Goal: Communication & Community: Answer question/provide support

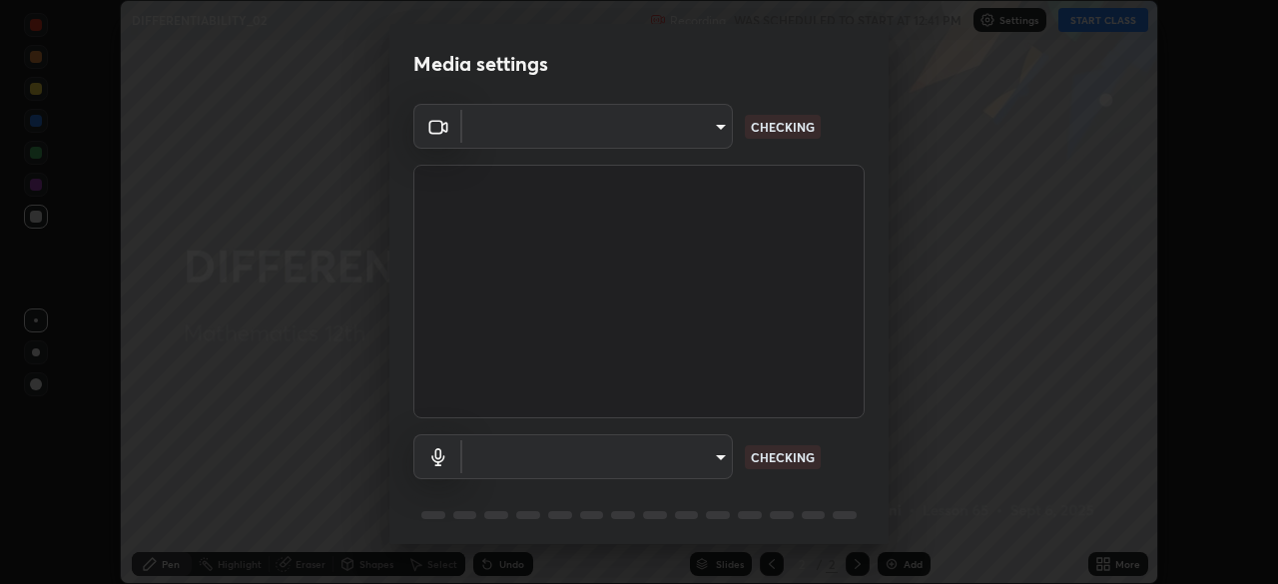
scroll to position [584, 1278]
type input "573edd819c0ef8de467de5ce4ec508ac77a3347739658899c49f764764ac8f1c"
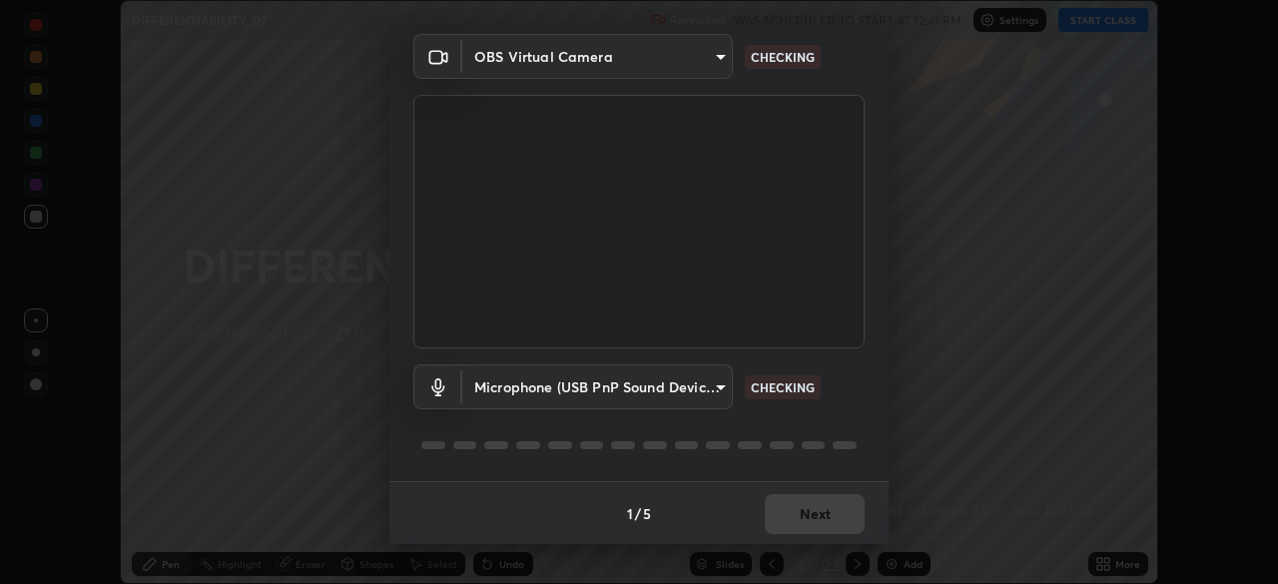
click at [725, 385] on body "Erase all DIFFERENTIABILITY_02 Recording WAS SCHEDULED TO START AT 12:41 PM Set…" at bounding box center [639, 292] width 1278 height 584
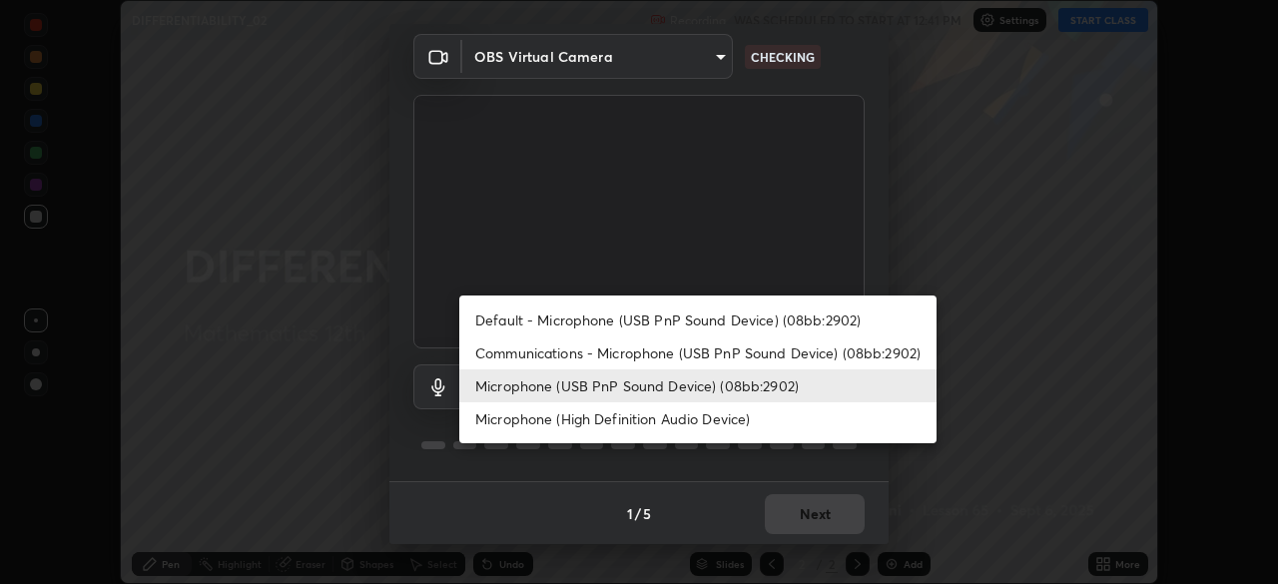
click at [642, 422] on li "Microphone (High Definition Audio Device)" at bounding box center [697, 418] width 477 height 33
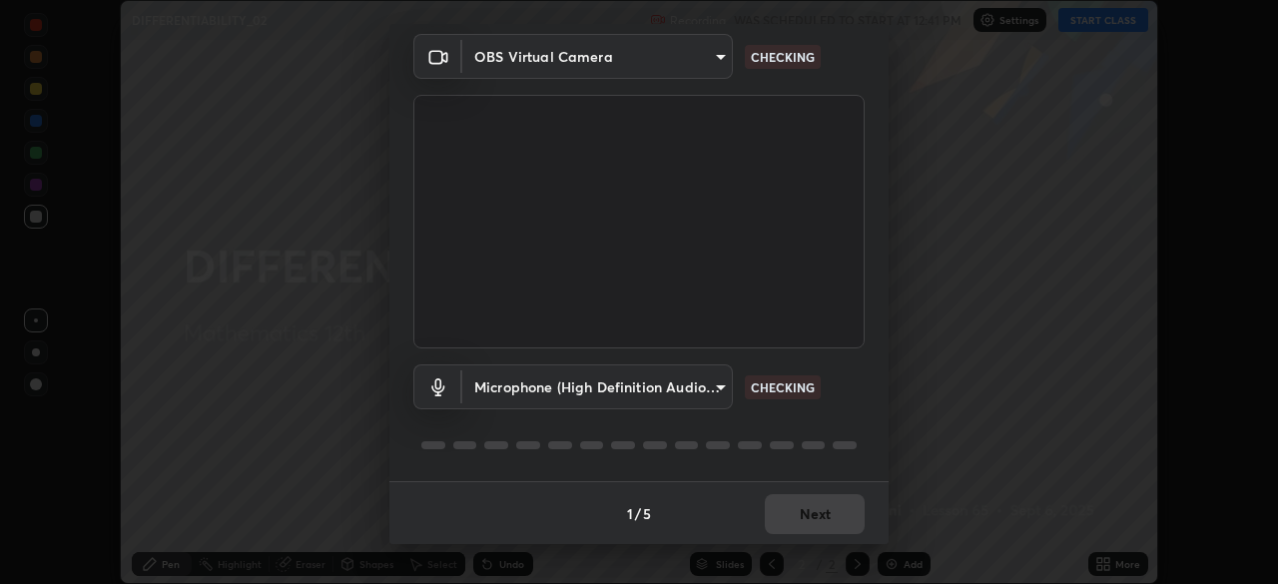
click at [719, 394] on body "Erase all DIFFERENTIABILITY_02 Recording WAS SCHEDULED TO START AT 12:41 PM Set…" at bounding box center [639, 292] width 1278 height 584
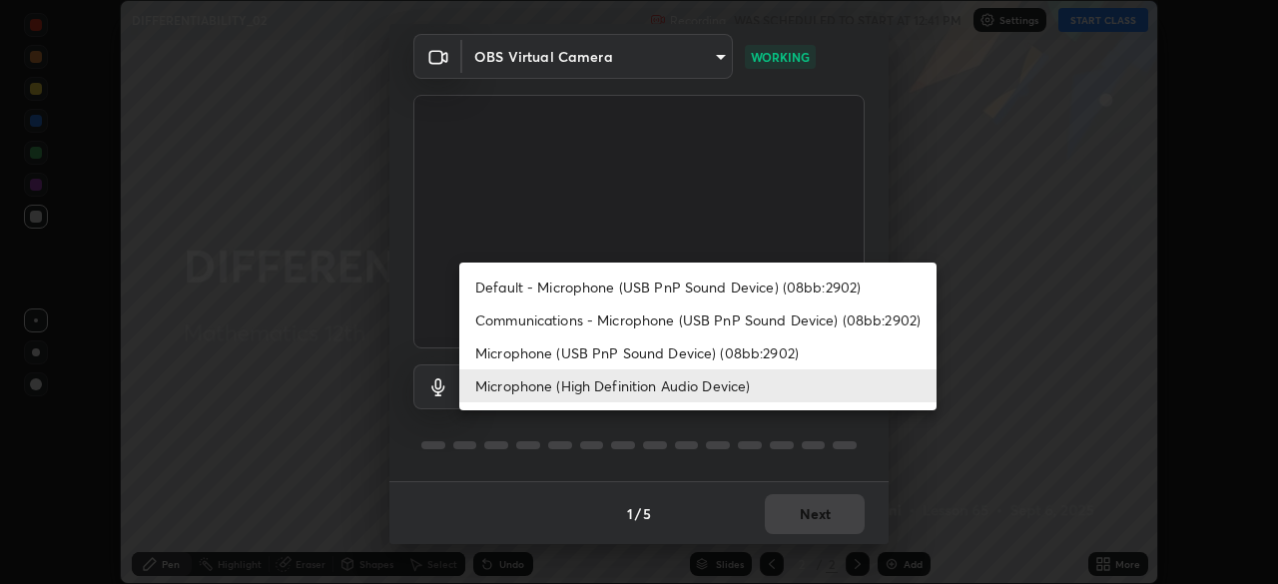
click at [713, 358] on li "Microphone (USB PnP Sound Device) (08bb:2902)" at bounding box center [697, 352] width 477 height 33
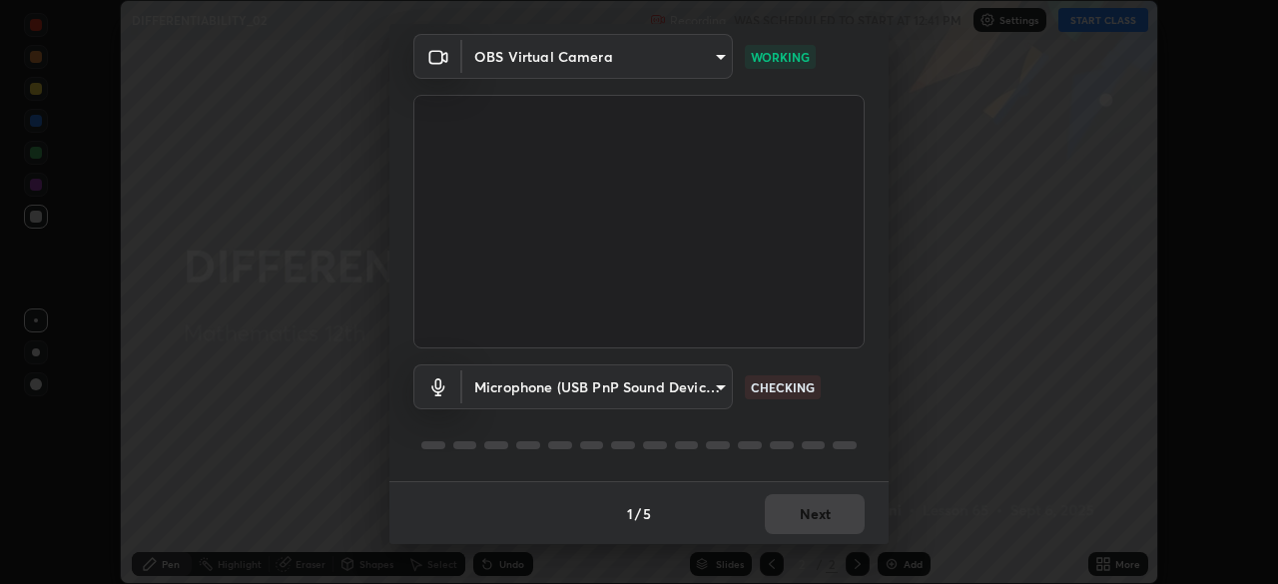
type input "4a2dc9a47d63407ca42aa92d4ca4604a5df5fa6e188ff671a70d2d411dece70e"
click at [824, 521] on button "Next" at bounding box center [815, 514] width 100 height 40
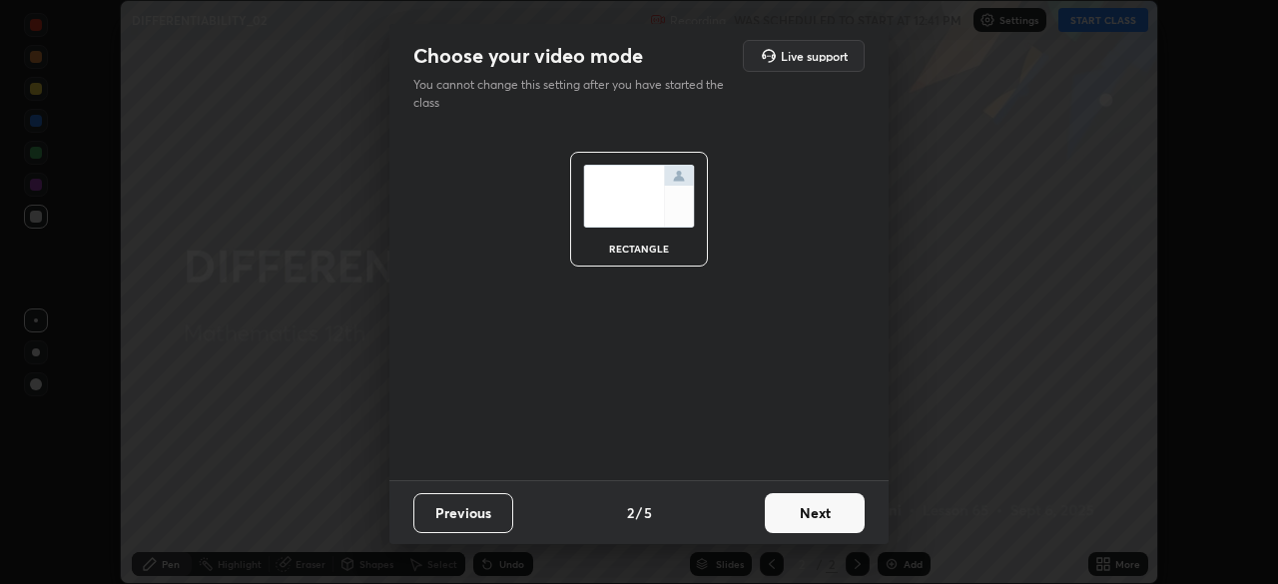
click at [826, 516] on button "Next" at bounding box center [815, 513] width 100 height 40
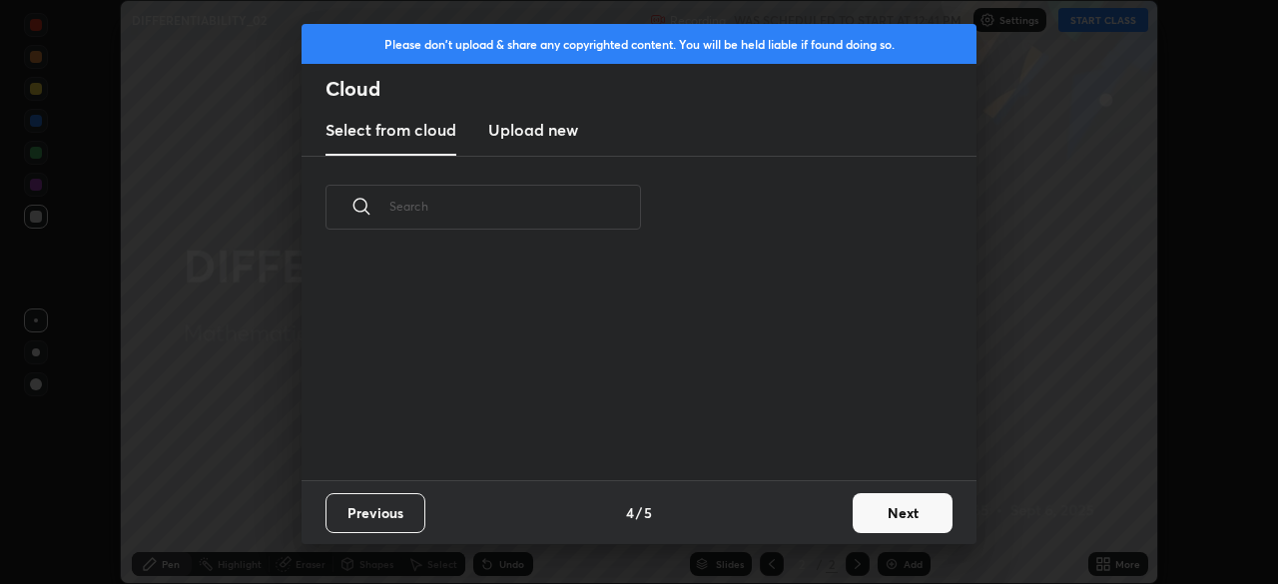
click at [835, 521] on div "Previous 4 / 5 Next" at bounding box center [638, 512] width 675 height 64
click at [892, 521] on button "Next" at bounding box center [902, 513] width 100 height 40
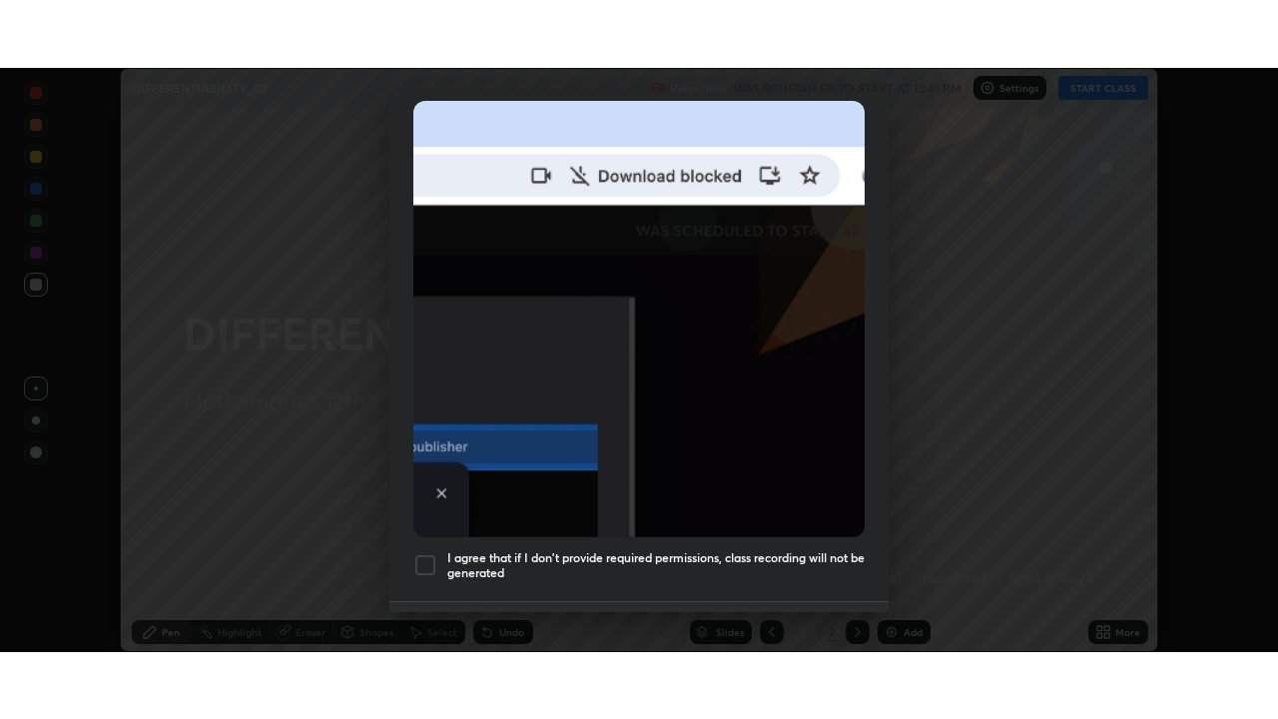
scroll to position [477, 0]
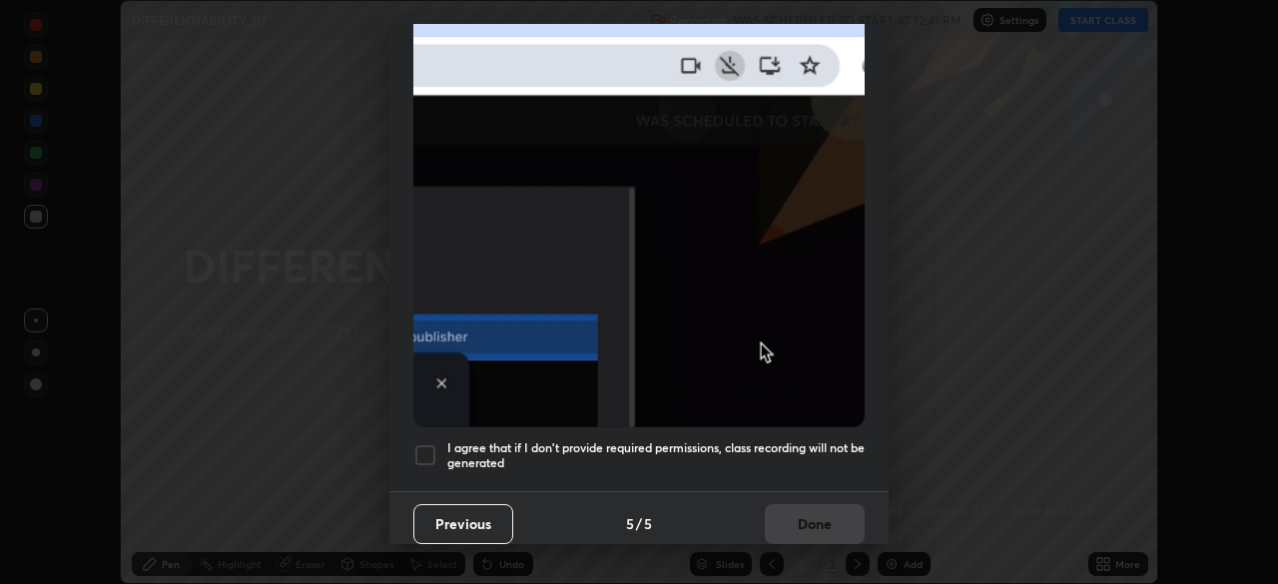
click at [429, 443] on div at bounding box center [425, 455] width 24 height 24
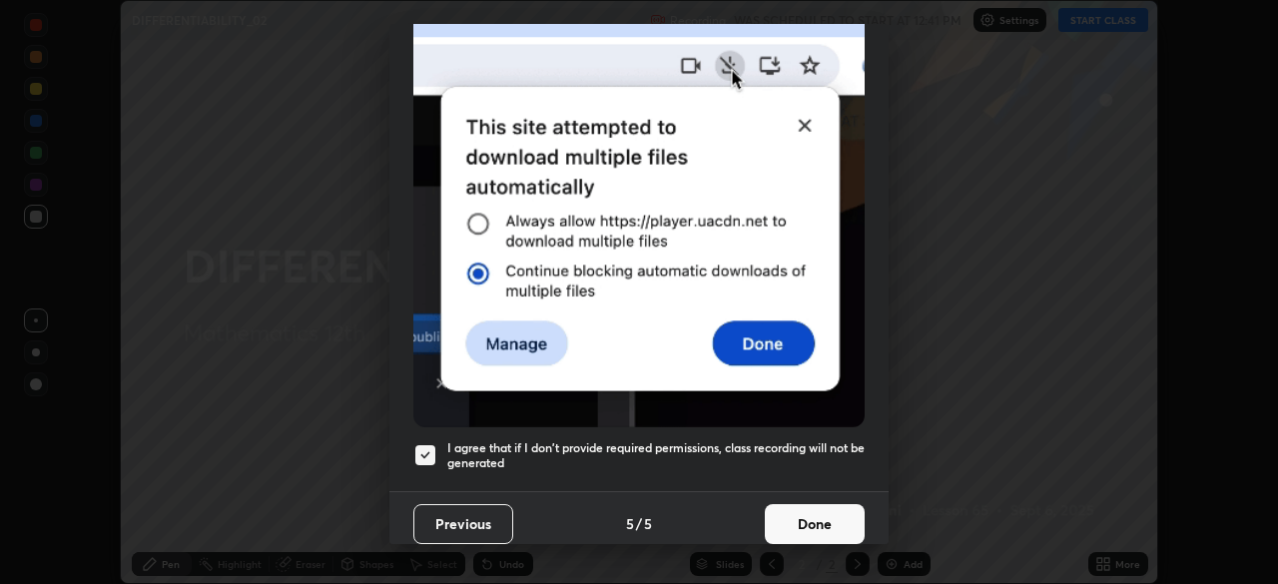
click at [814, 513] on button "Done" at bounding box center [815, 524] width 100 height 40
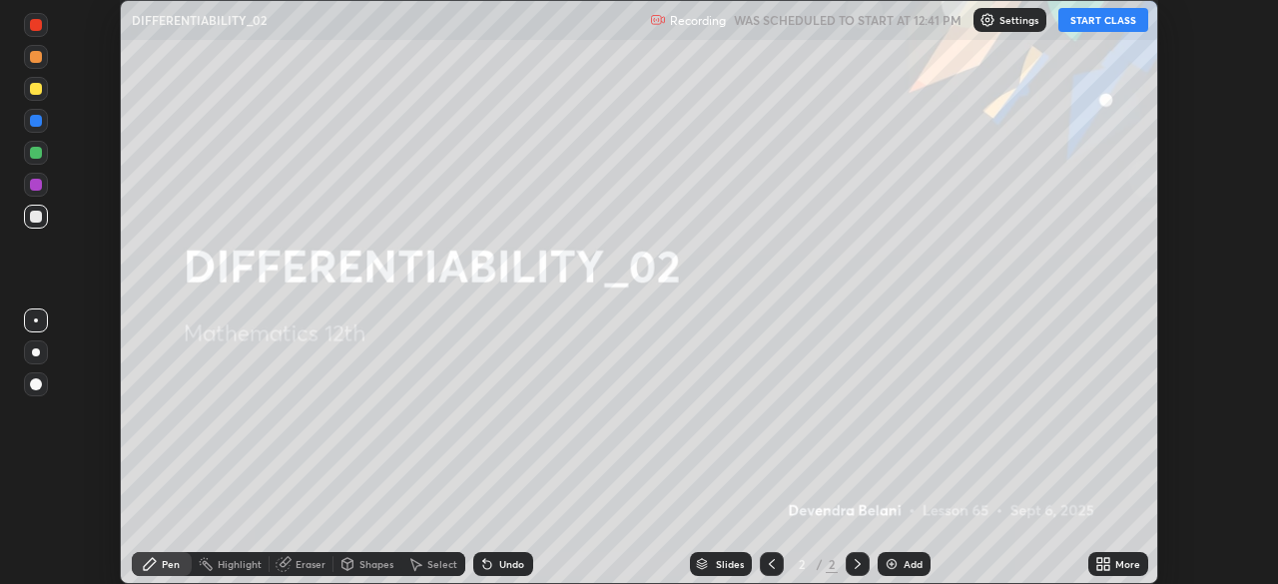
click at [1121, 17] on button "START CLASS" at bounding box center [1103, 20] width 90 height 24
click at [1099, 567] on icon at bounding box center [1099, 567] width 5 height 5
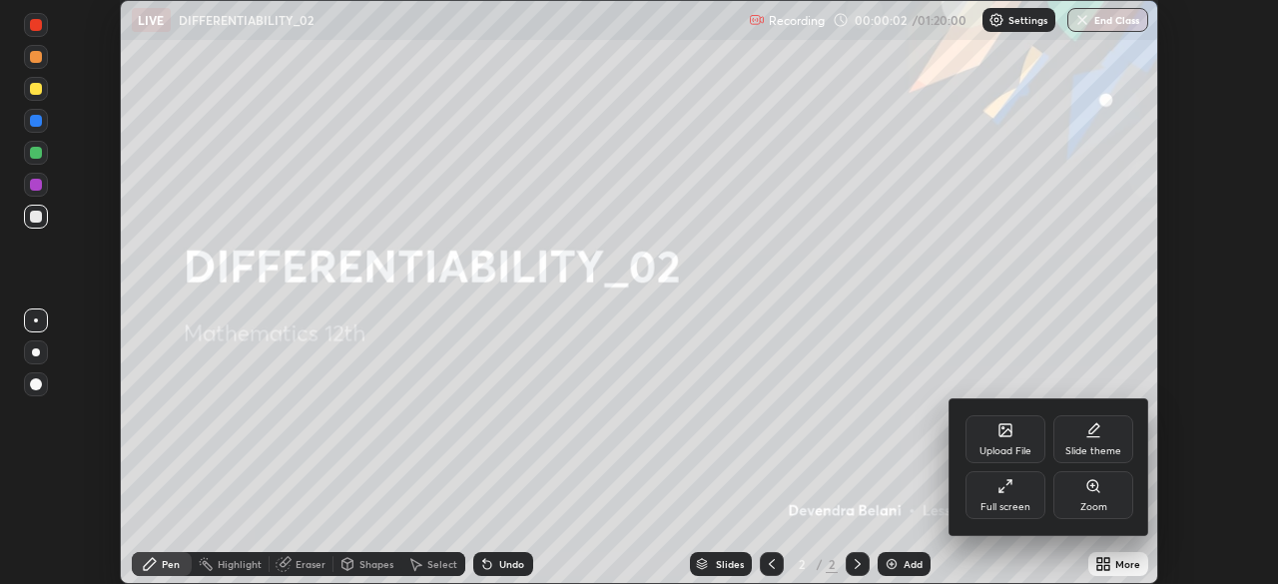
click at [1007, 505] on div "Full screen" at bounding box center [1005, 507] width 50 height 10
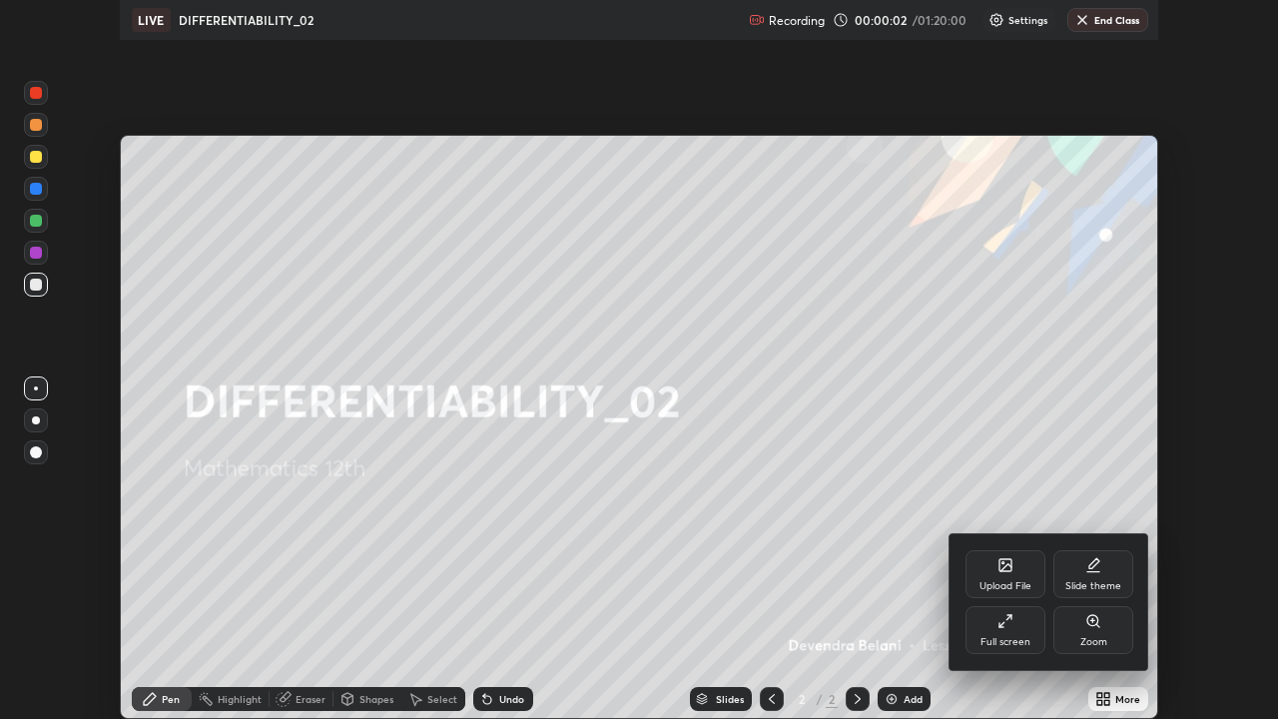
scroll to position [719, 1278]
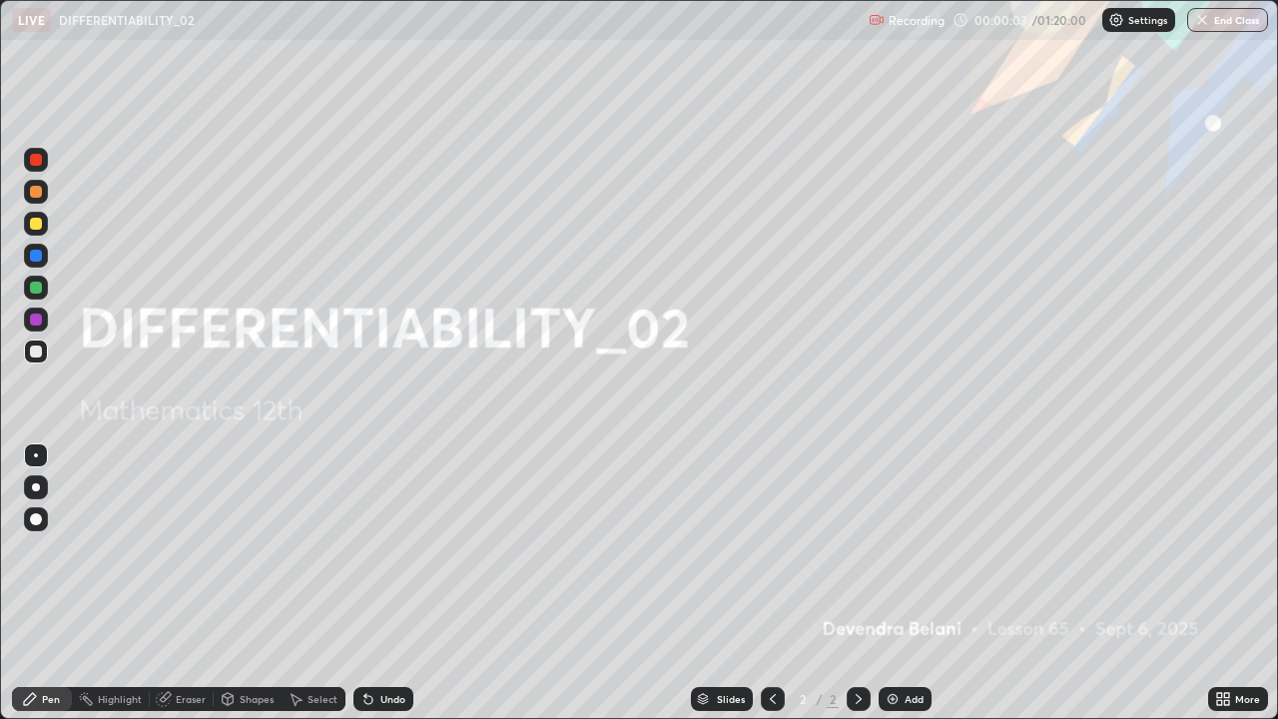
click at [920, 583] on div "Add" at bounding box center [913, 699] width 19 height 10
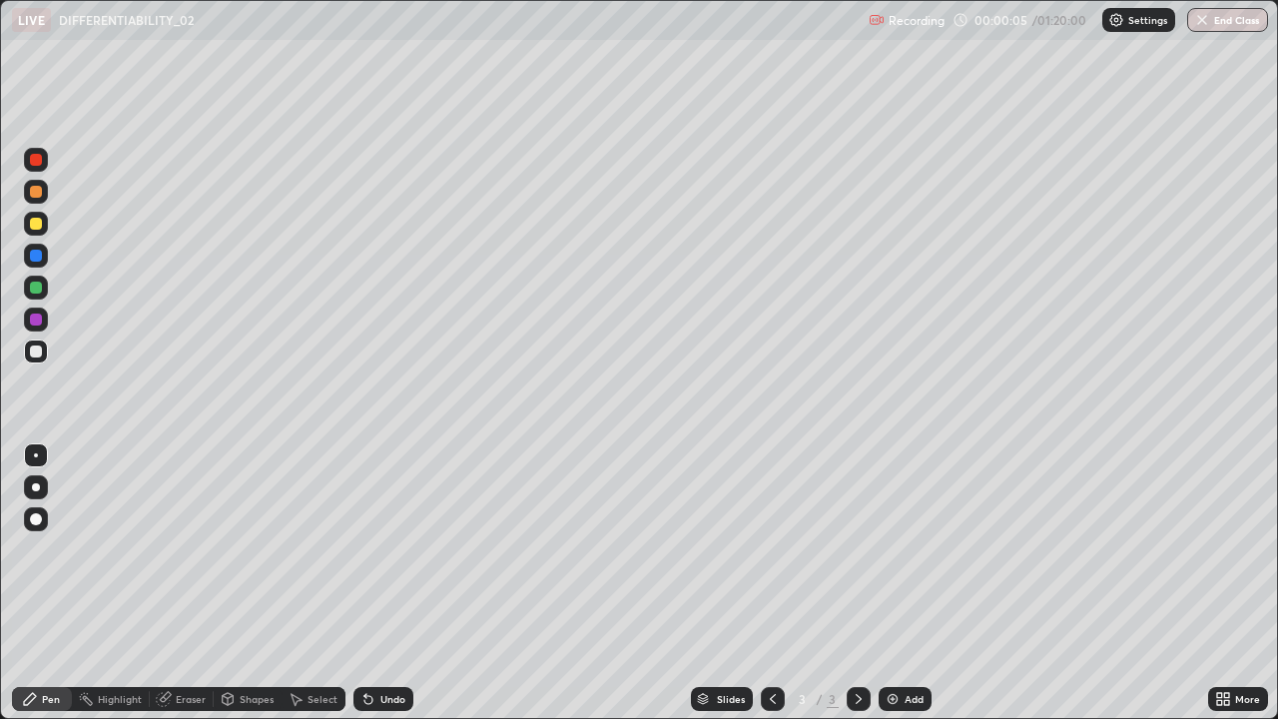
click at [39, 222] on div at bounding box center [36, 224] width 12 height 12
click at [38, 215] on div at bounding box center [36, 224] width 24 height 24
click at [38, 192] on div at bounding box center [36, 192] width 12 height 12
click at [40, 226] on div at bounding box center [36, 224] width 12 height 12
click at [327, 583] on div "Select" at bounding box center [313, 699] width 64 height 24
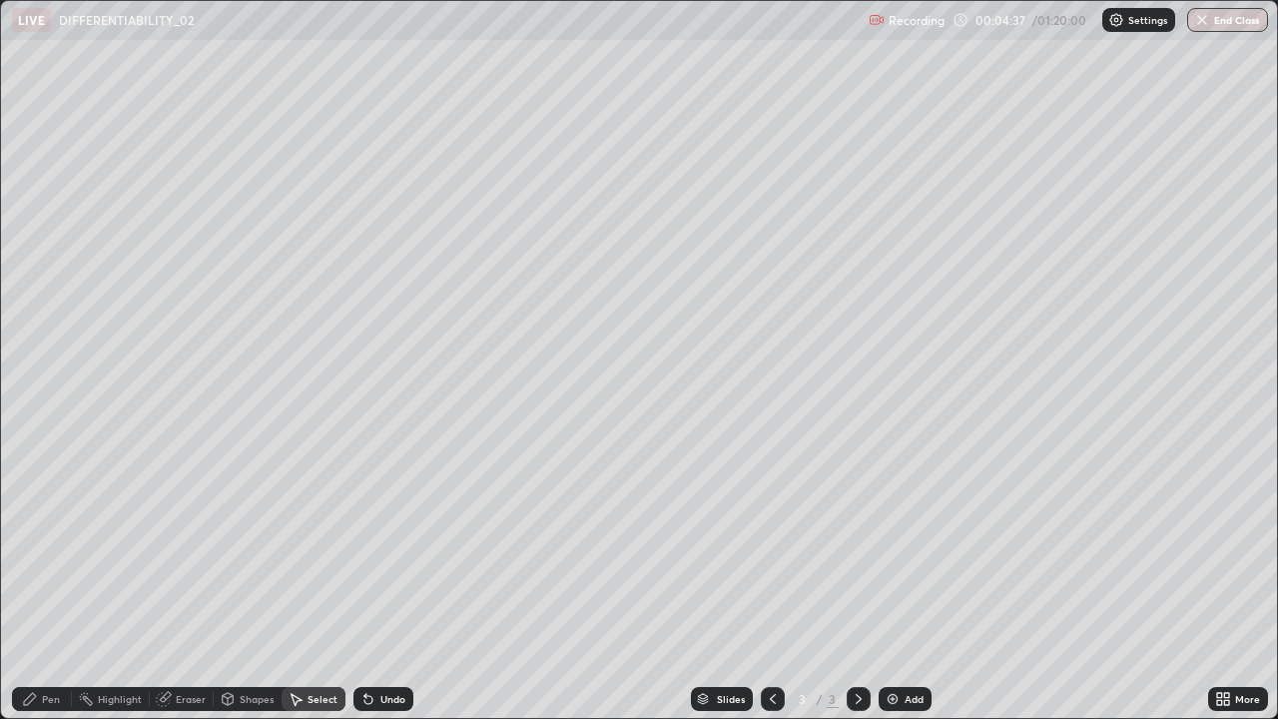
click at [912, 583] on div "Add" at bounding box center [913, 699] width 19 height 10
click at [56, 583] on div "Pen" at bounding box center [51, 699] width 18 height 10
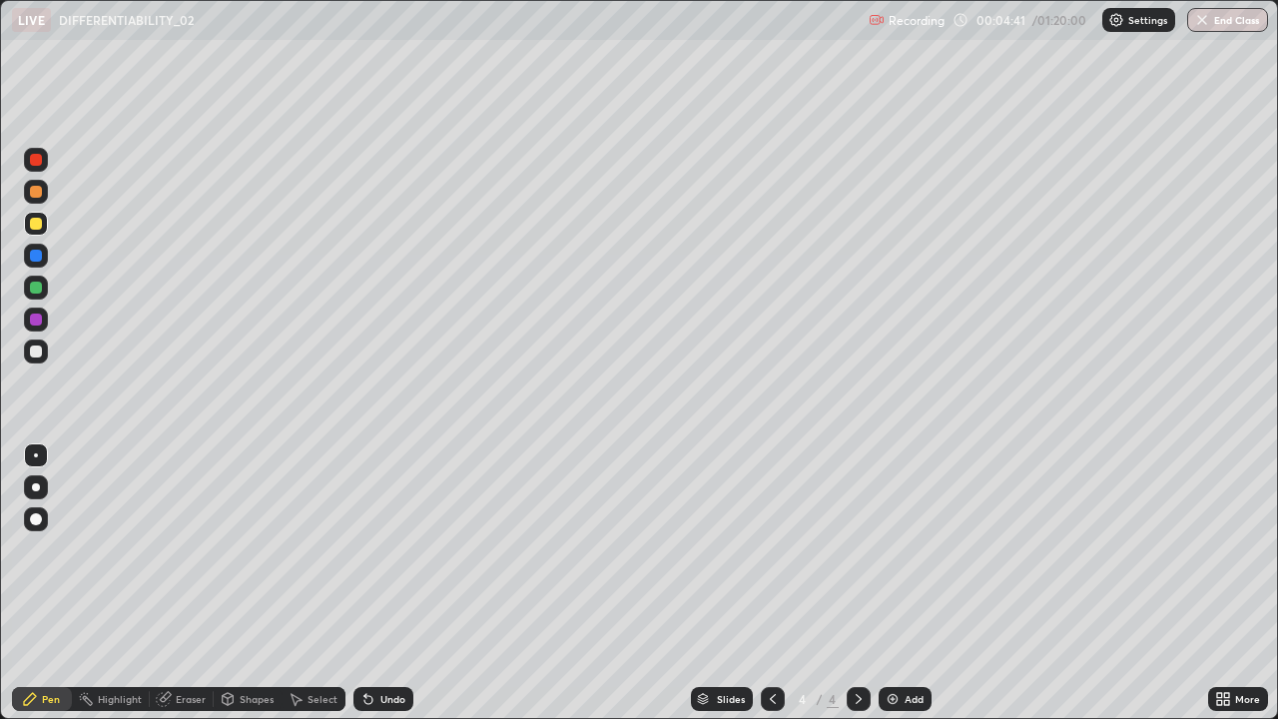
click at [33, 356] on div at bounding box center [36, 351] width 12 height 12
click at [36, 225] on div at bounding box center [36, 224] width 12 height 12
click at [769, 583] on div at bounding box center [773, 699] width 24 height 24
click at [866, 583] on div at bounding box center [858, 699] width 24 height 24
click at [36, 196] on div at bounding box center [36, 192] width 12 height 12
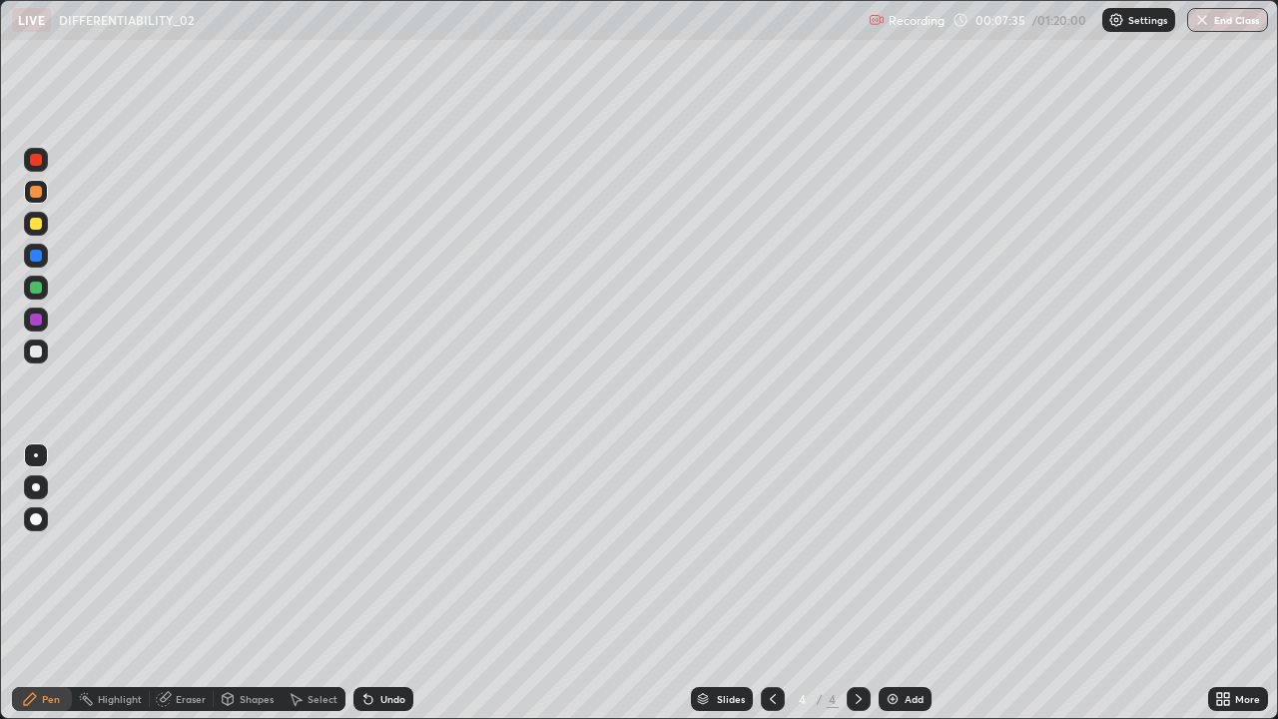
click at [35, 350] on div at bounding box center [36, 351] width 12 height 12
click at [884, 583] on img at bounding box center [892, 699] width 16 height 16
click at [35, 225] on div at bounding box center [36, 224] width 12 height 12
click at [325, 583] on div "Select" at bounding box center [313, 699] width 64 height 24
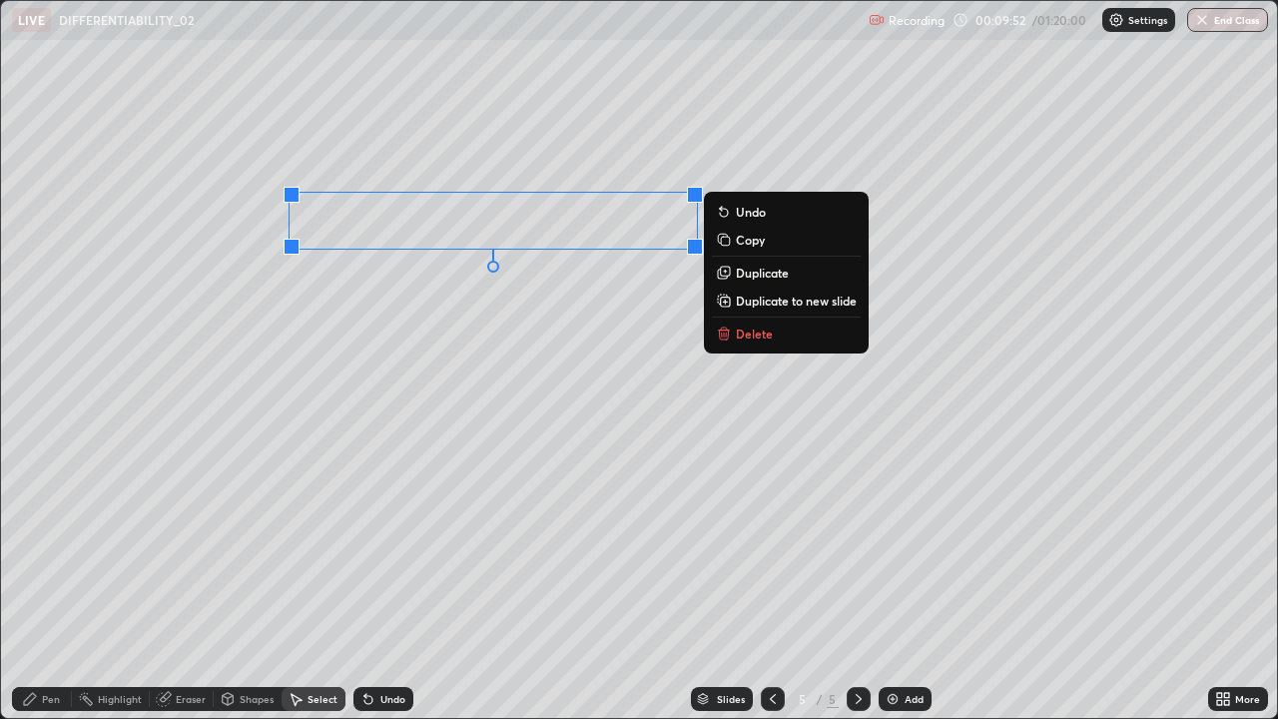
click at [834, 341] on button "Delete" at bounding box center [786, 333] width 149 height 24
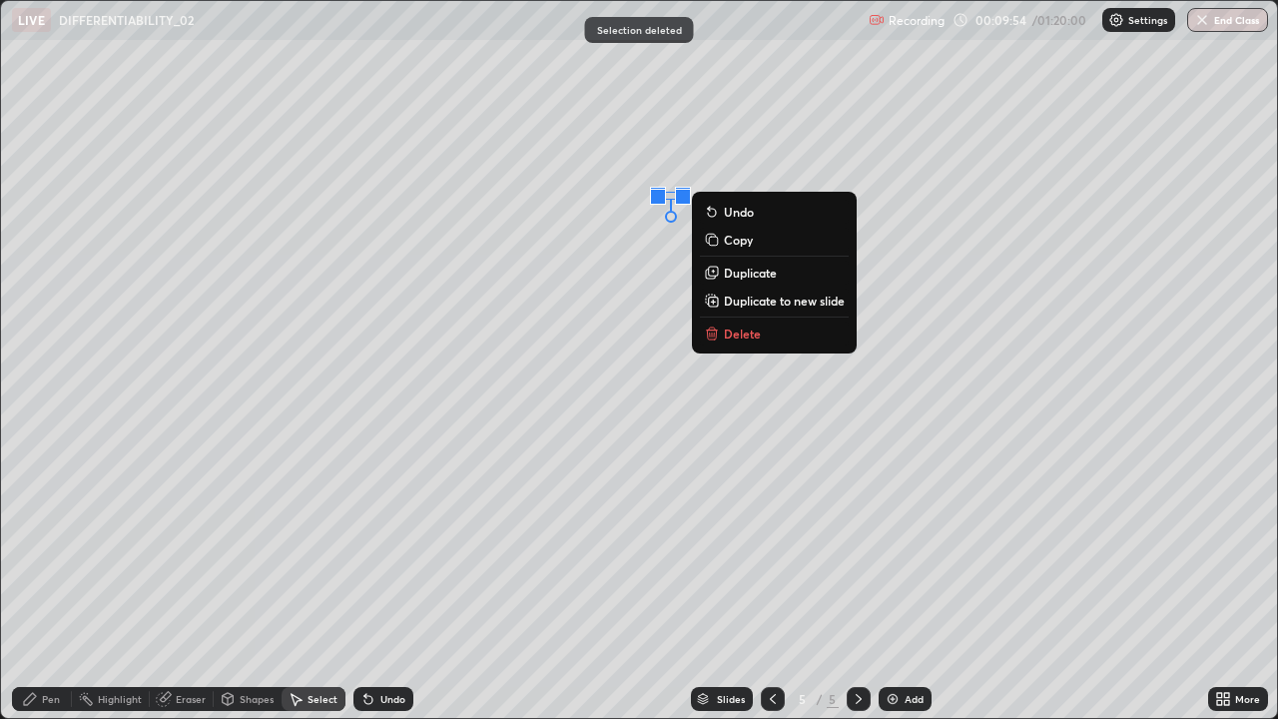
click at [799, 339] on button "Delete" at bounding box center [774, 333] width 149 height 24
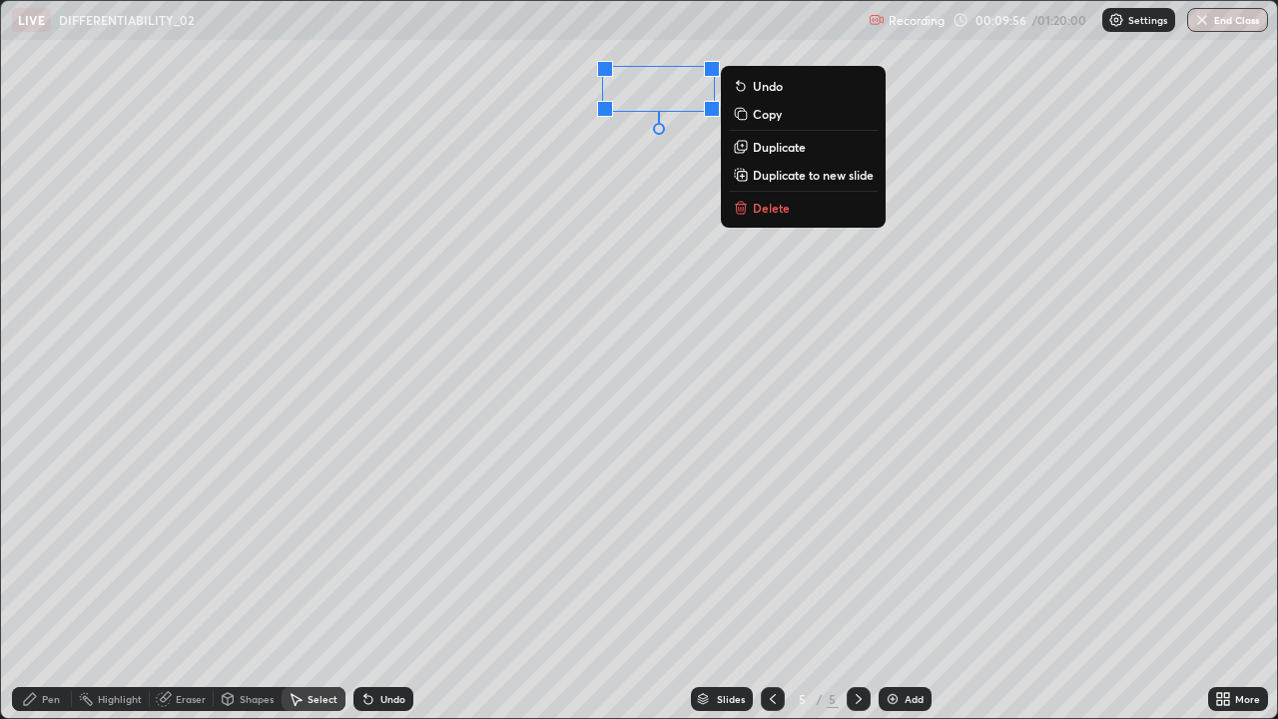
click at [775, 214] on p "Delete" at bounding box center [771, 208] width 37 height 16
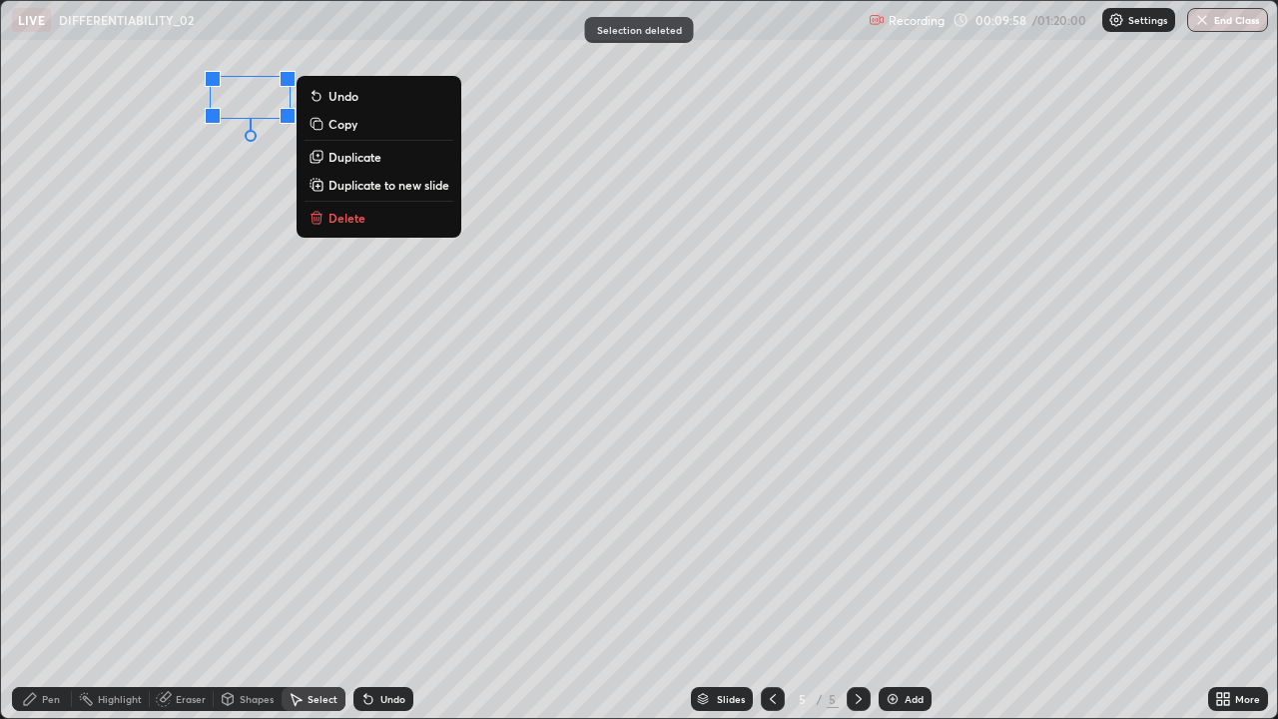
click at [349, 215] on p "Delete" at bounding box center [346, 218] width 37 height 16
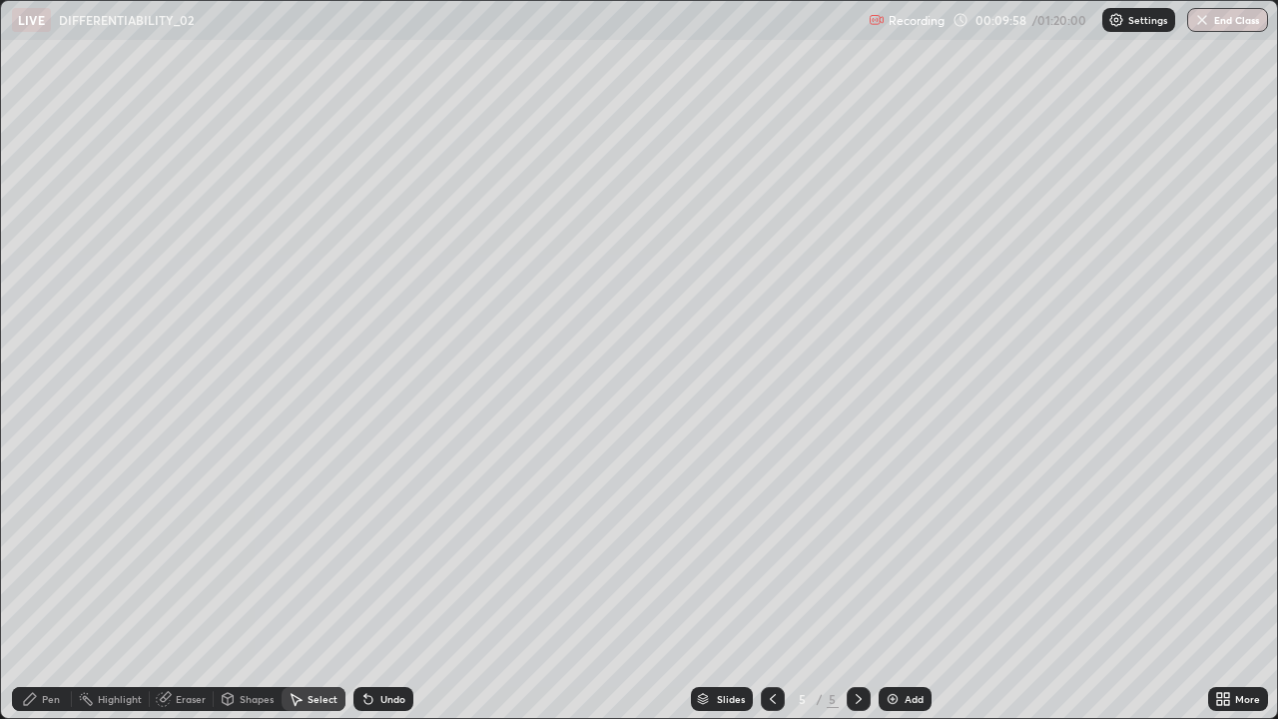
click at [58, 583] on div "Pen" at bounding box center [42, 699] width 60 height 24
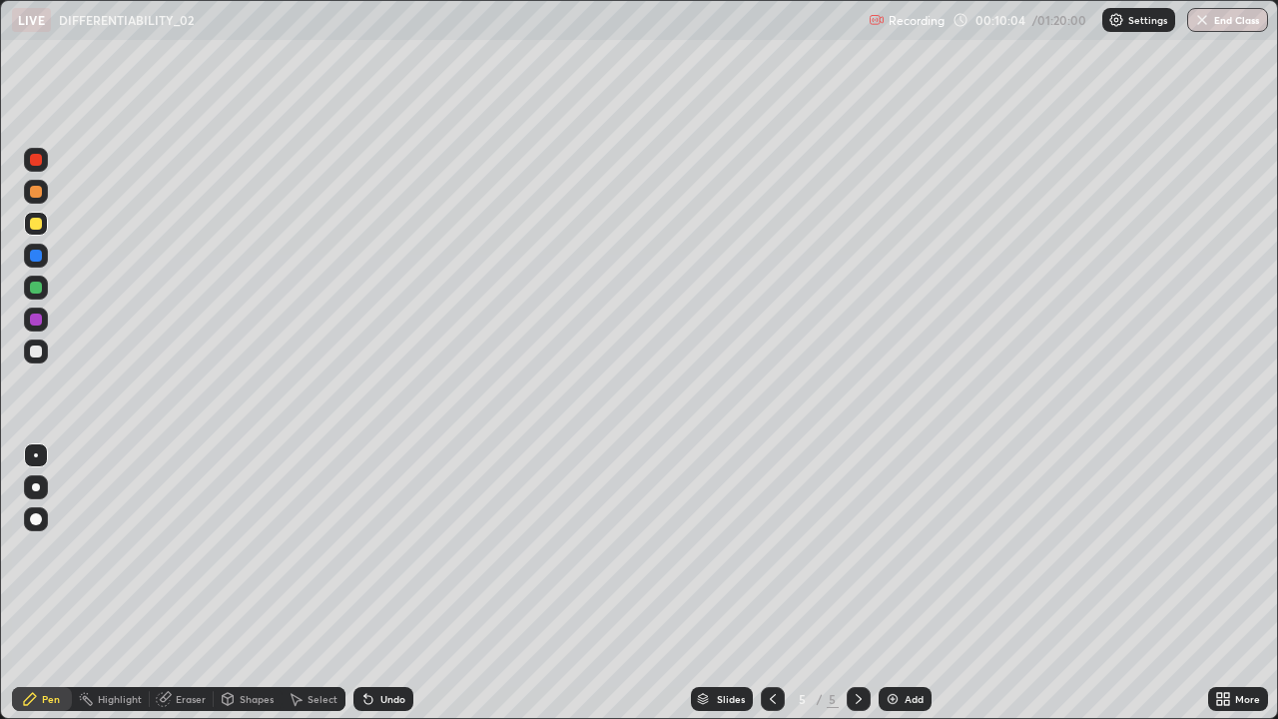
click at [44, 200] on div at bounding box center [36, 192] width 24 height 24
click at [200, 583] on div "Eraser" at bounding box center [182, 699] width 64 height 24
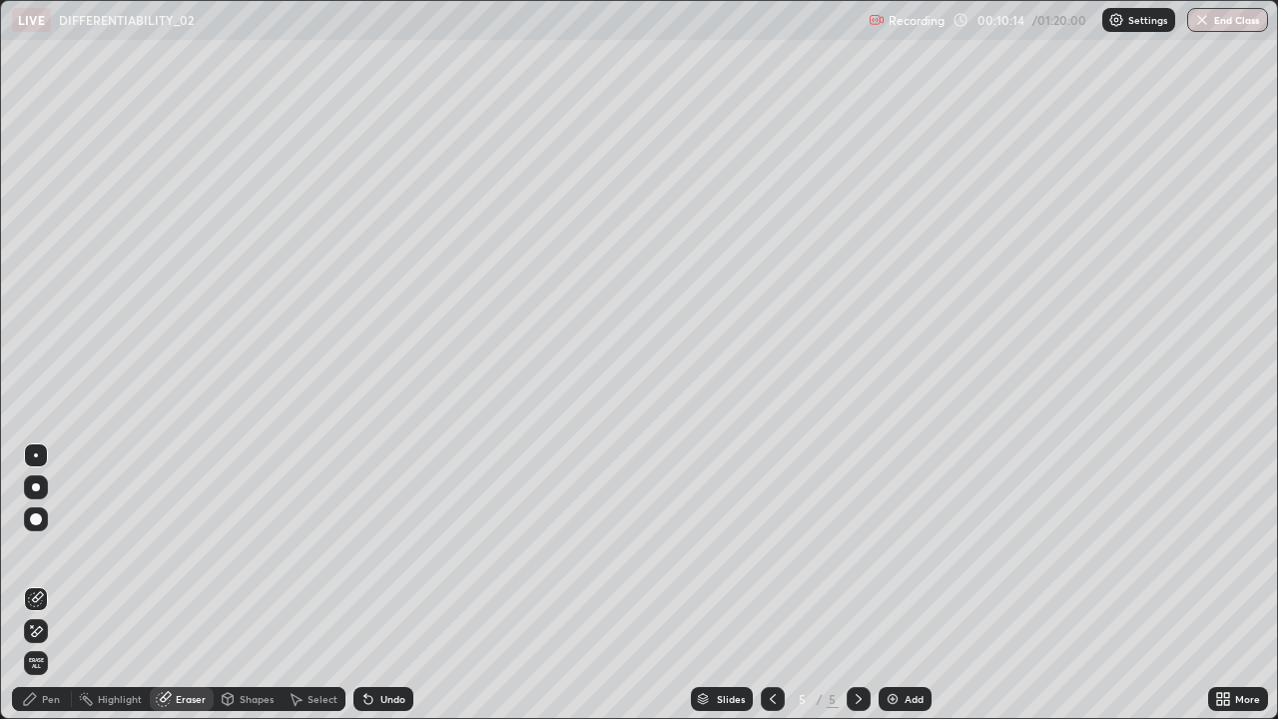
click at [49, 583] on div "Pen" at bounding box center [42, 699] width 60 height 24
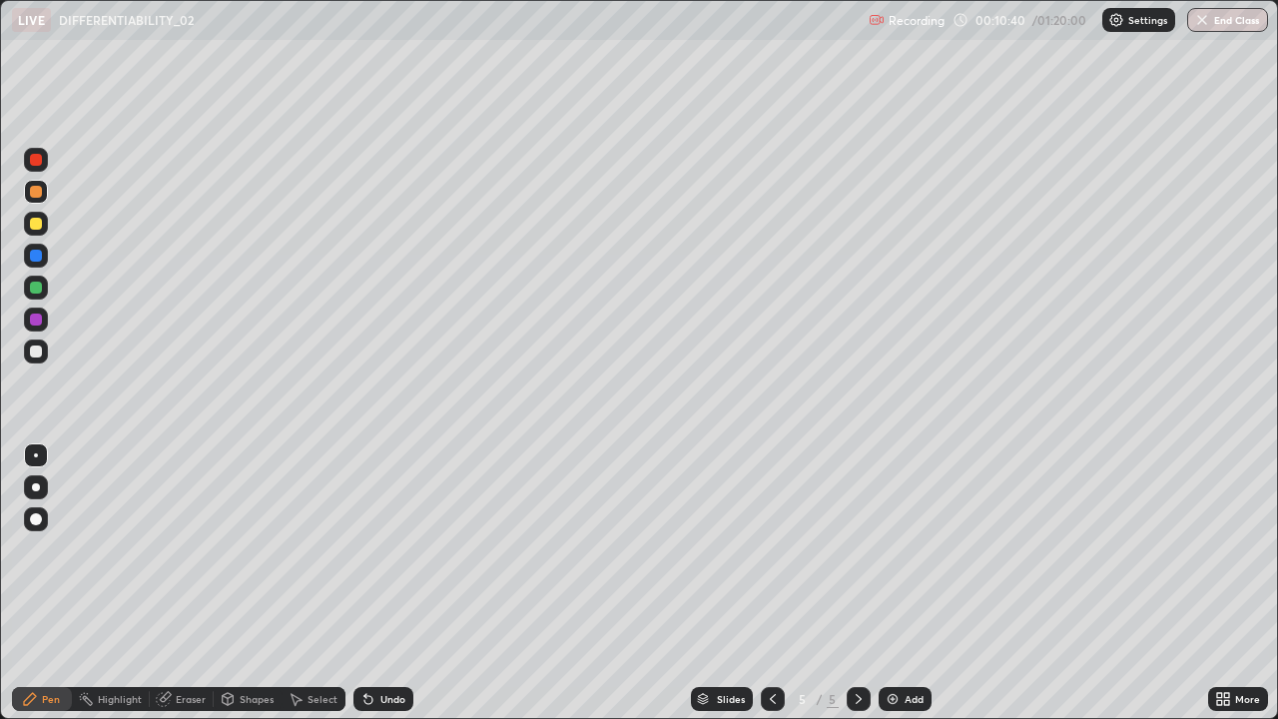
click at [309, 583] on div "Select" at bounding box center [313, 699] width 64 height 24
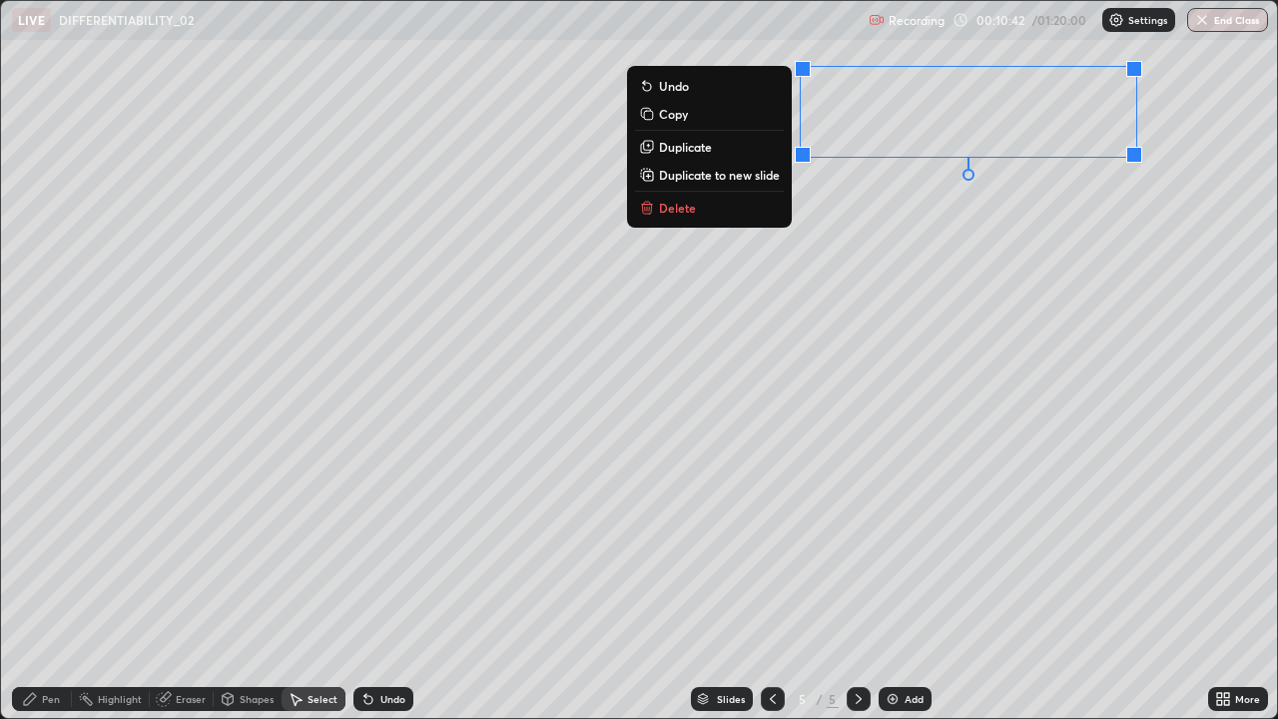
click at [724, 215] on button "Delete" at bounding box center [709, 208] width 149 height 24
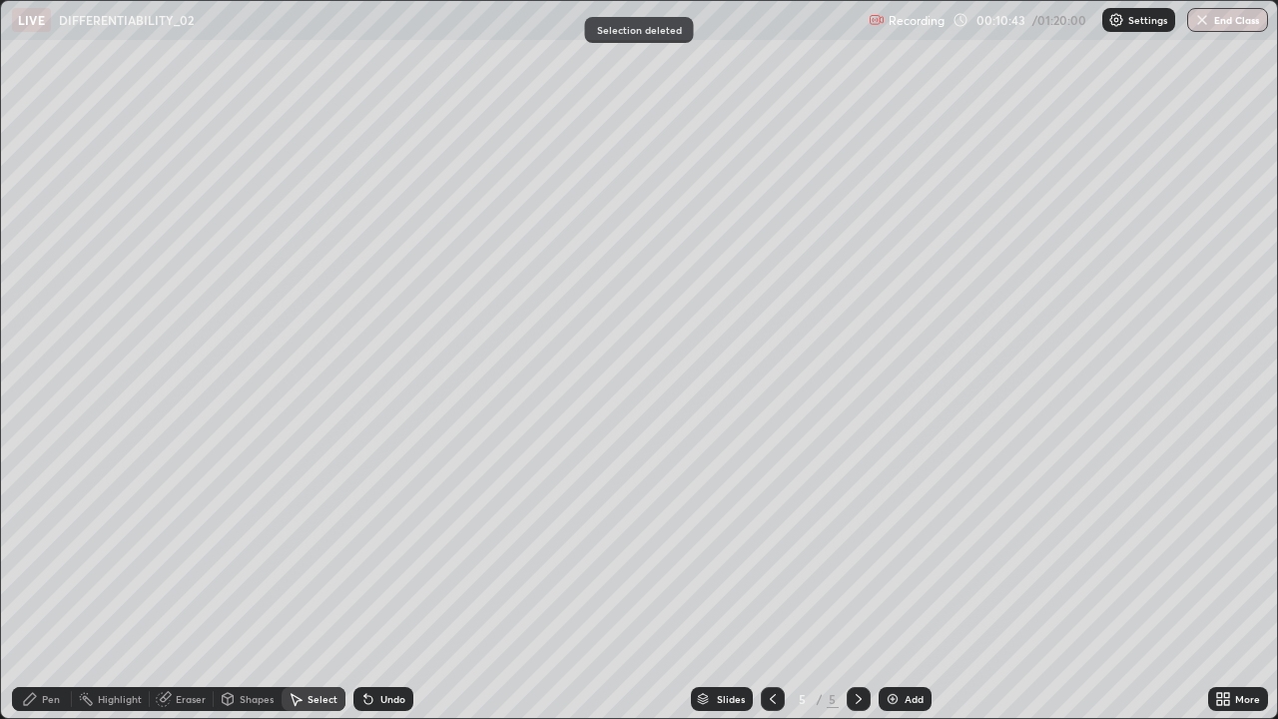
click at [62, 583] on div "Pen" at bounding box center [42, 699] width 60 height 24
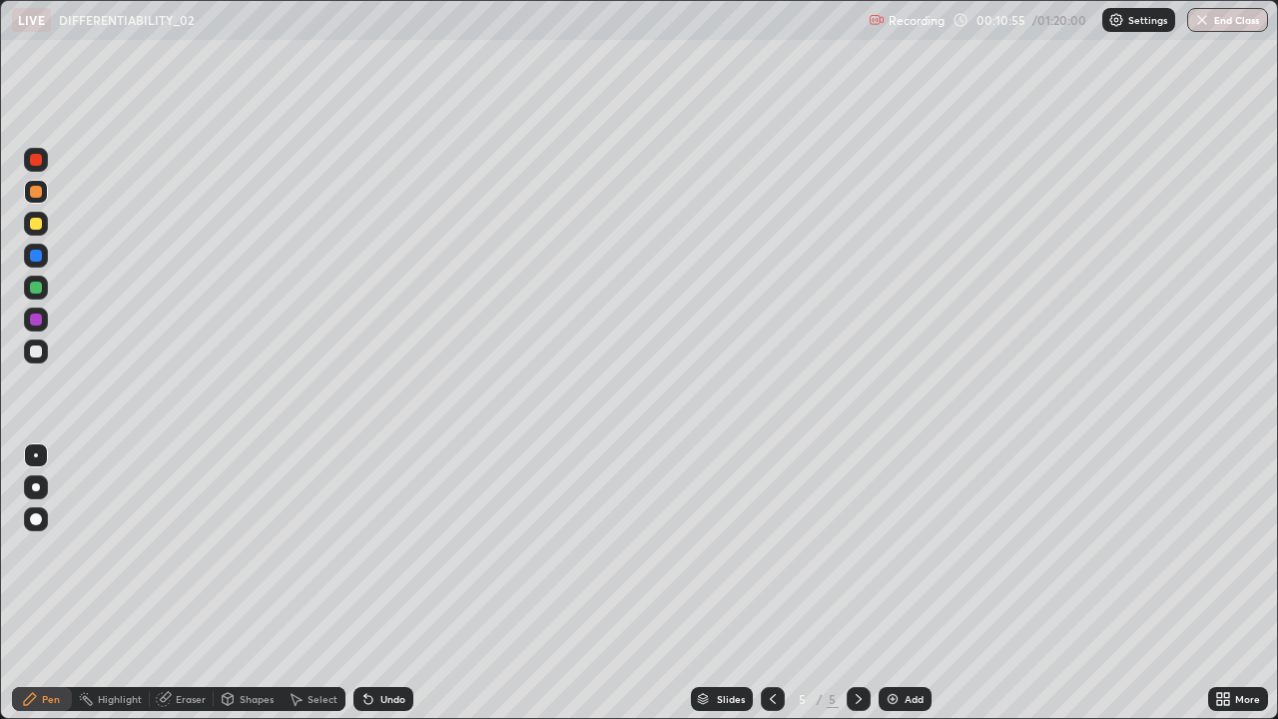
click at [178, 583] on div "Eraser" at bounding box center [191, 699] width 30 height 10
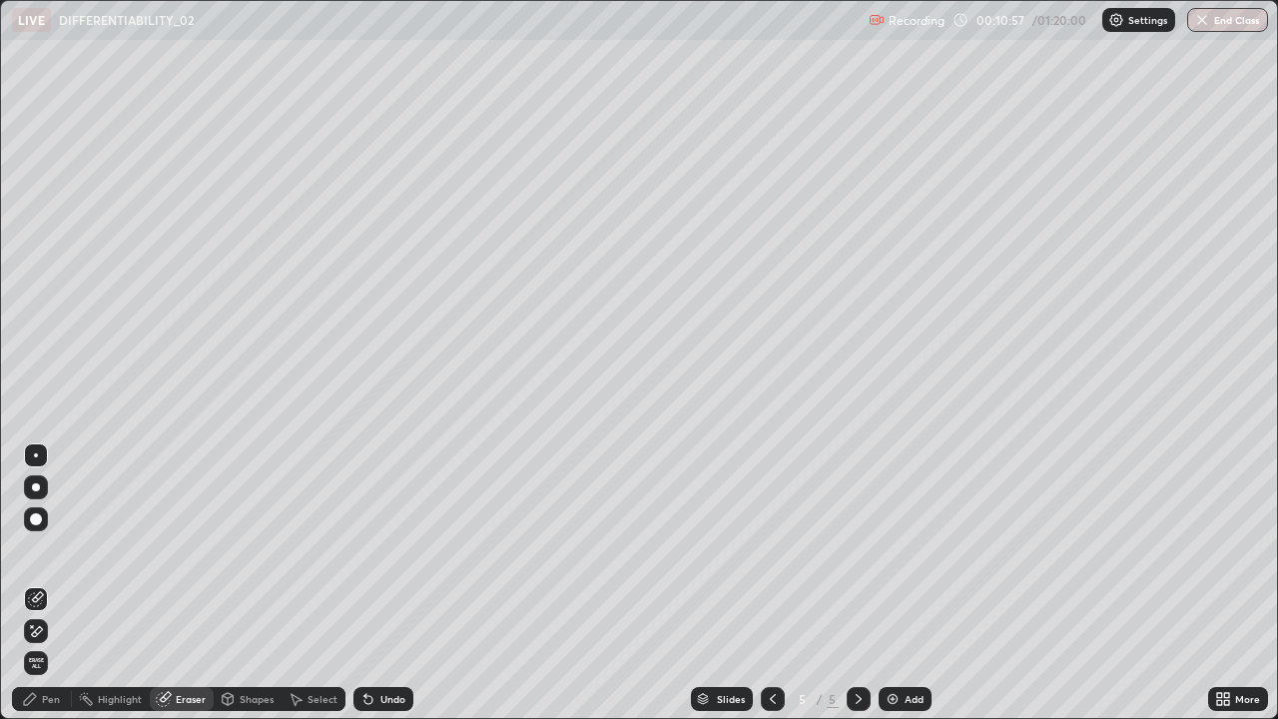
click at [42, 583] on div "Pen" at bounding box center [42, 699] width 60 height 24
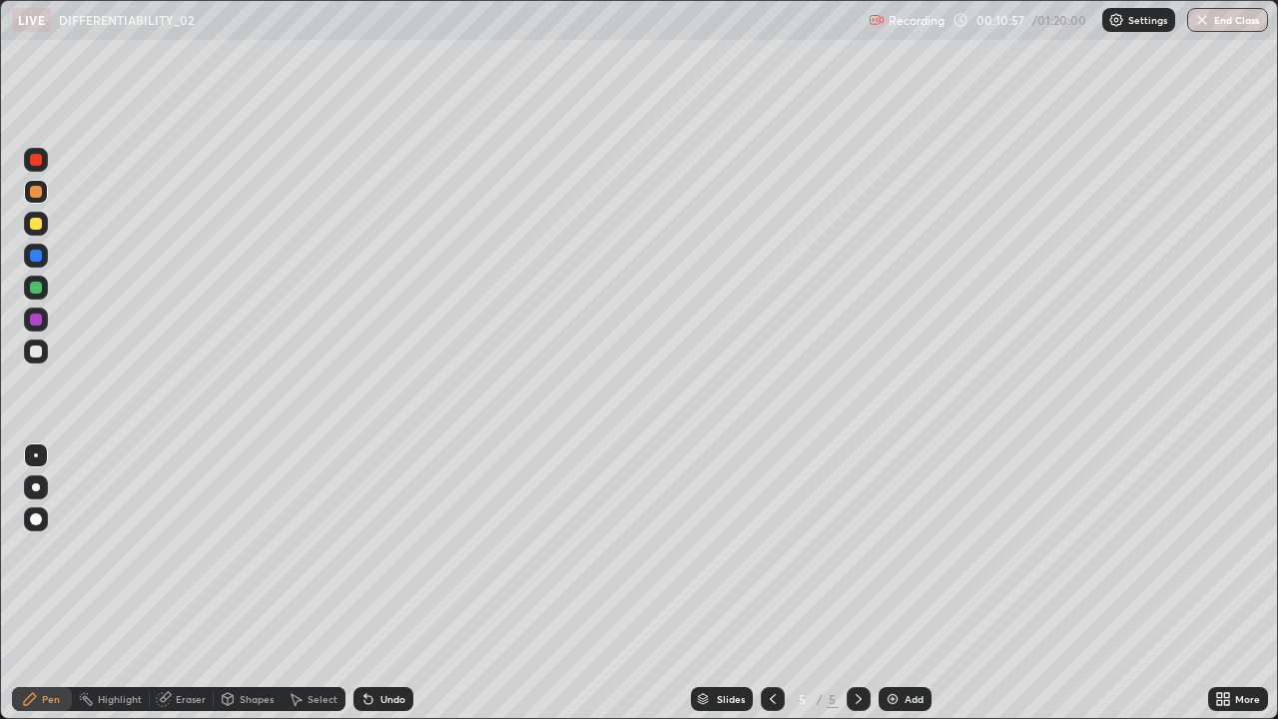
click at [34, 222] on div at bounding box center [36, 224] width 12 height 12
click at [56, 583] on div "Pen" at bounding box center [51, 699] width 18 height 10
click at [33, 353] on div at bounding box center [36, 351] width 12 height 12
click at [36, 352] on div at bounding box center [36, 351] width 12 height 12
click at [339, 583] on div "Select" at bounding box center [313, 699] width 64 height 24
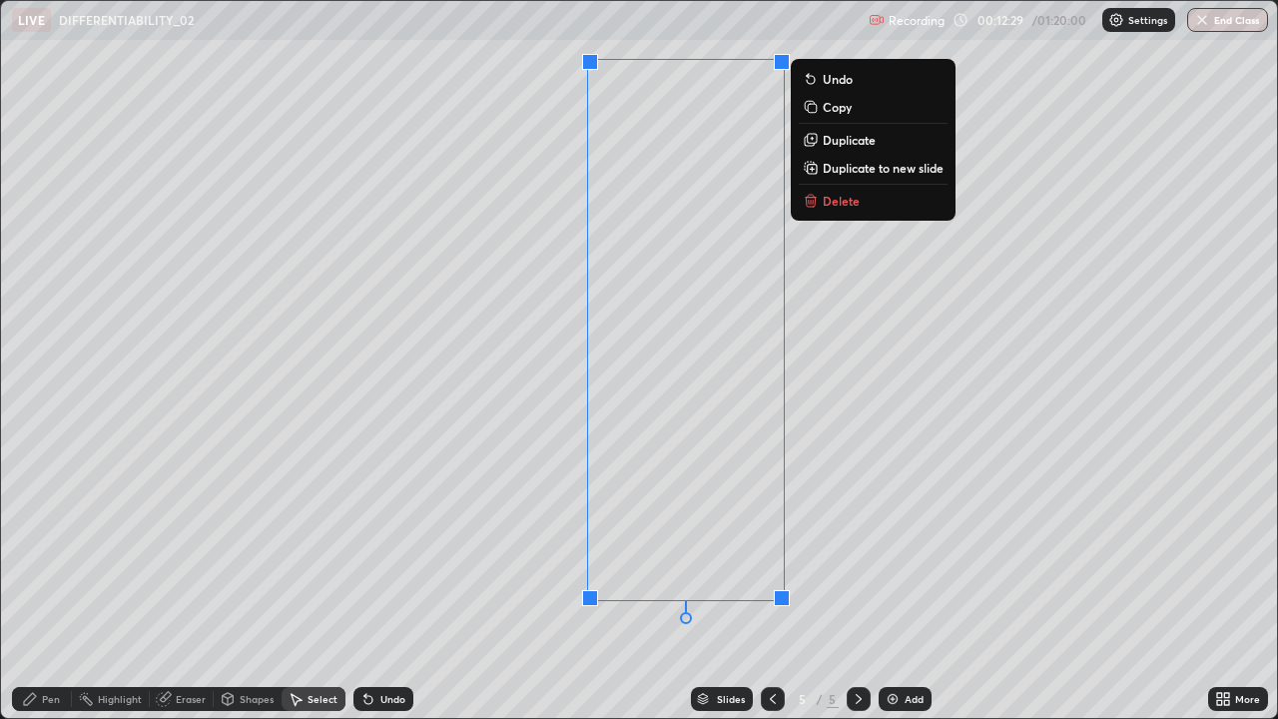
click at [486, 583] on div "0 ° Undo Copy Duplicate Duplicate to new slide Delete" at bounding box center [639, 360] width 1277 height 718
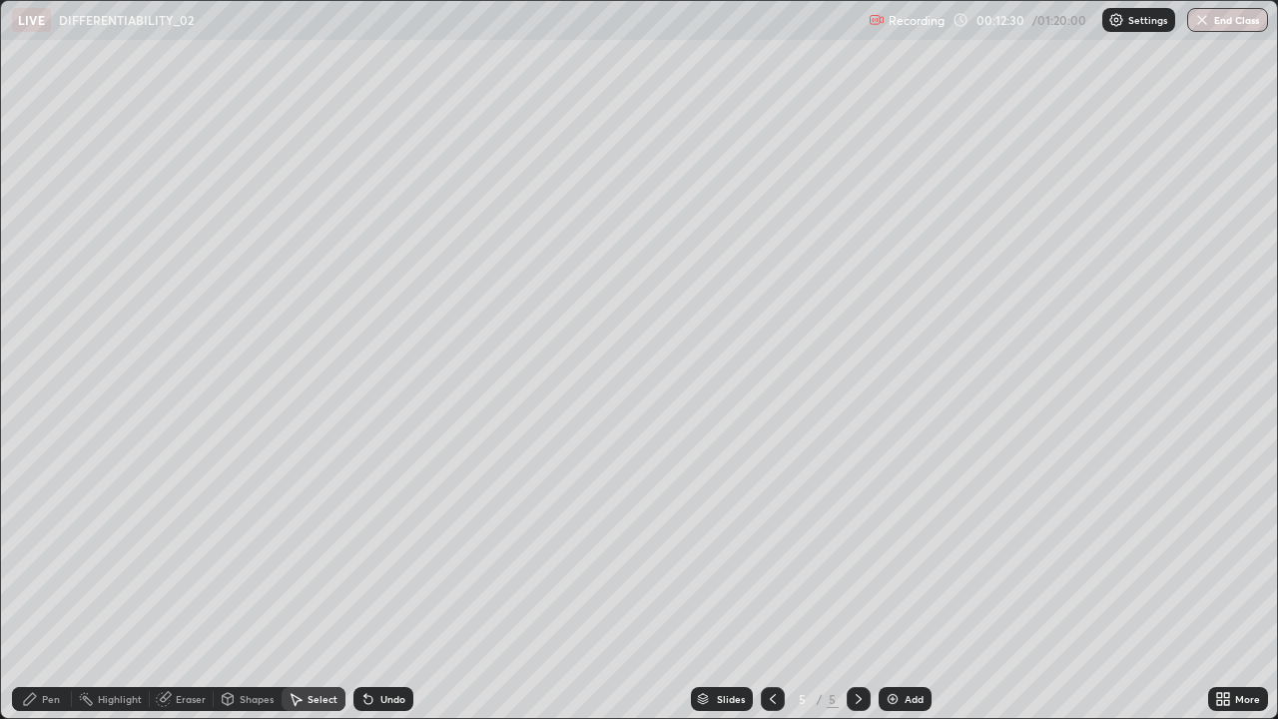
click at [207, 583] on div "Eraser" at bounding box center [182, 699] width 64 height 24
click at [56, 583] on div "Pen" at bounding box center [51, 699] width 18 height 10
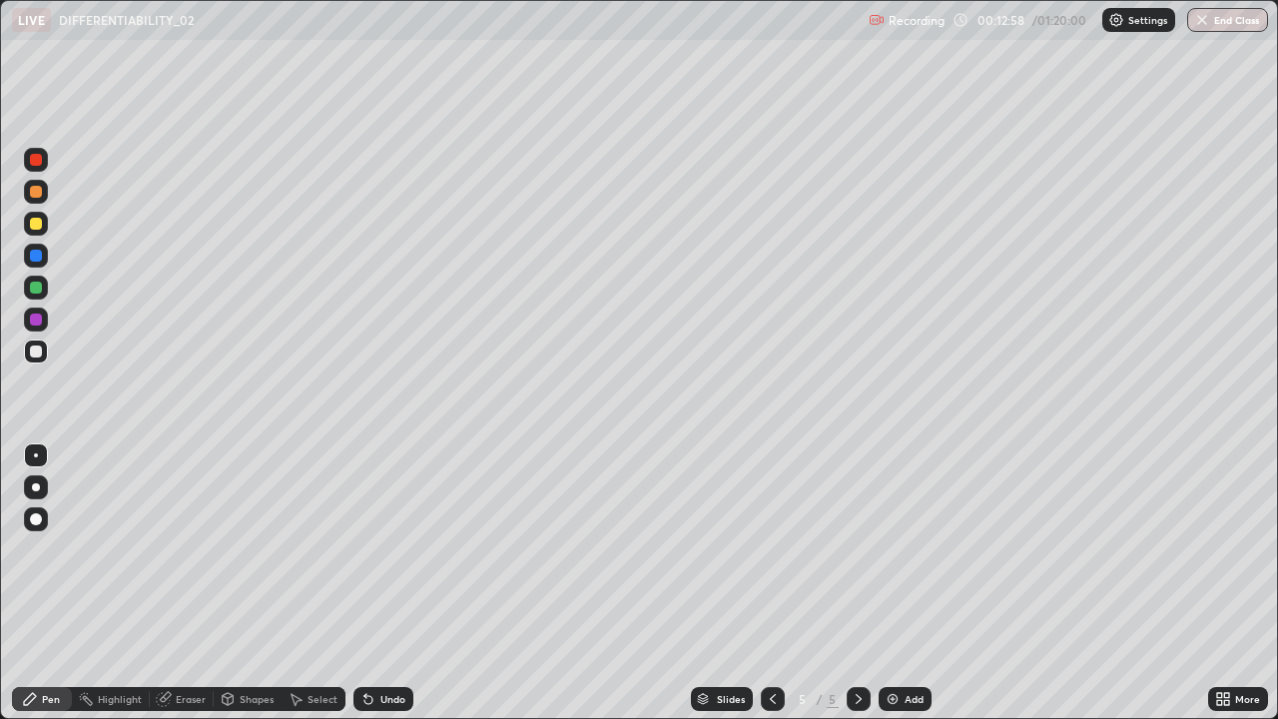
click at [321, 583] on div "Select" at bounding box center [322, 699] width 30 height 10
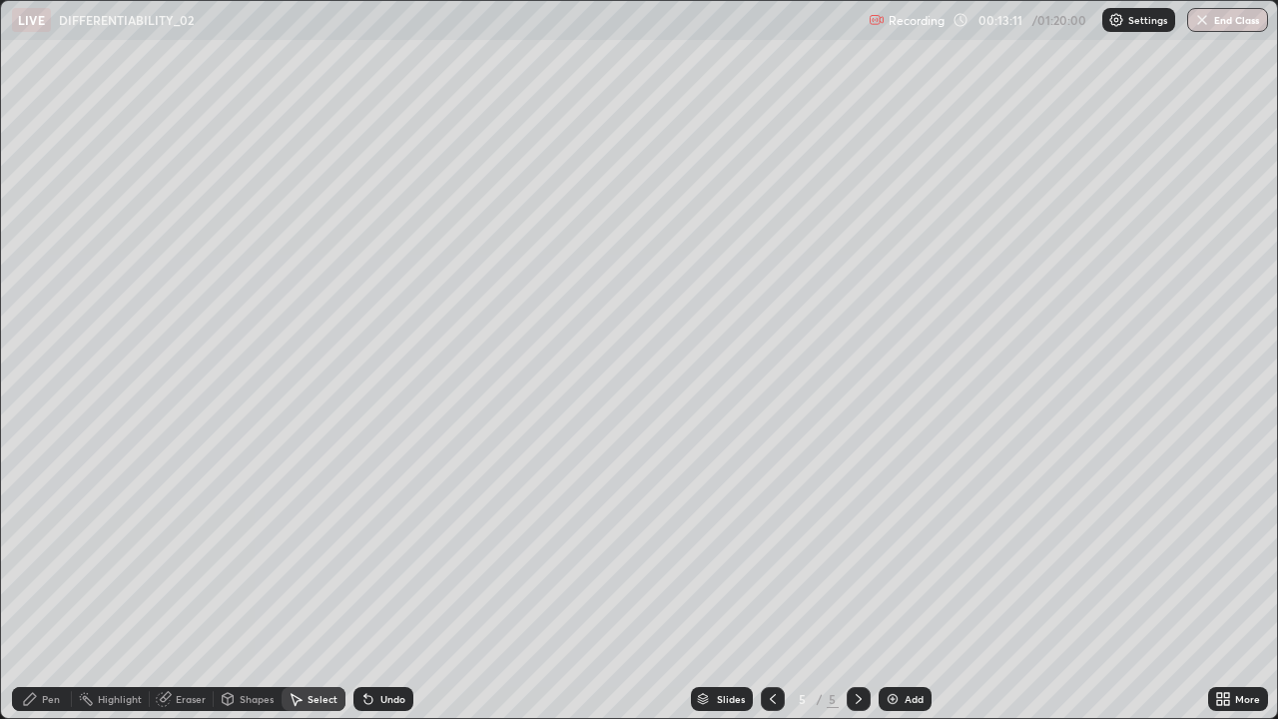
click at [190, 583] on div "Eraser" at bounding box center [182, 699] width 64 height 24
click at [130, 583] on div "Highlight" at bounding box center [120, 699] width 44 height 10
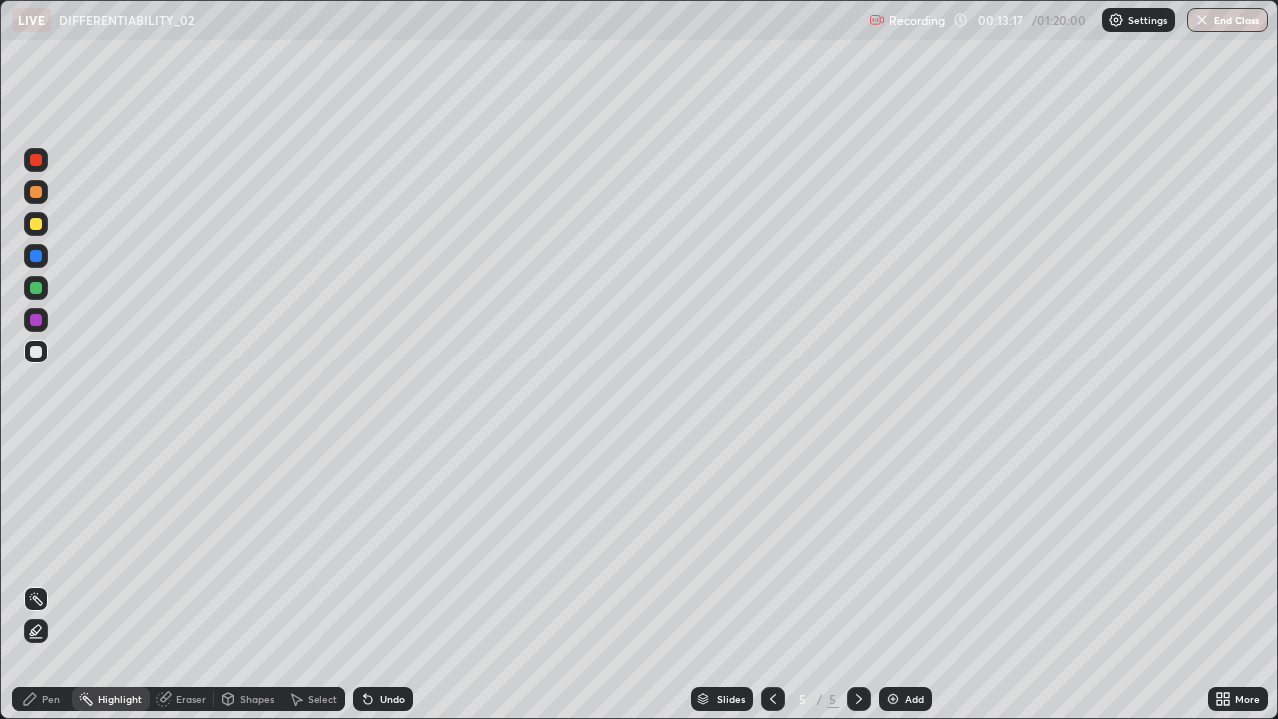
click at [315, 583] on div "Select" at bounding box center [313, 699] width 64 height 24
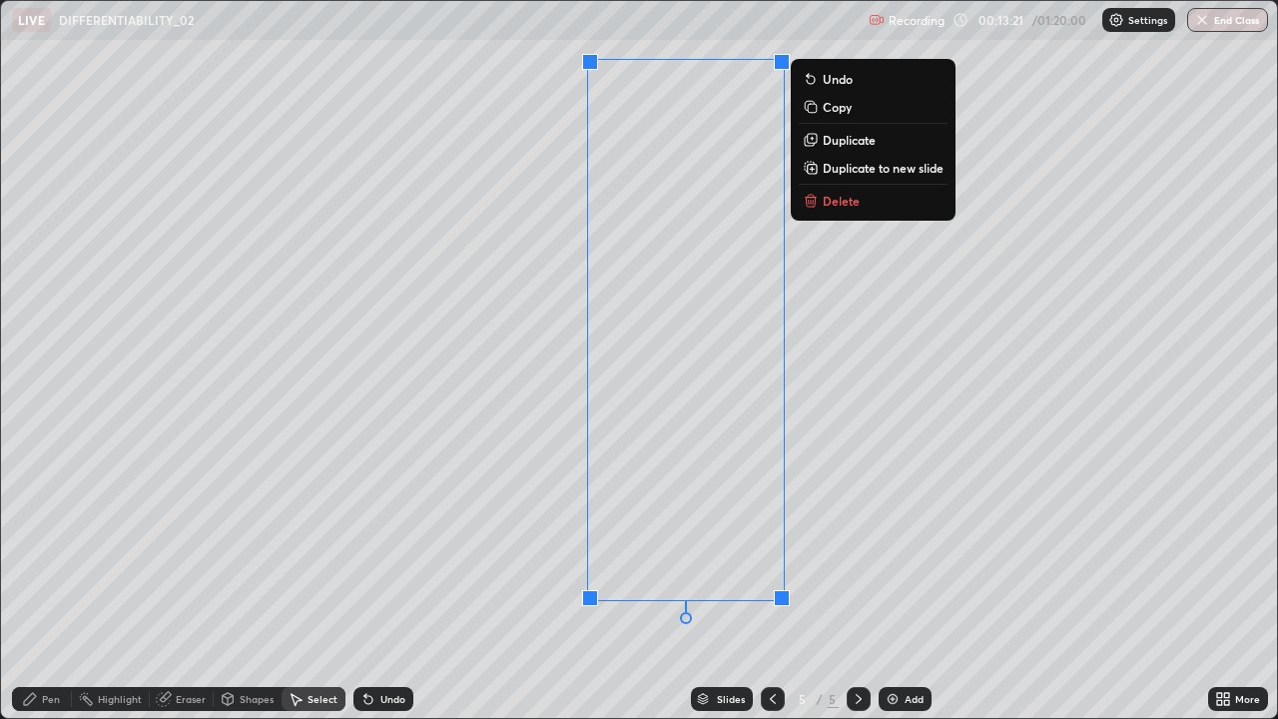
click at [204, 583] on div "Eraser" at bounding box center [191, 699] width 30 height 10
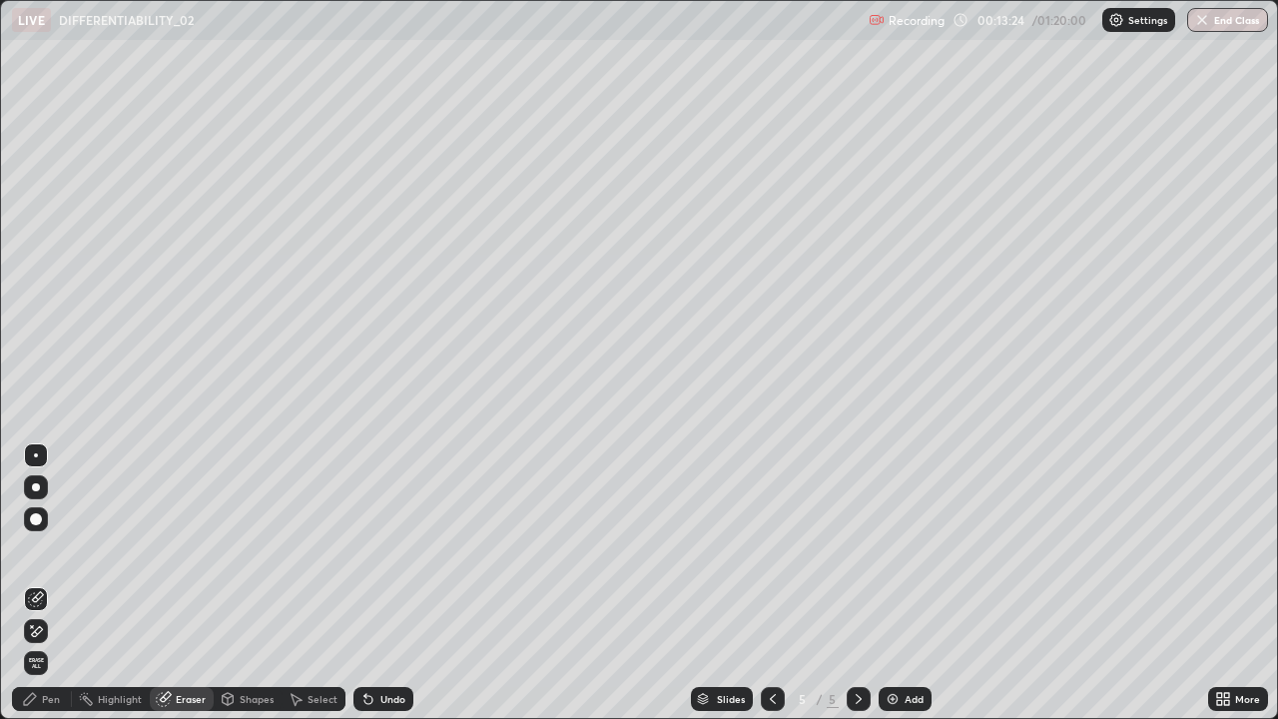
click at [64, 583] on div "Pen" at bounding box center [42, 699] width 60 height 24
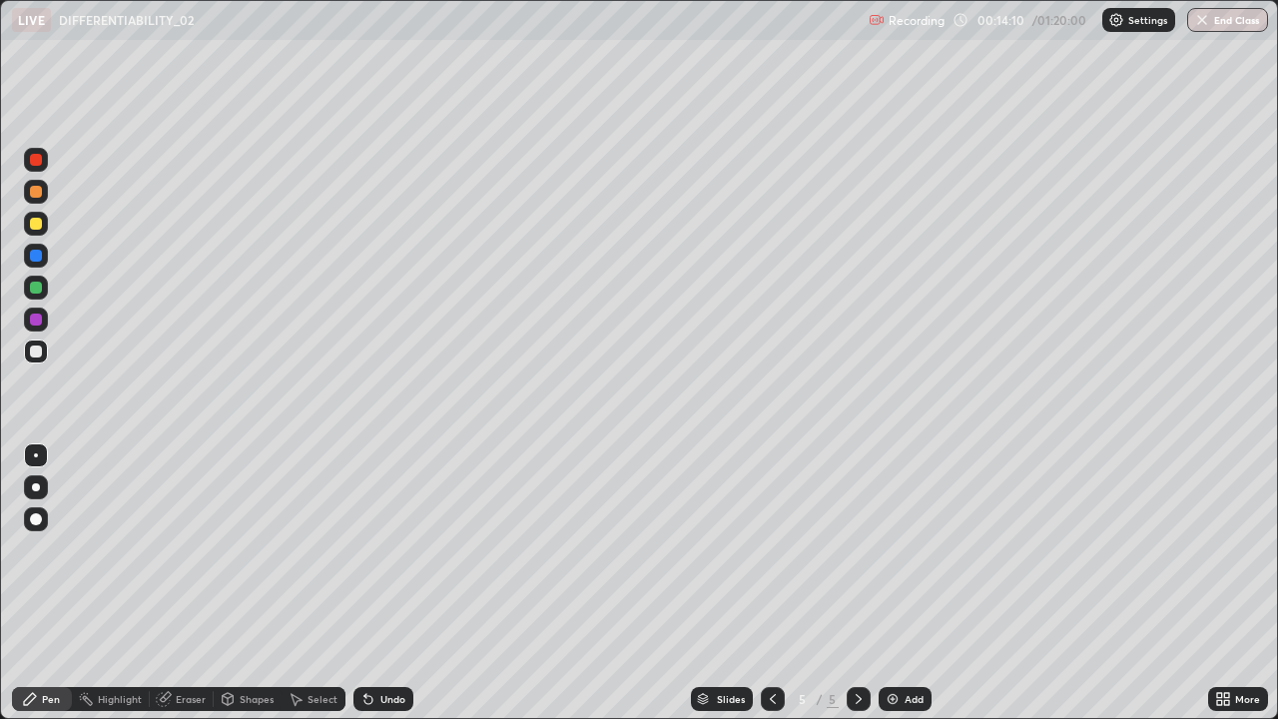
click at [40, 234] on div at bounding box center [36, 224] width 24 height 24
click at [325, 583] on div "Select" at bounding box center [313, 699] width 64 height 24
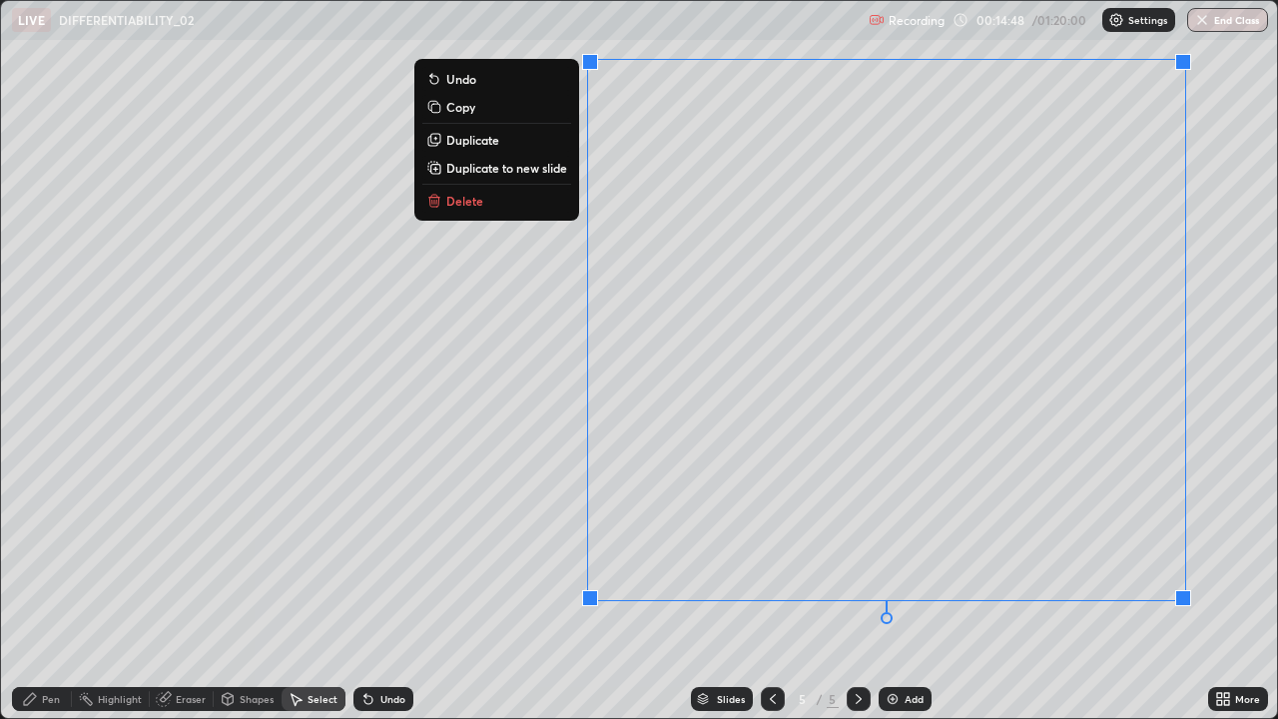
click at [518, 206] on button "Delete" at bounding box center [496, 201] width 149 height 24
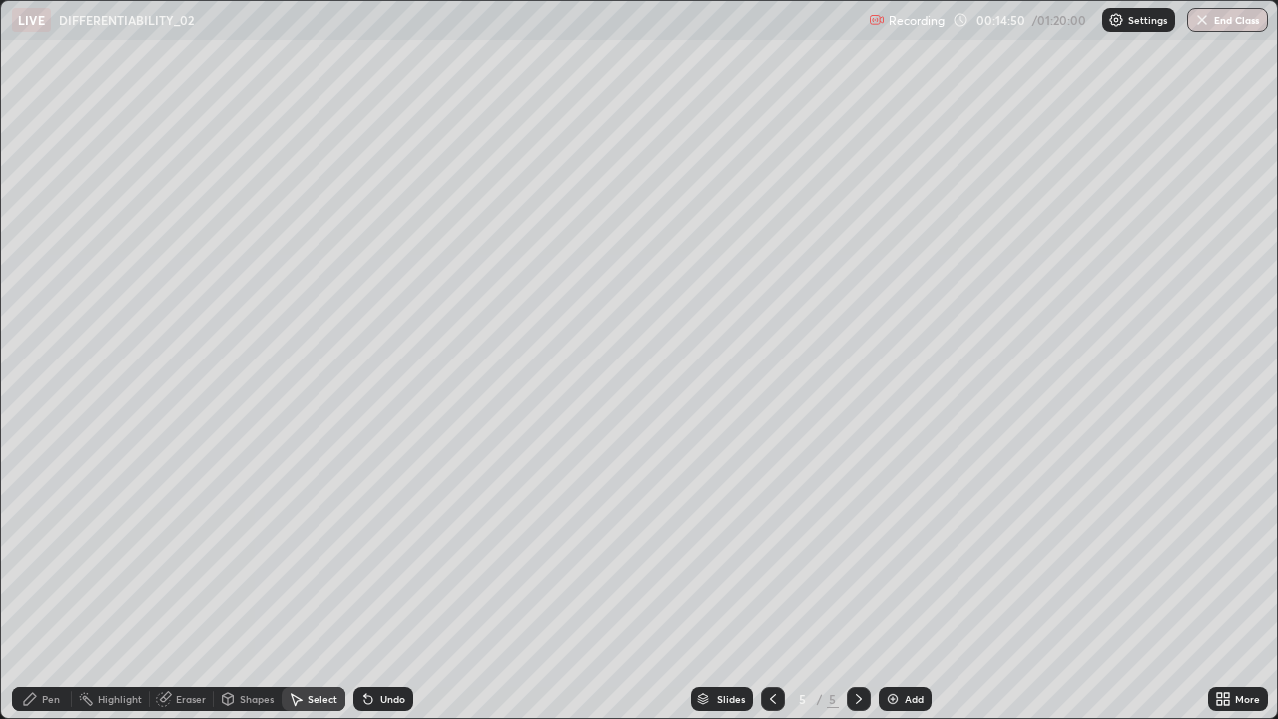
click at [58, 583] on div "Pen" at bounding box center [51, 699] width 18 height 10
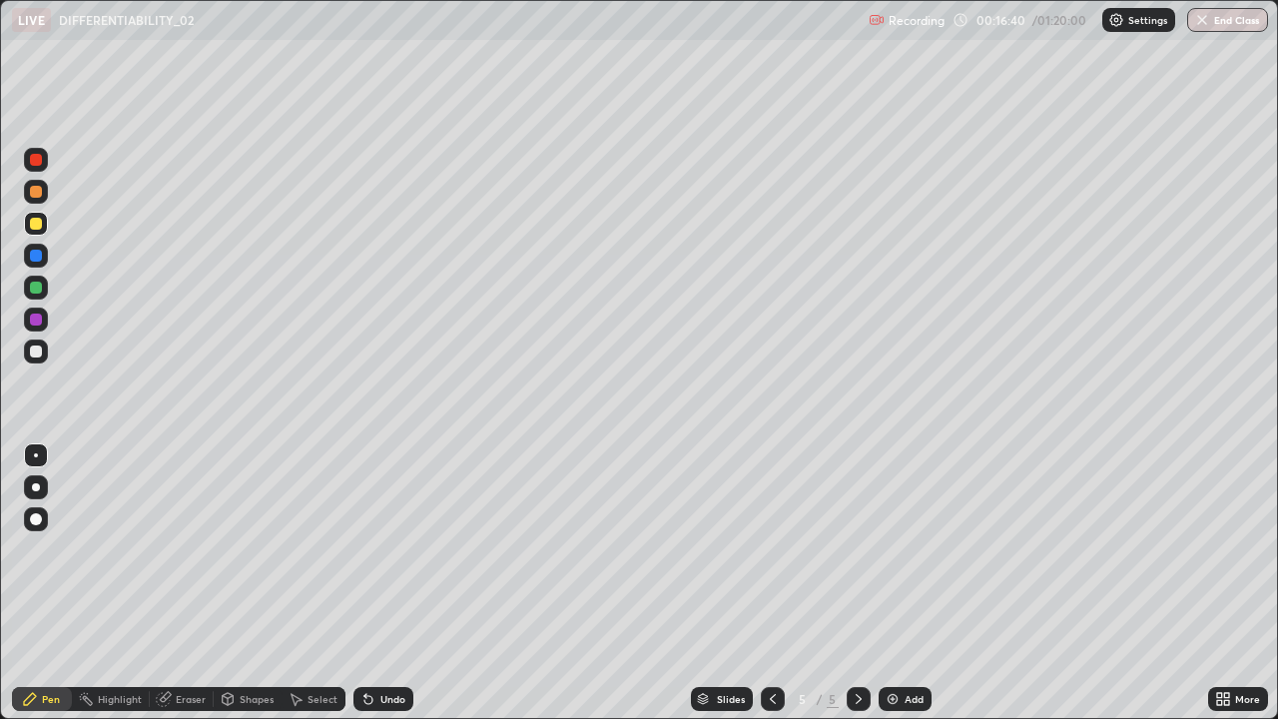
click at [44, 357] on div at bounding box center [36, 351] width 24 height 24
click at [400, 583] on div "Undo" at bounding box center [392, 699] width 25 height 10
click at [409, 583] on div "Undo" at bounding box center [383, 699] width 60 height 24
click at [32, 320] on div at bounding box center [36, 319] width 12 height 12
click at [386, 583] on div "Undo" at bounding box center [392, 699] width 25 height 10
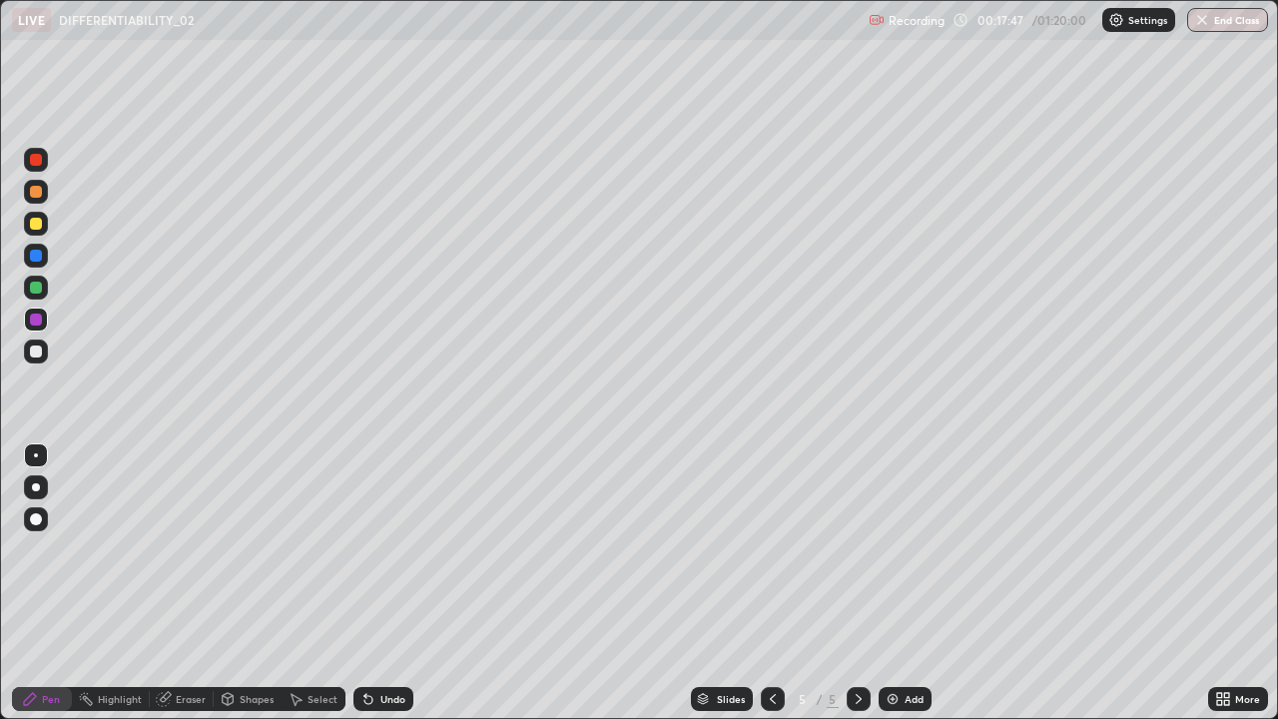
click at [397, 583] on div "Undo" at bounding box center [383, 699] width 60 height 24
click at [888, 583] on img at bounding box center [892, 699] width 16 height 16
click at [32, 229] on div at bounding box center [36, 224] width 12 height 12
click at [367, 583] on div "Undo" at bounding box center [383, 699] width 60 height 24
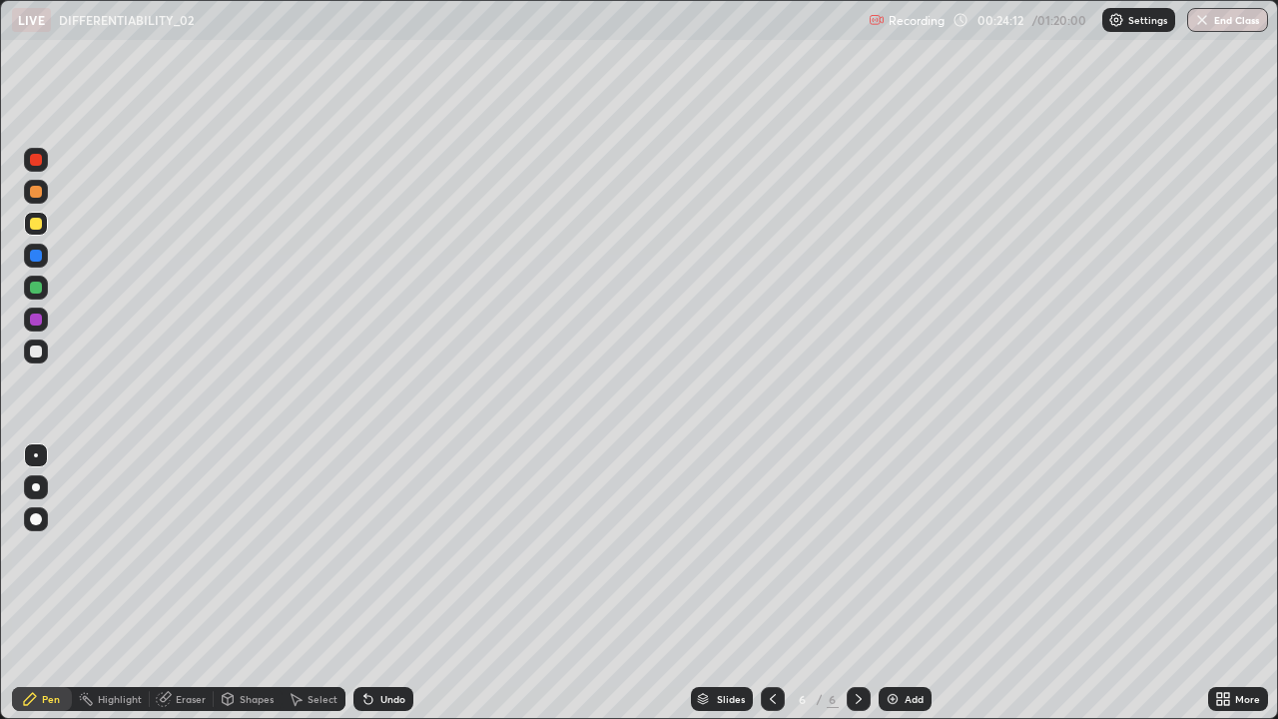
click at [35, 229] on div at bounding box center [36, 224] width 12 height 12
click at [364, 583] on icon at bounding box center [365, 695] width 2 height 2
click at [40, 290] on div at bounding box center [36, 287] width 12 height 12
click at [36, 319] on div at bounding box center [36, 319] width 12 height 12
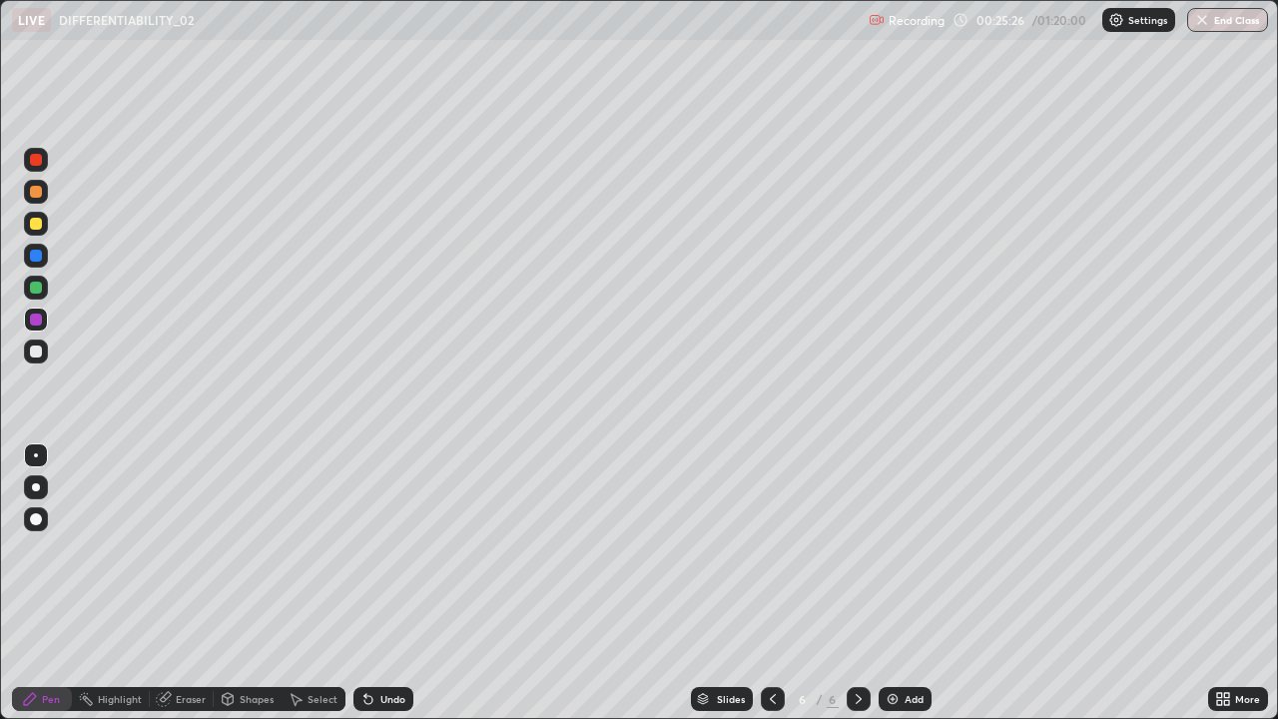
click at [365, 583] on icon at bounding box center [368, 700] width 8 height 8
click at [36, 196] on div at bounding box center [36, 192] width 12 height 12
click at [854, 583] on icon at bounding box center [858, 699] width 16 height 16
click at [886, 583] on img at bounding box center [892, 699] width 16 height 16
click at [36, 233] on div at bounding box center [36, 224] width 24 height 24
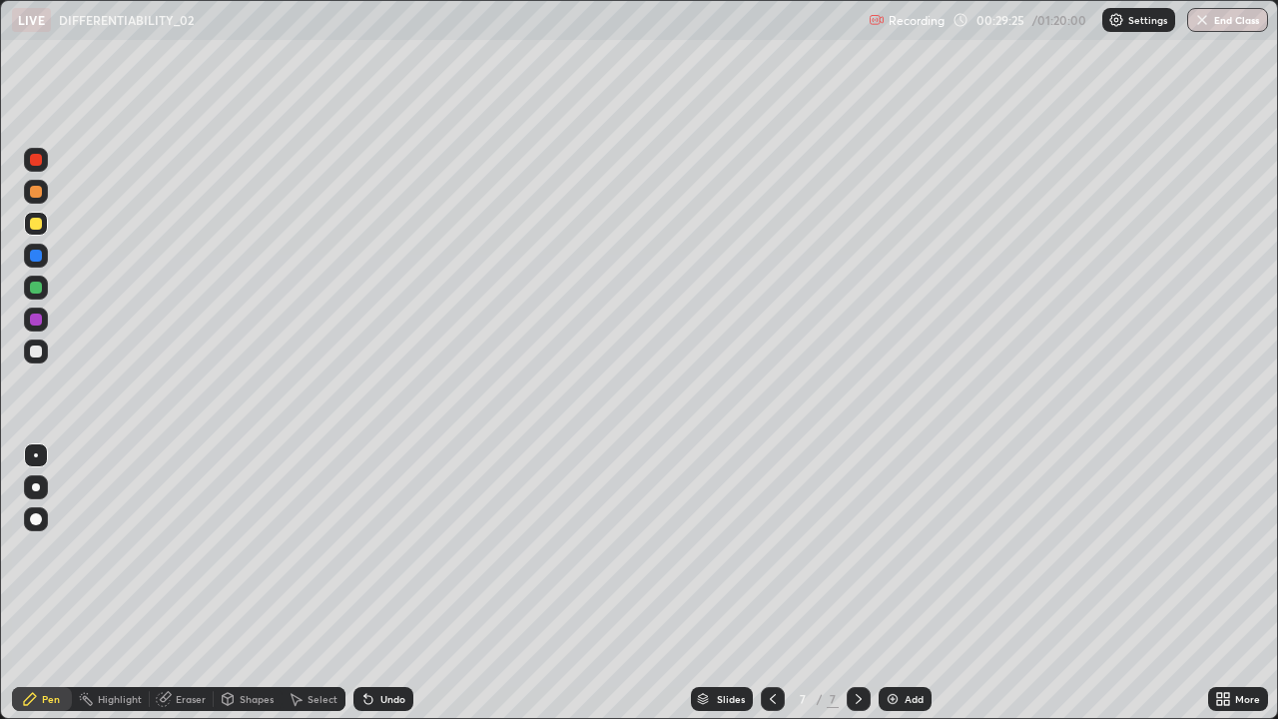
click at [39, 291] on div at bounding box center [36, 287] width 12 height 12
click at [204, 583] on div "Eraser" at bounding box center [191, 699] width 30 height 10
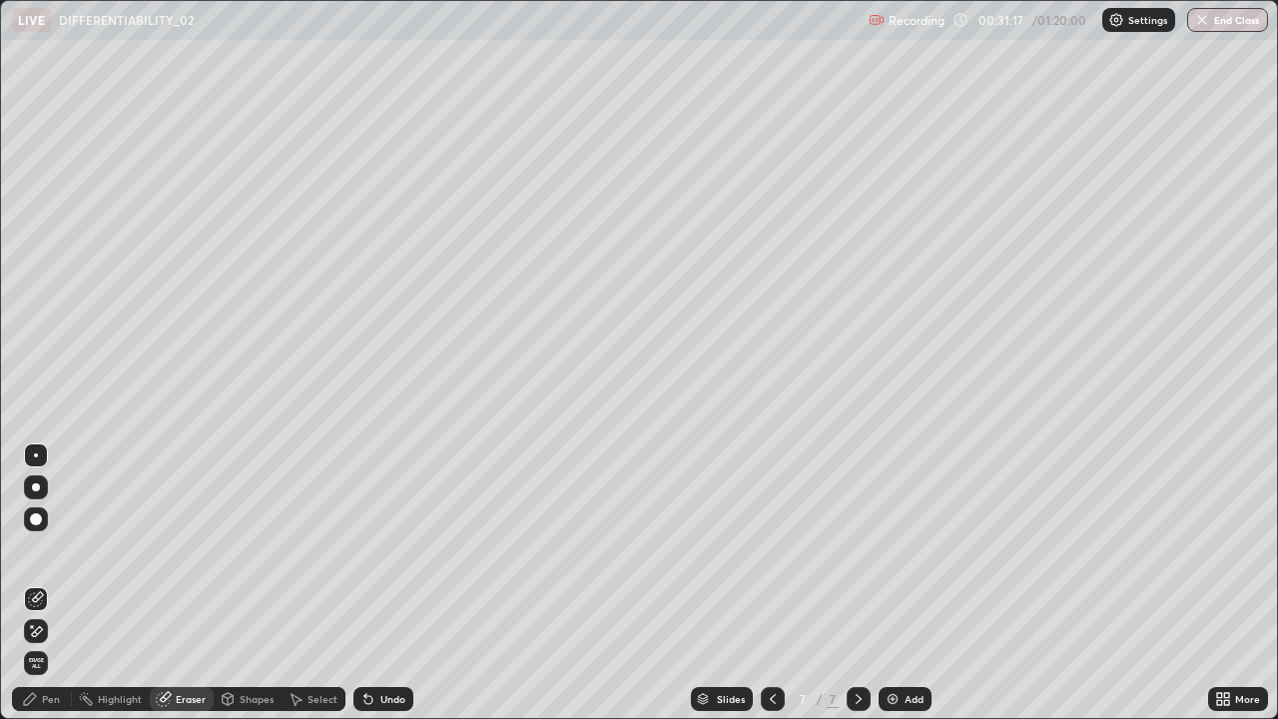
click at [59, 583] on div "Pen" at bounding box center [51, 699] width 18 height 10
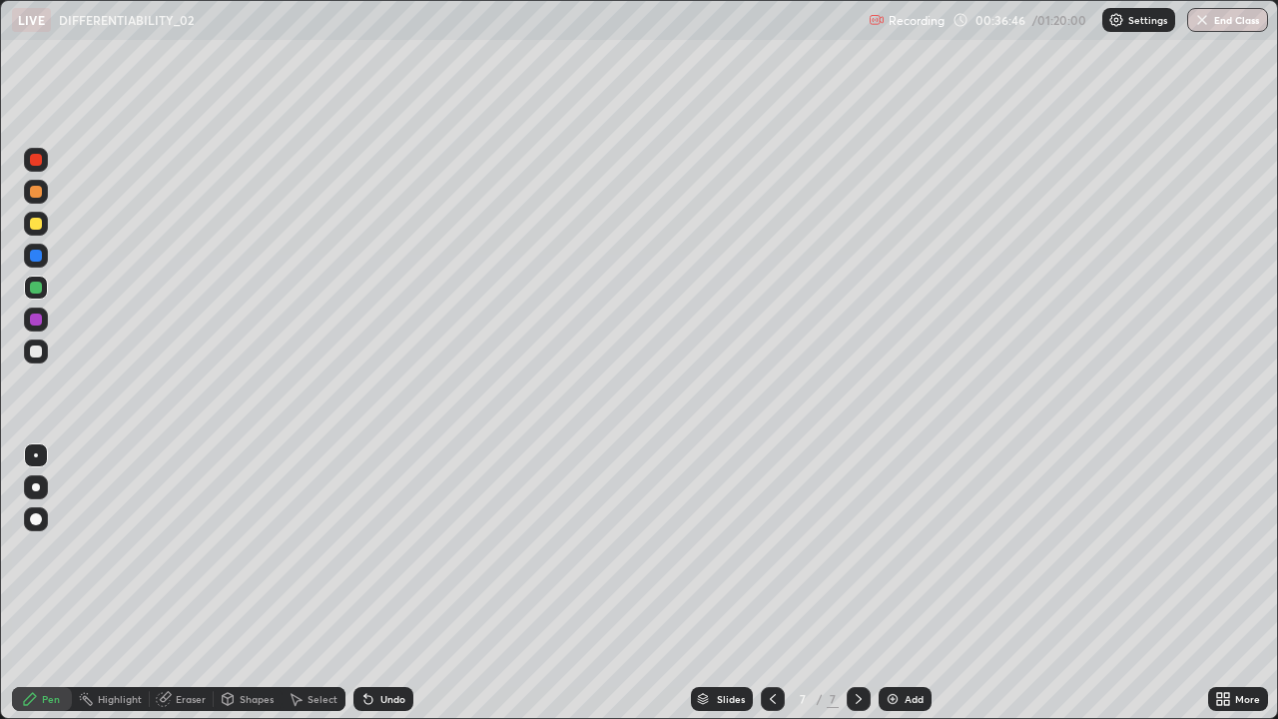
click at [893, 583] on img at bounding box center [892, 699] width 16 height 16
click at [37, 232] on div at bounding box center [36, 224] width 24 height 24
click at [881, 583] on div "Add" at bounding box center [904, 699] width 53 height 24
click at [37, 194] on div at bounding box center [36, 192] width 12 height 12
click at [36, 161] on div at bounding box center [36, 160] width 12 height 12
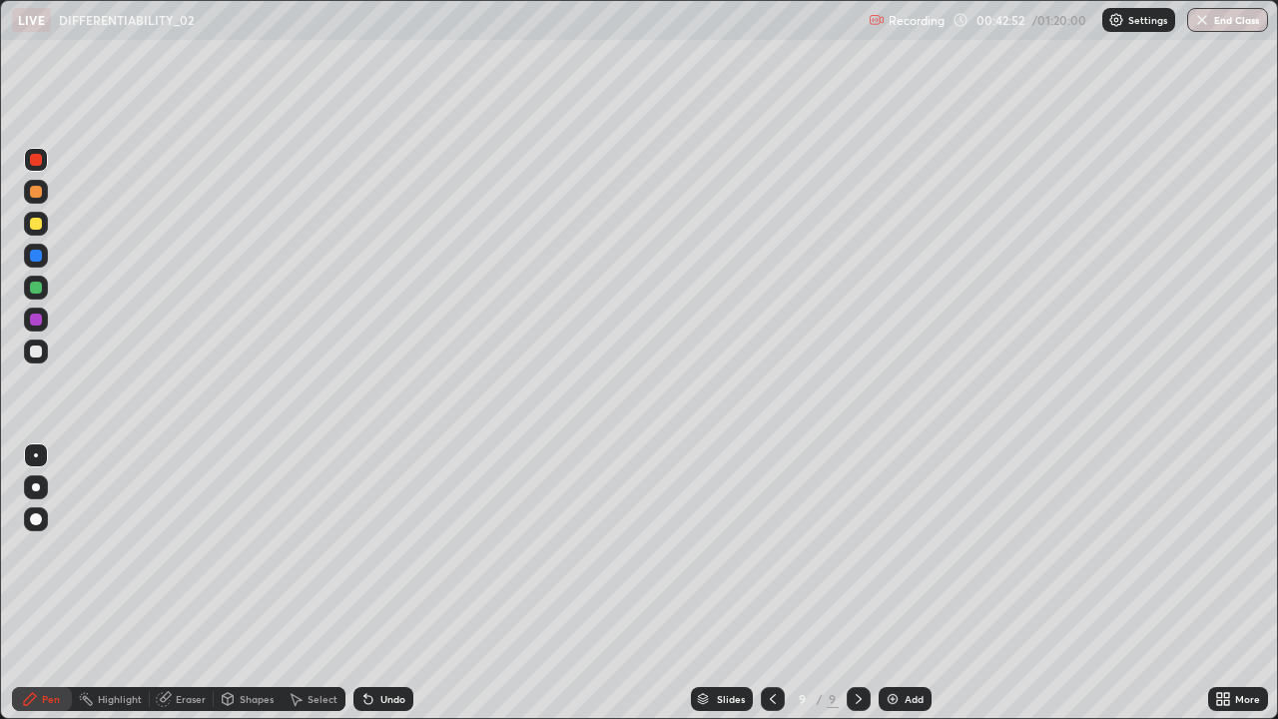
click at [189, 583] on div "Eraser" at bounding box center [191, 699] width 30 height 10
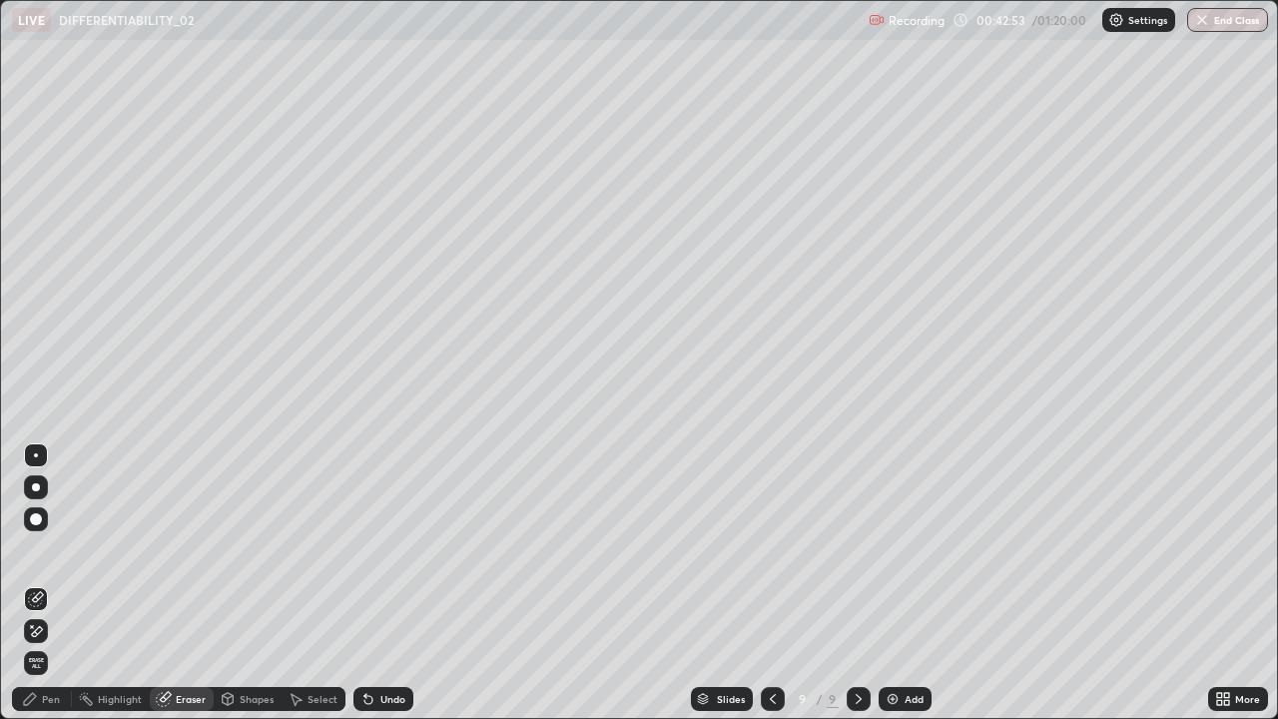
click at [44, 583] on div "Pen" at bounding box center [51, 699] width 18 height 10
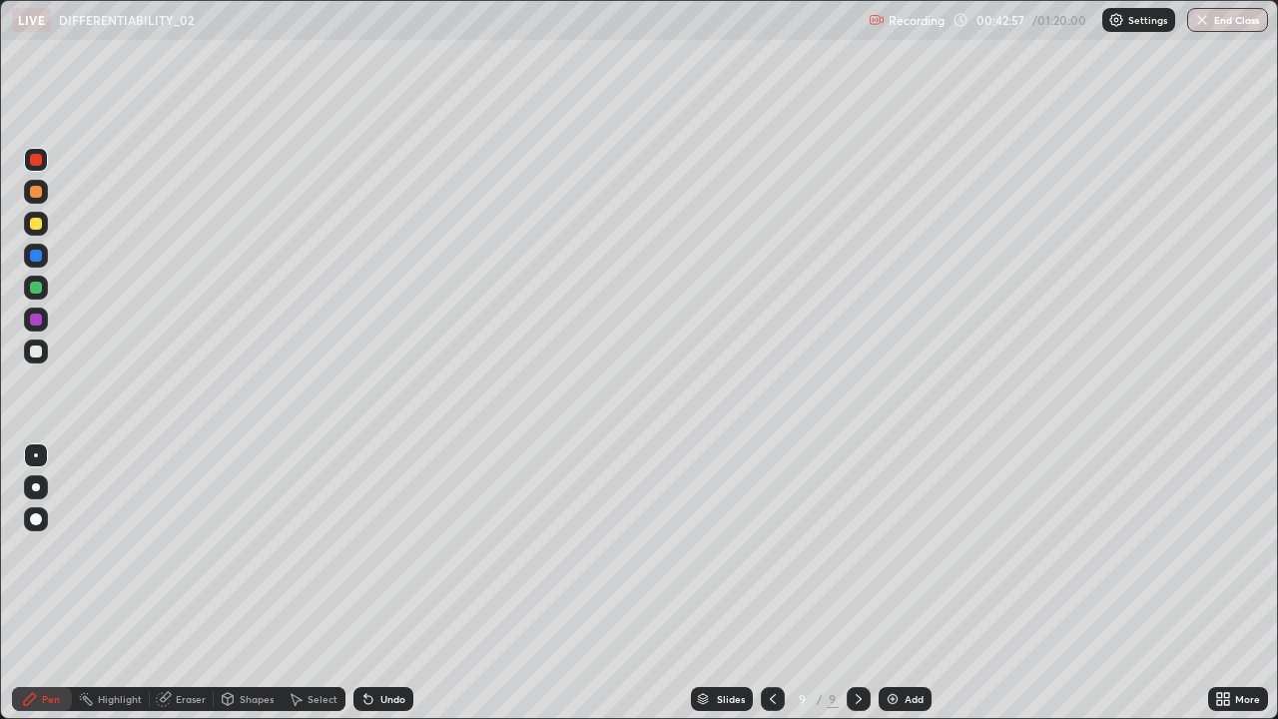
click at [34, 355] on div at bounding box center [36, 351] width 12 height 12
click at [37, 289] on div at bounding box center [36, 287] width 12 height 12
click at [40, 162] on div at bounding box center [36, 160] width 12 height 12
click at [403, 583] on div "Undo" at bounding box center [383, 699] width 60 height 24
click at [35, 294] on div at bounding box center [36, 287] width 24 height 24
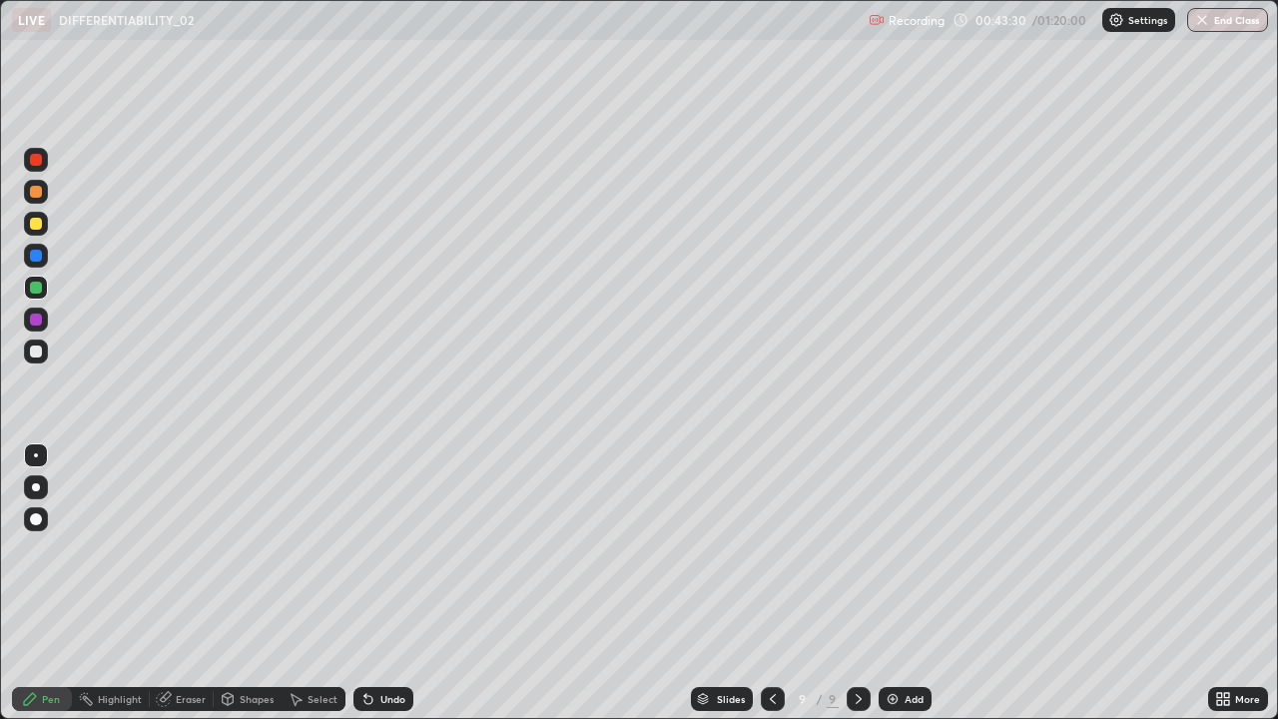
click at [647, 18] on div "LIVE DIFFERENTIABILITY_02" at bounding box center [436, 20] width 848 height 40
click at [34, 160] on div at bounding box center [36, 160] width 12 height 12
click at [395, 583] on div "Undo" at bounding box center [392, 699] width 25 height 10
click at [404, 583] on div "Undo" at bounding box center [383, 699] width 60 height 24
click at [386, 583] on div "Undo" at bounding box center [392, 699] width 25 height 10
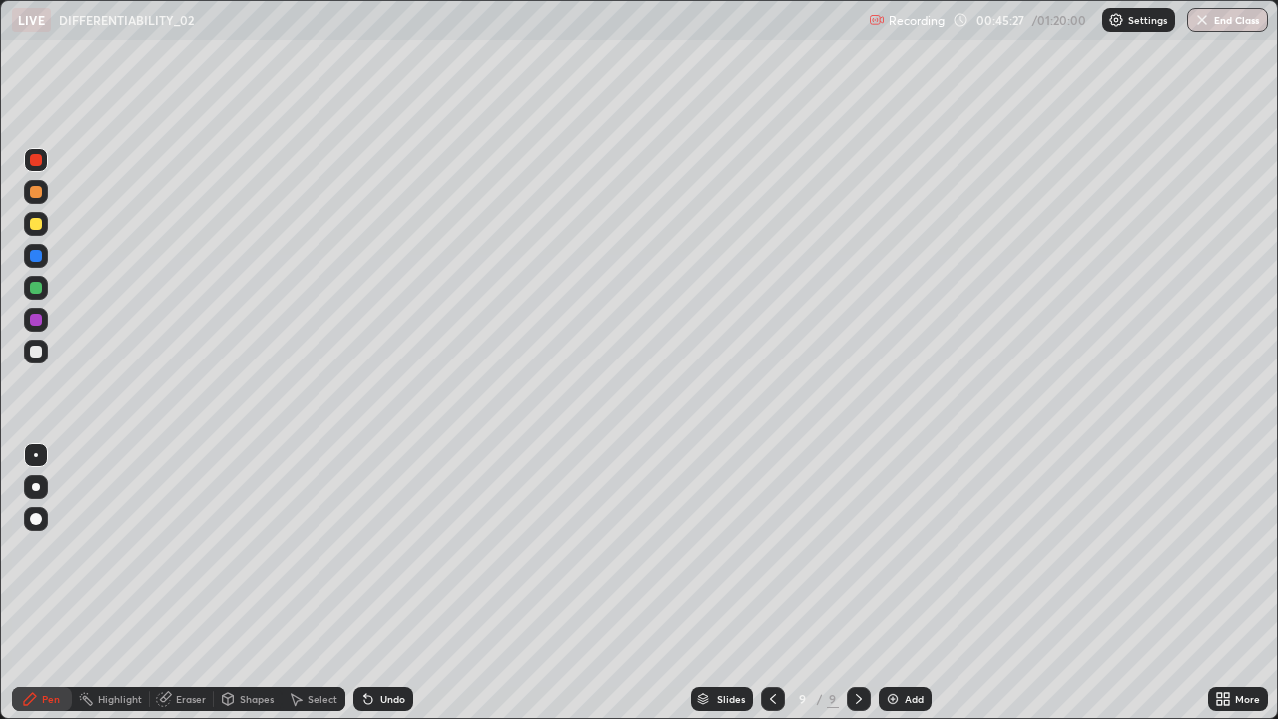
click at [387, 583] on div "Undo" at bounding box center [392, 699] width 25 height 10
click at [386, 583] on div "Undo" at bounding box center [383, 699] width 60 height 24
click at [393, 583] on div "Undo" at bounding box center [383, 699] width 60 height 24
click at [193, 583] on div "Eraser" at bounding box center [191, 699] width 30 height 10
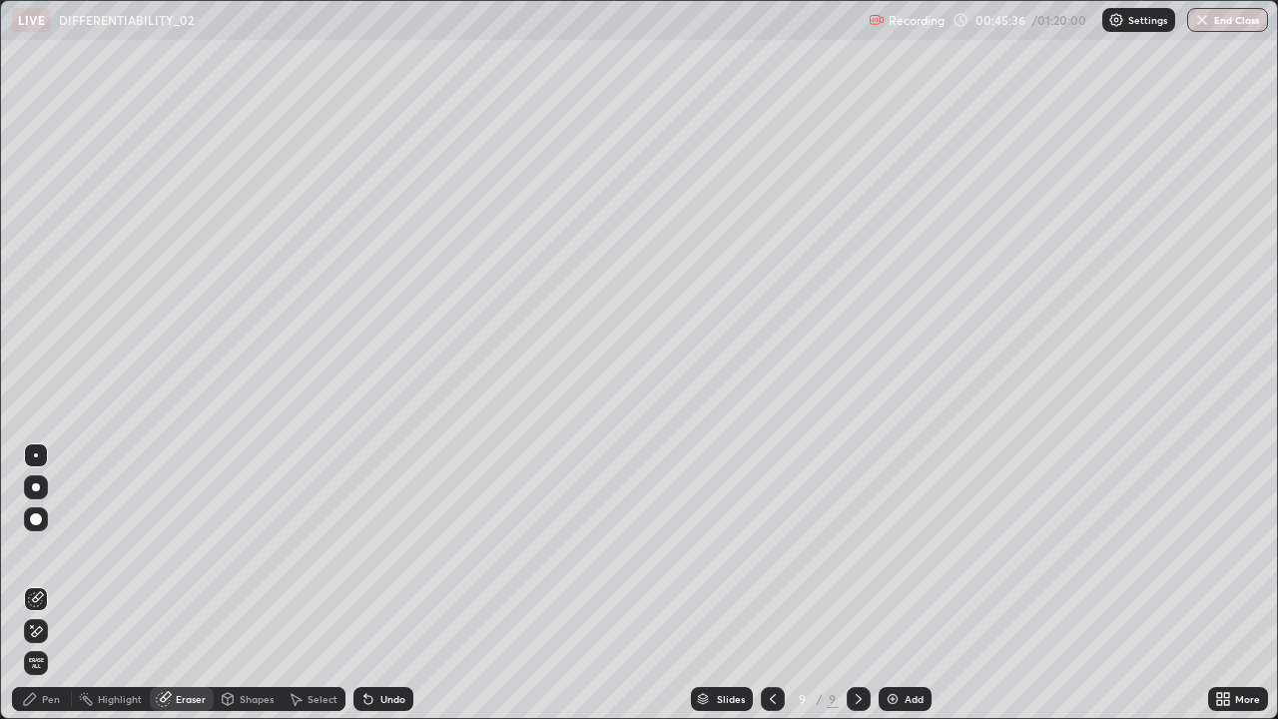
click at [250, 583] on div "Shapes" at bounding box center [257, 699] width 34 height 10
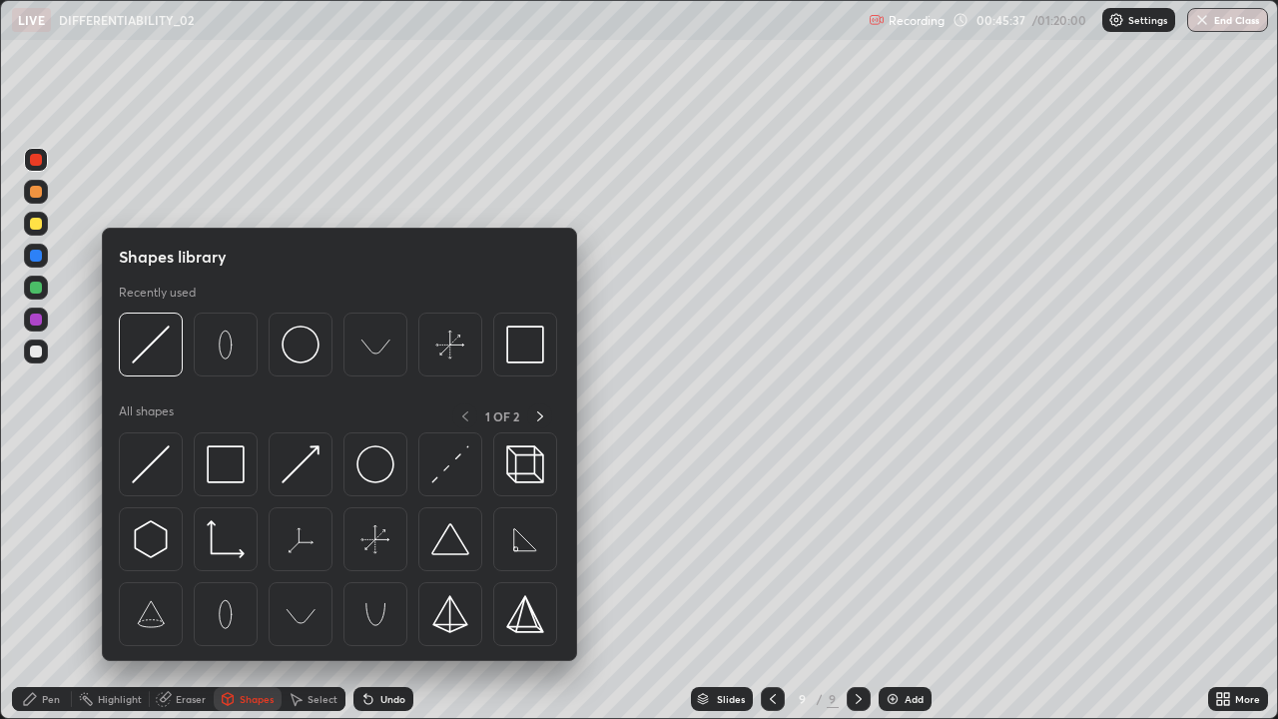
click at [441, 583] on div "Slides 9 / 9 Add" at bounding box center [810, 699] width 794 height 40
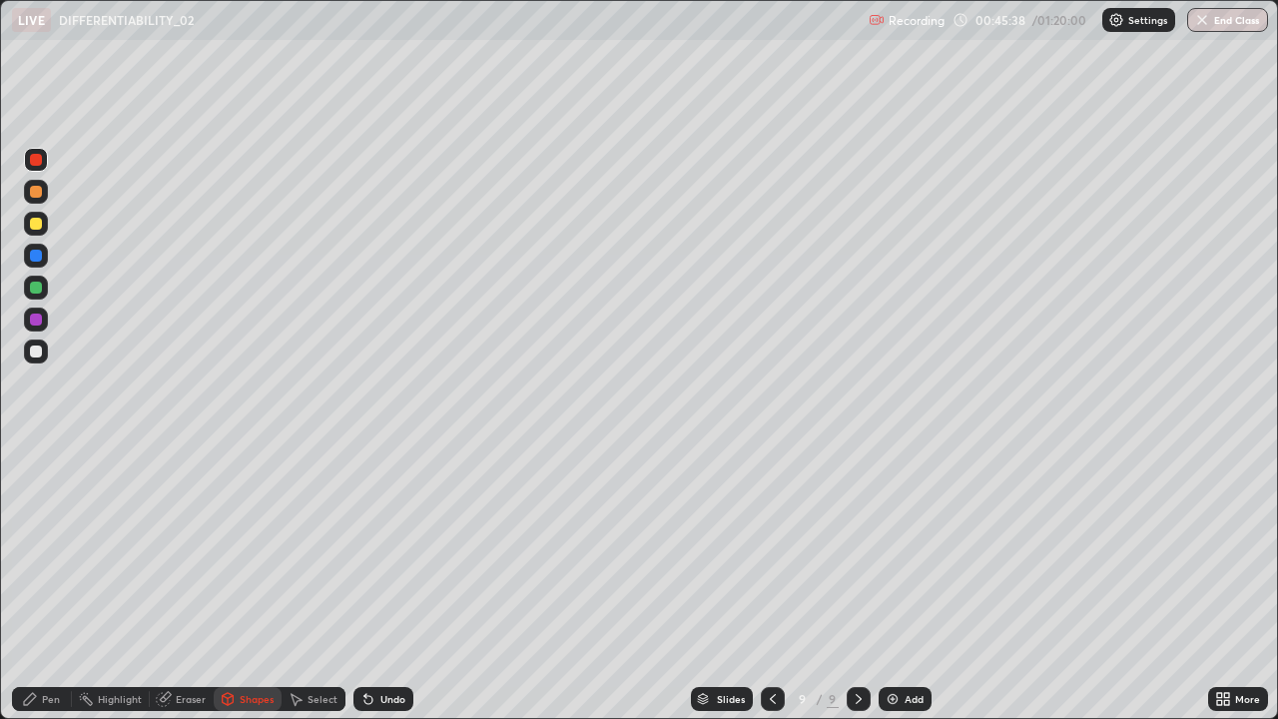
click at [187, 583] on div "Eraser" at bounding box center [191, 699] width 30 height 10
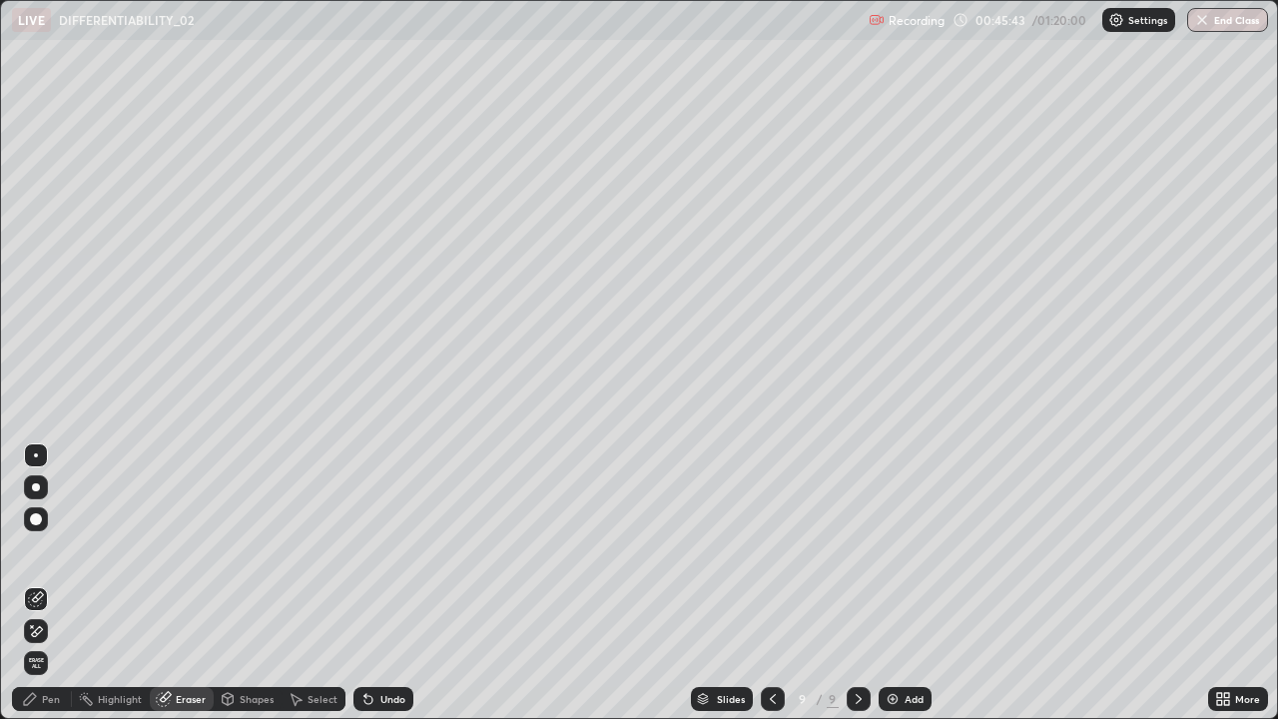
click at [313, 583] on div "Select" at bounding box center [322, 699] width 30 height 10
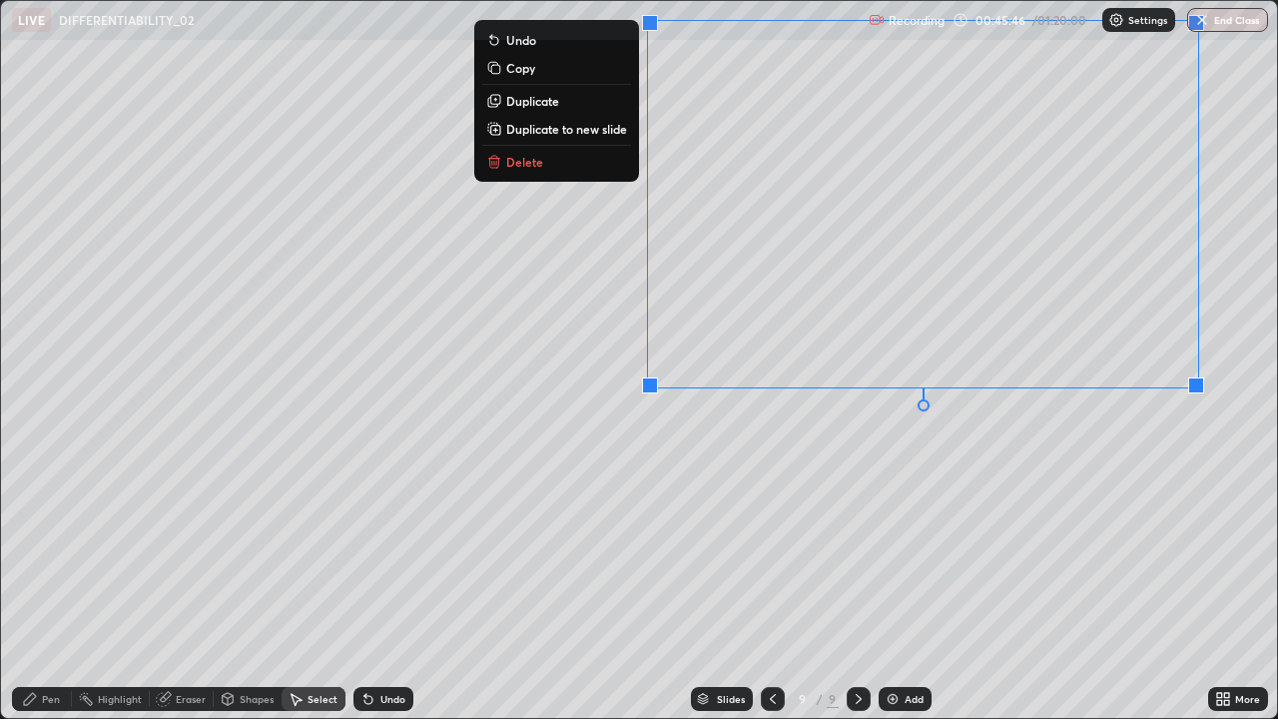
click at [598, 154] on button "Delete" at bounding box center [556, 162] width 149 height 24
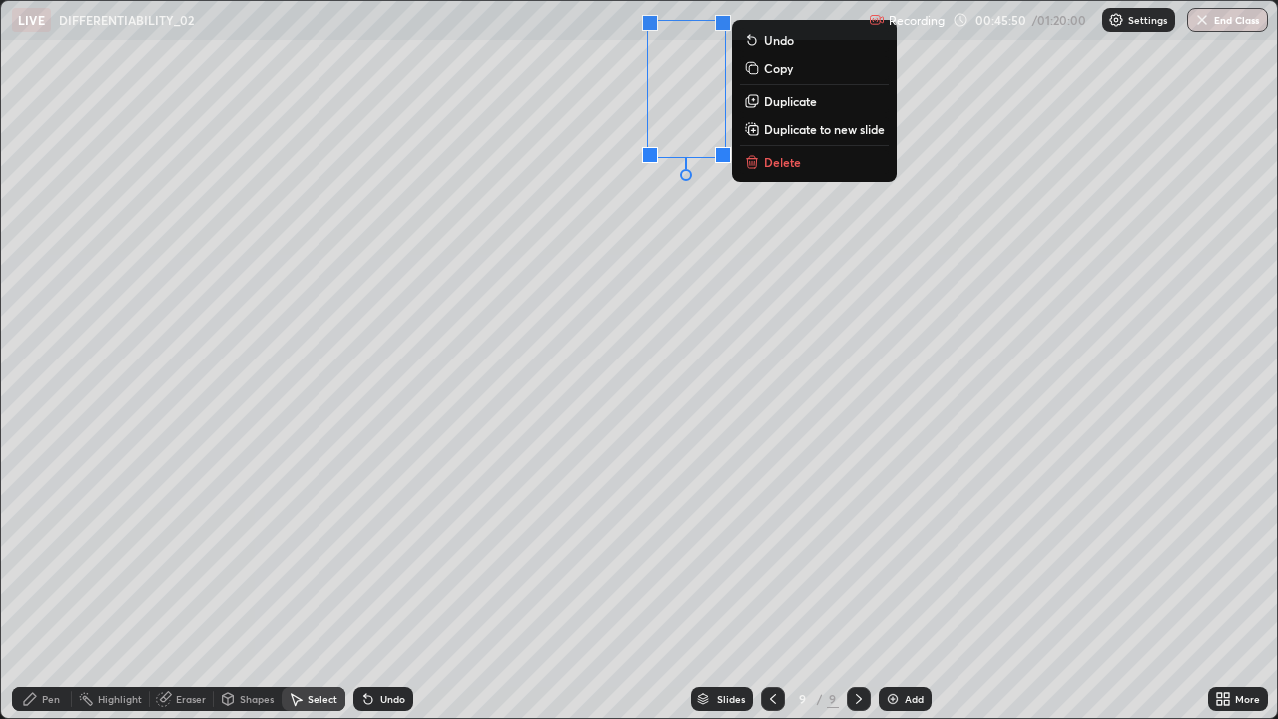
click at [837, 169] on button "Delete" at bounding box center [814, 162] width 149 height 24
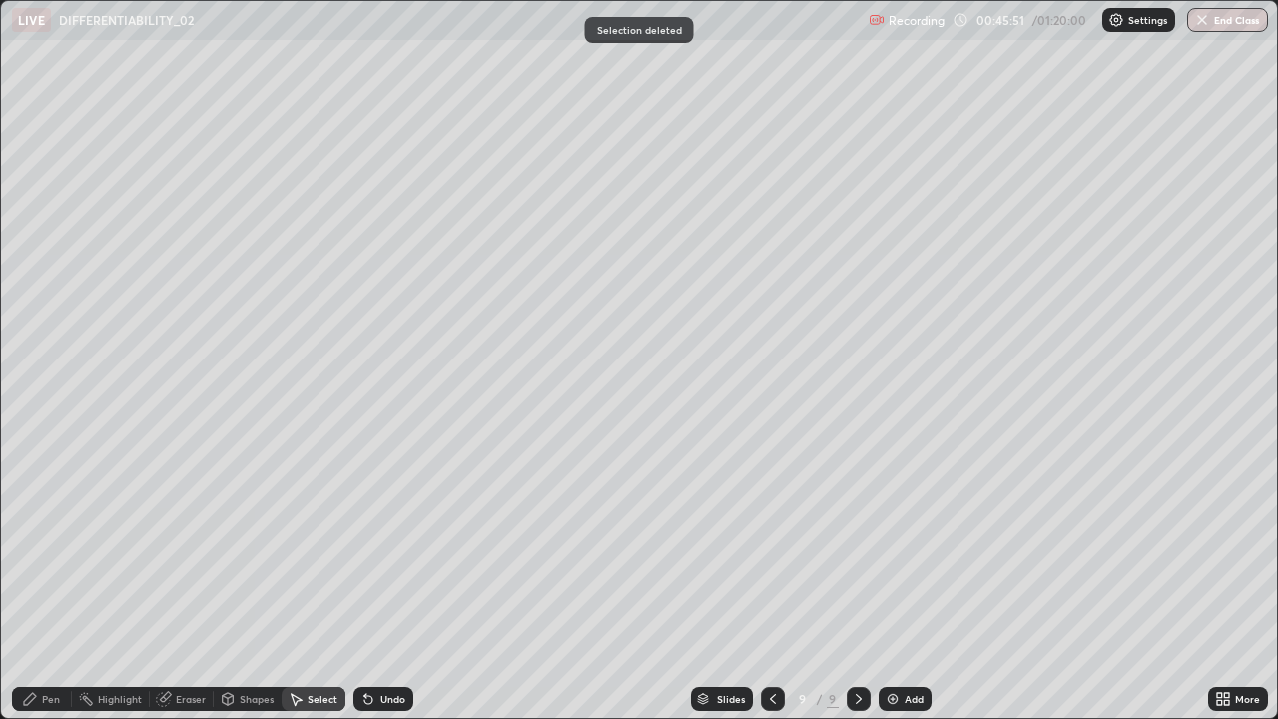
click at [54, 583] on div "Pen" at bounding box center [51, 699] width 18 height 10
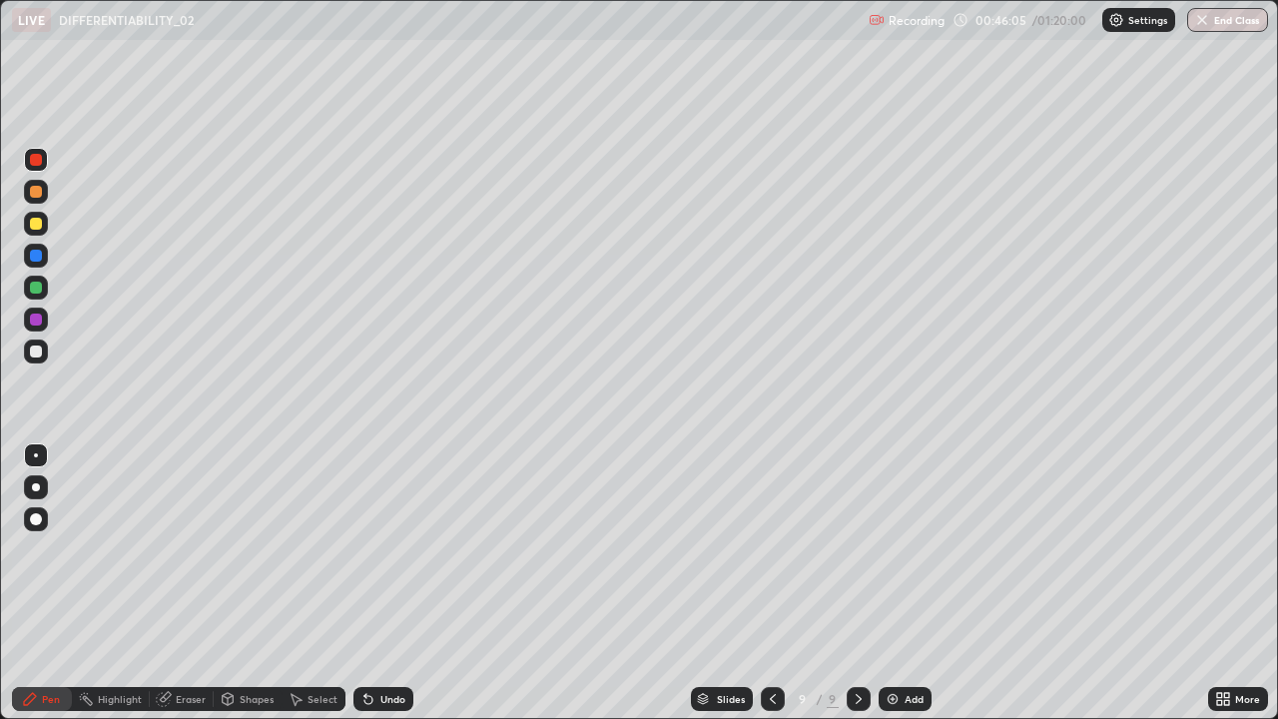
click at [34, 352] on div at bounding box center [36, 351] width 12 height 12
click at [32, 288] on div at bounding box center [36, 287] width 12 height 12
click at [44, 230] on div at bounding box center [36, 224] width 24 height 24
click at [43, 287] on div at bounding box center [36, 287] width 24 height 24
click at [36, 353] on div at bounding box center [36, 351] width 12 height 12
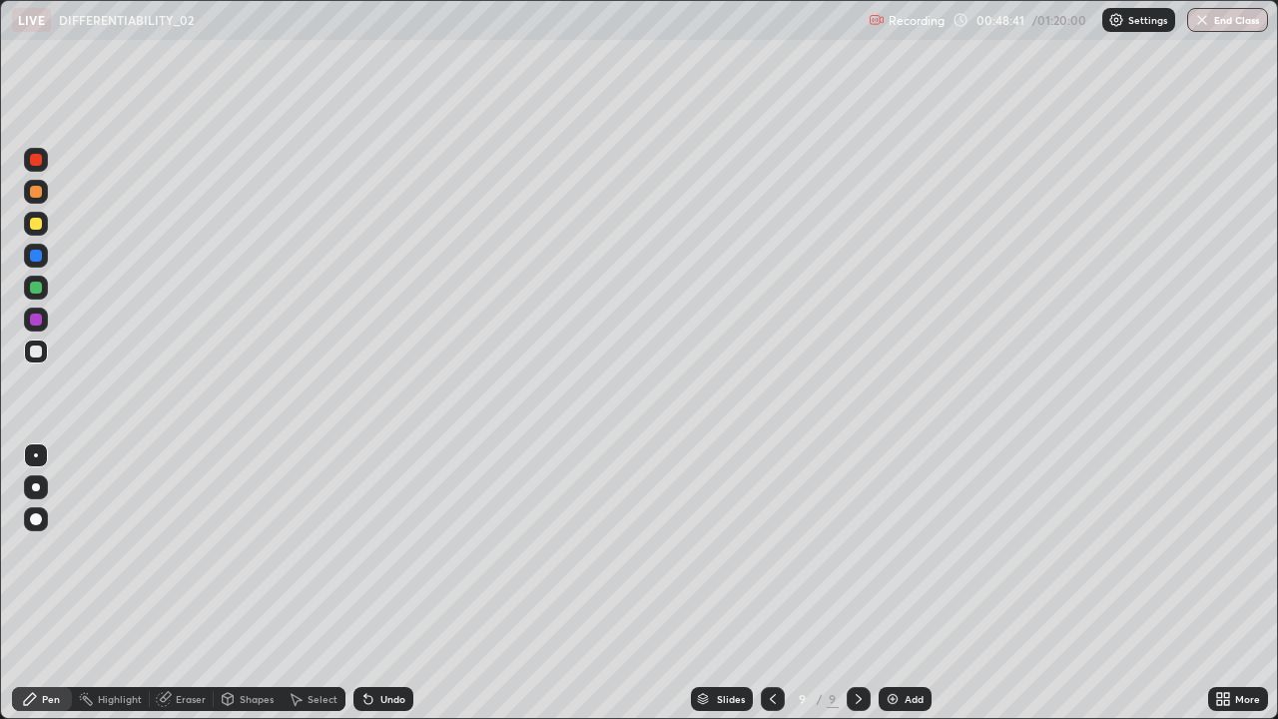
click at [34, 297] on div at bounding box center [36, 287] width 24 height 24
click at [329, 583] on div "Select" at bounding box center [322, 699] width 30 height 10
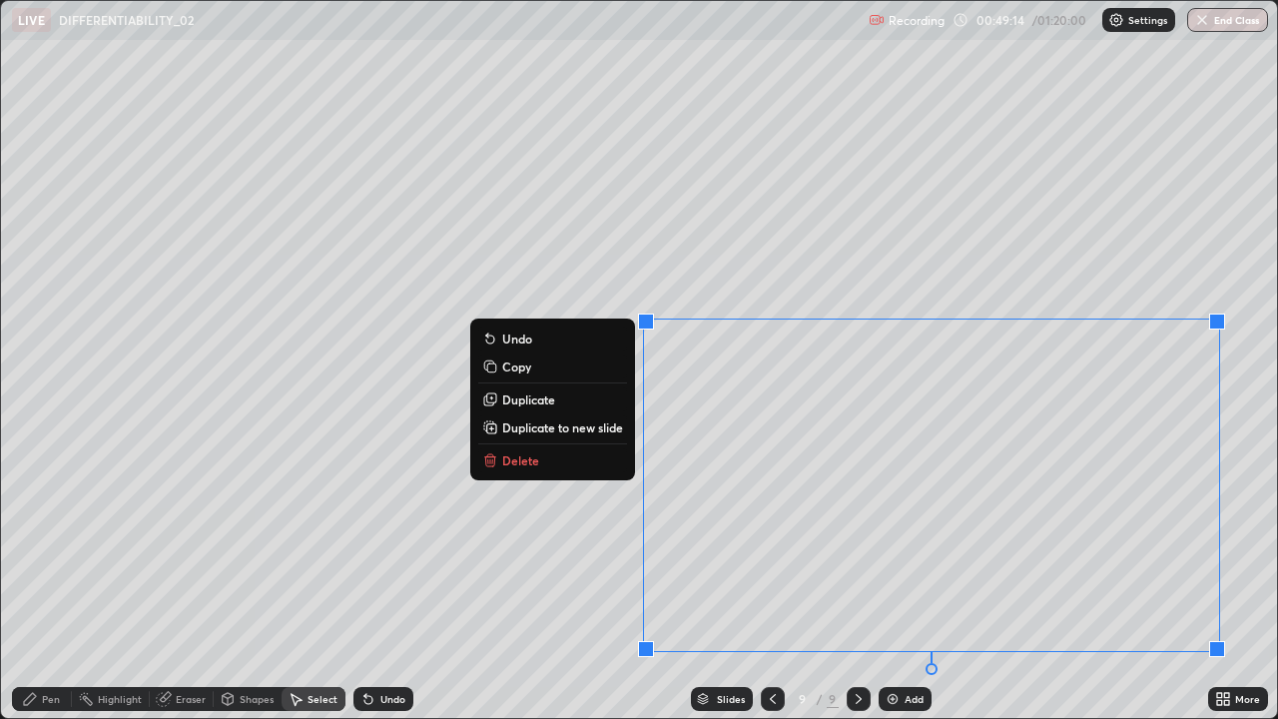
click at [603, 466] on button "Delete" at bounding box center [552, 460] width 149 height 24
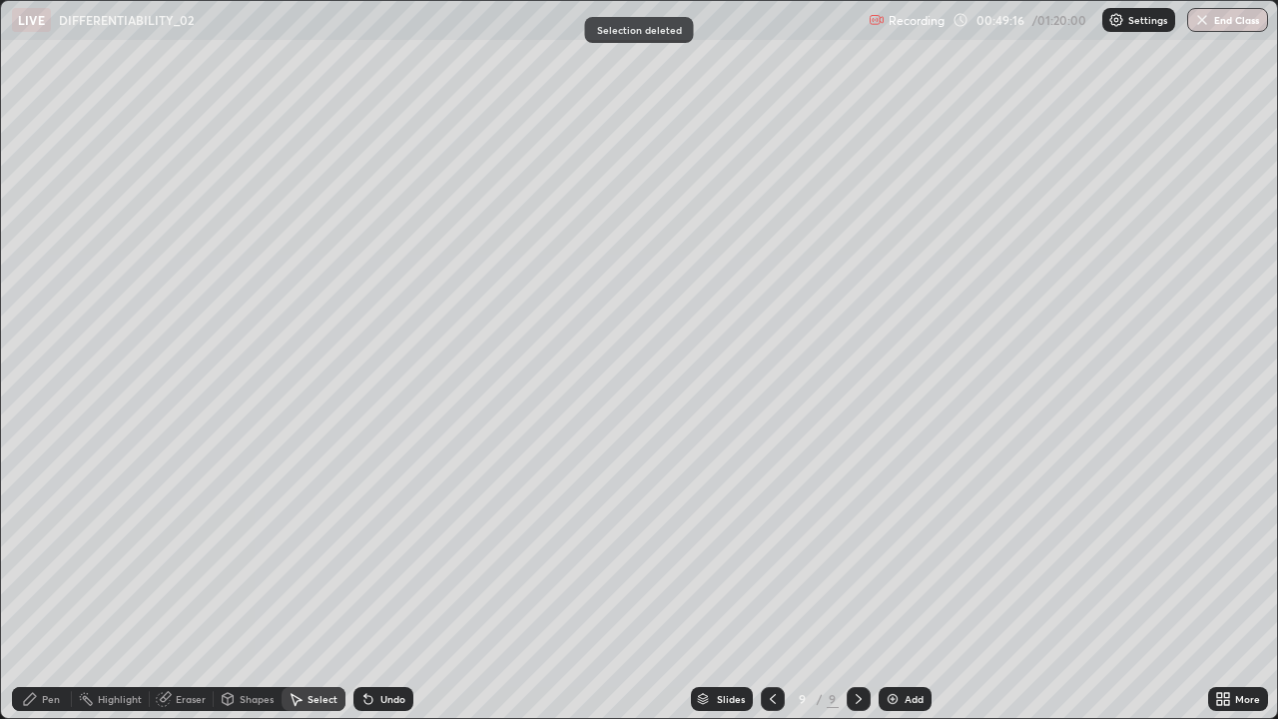
click at [56, 583] on div "Pen" at bounding box center [42, 699] width 60 height 24
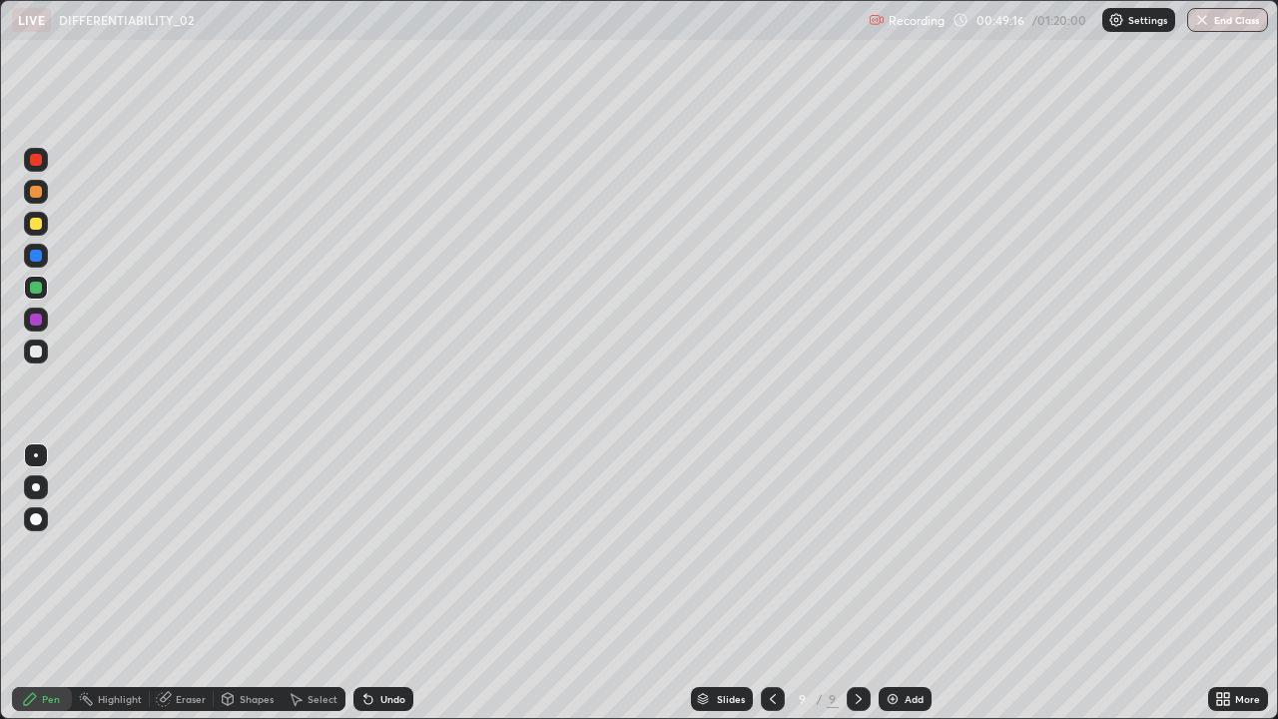
click at [34, 289] on div at bounding box center [36, 287] width 12 height 12
click at [40, 229] on div at bounding box center [36, 224] width 12 height 12
click at [36, 288] on div at bounding box center [36, 287] width 12 height 12
click at [317, 583] on div "Select" at bounding box center [322, 699] width 30 height 10
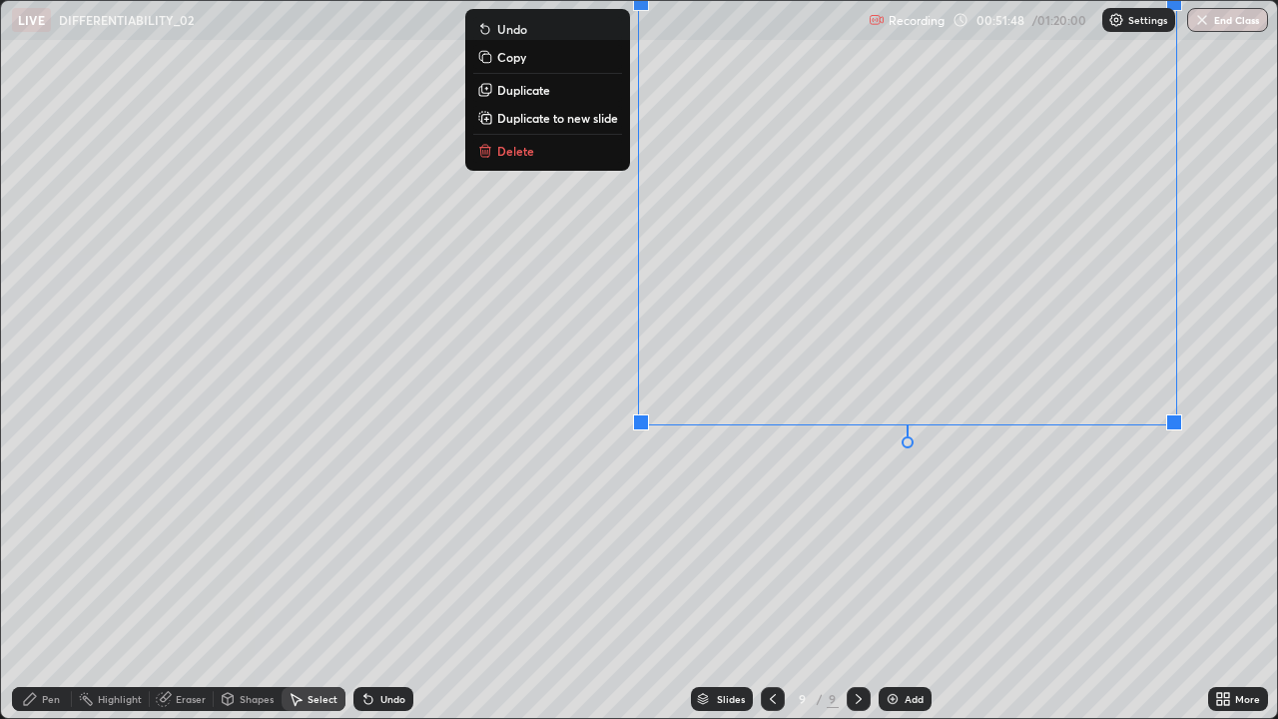
click at [581, 146] on button "Delete" at bounding box center [547, 151] width 149 height 24
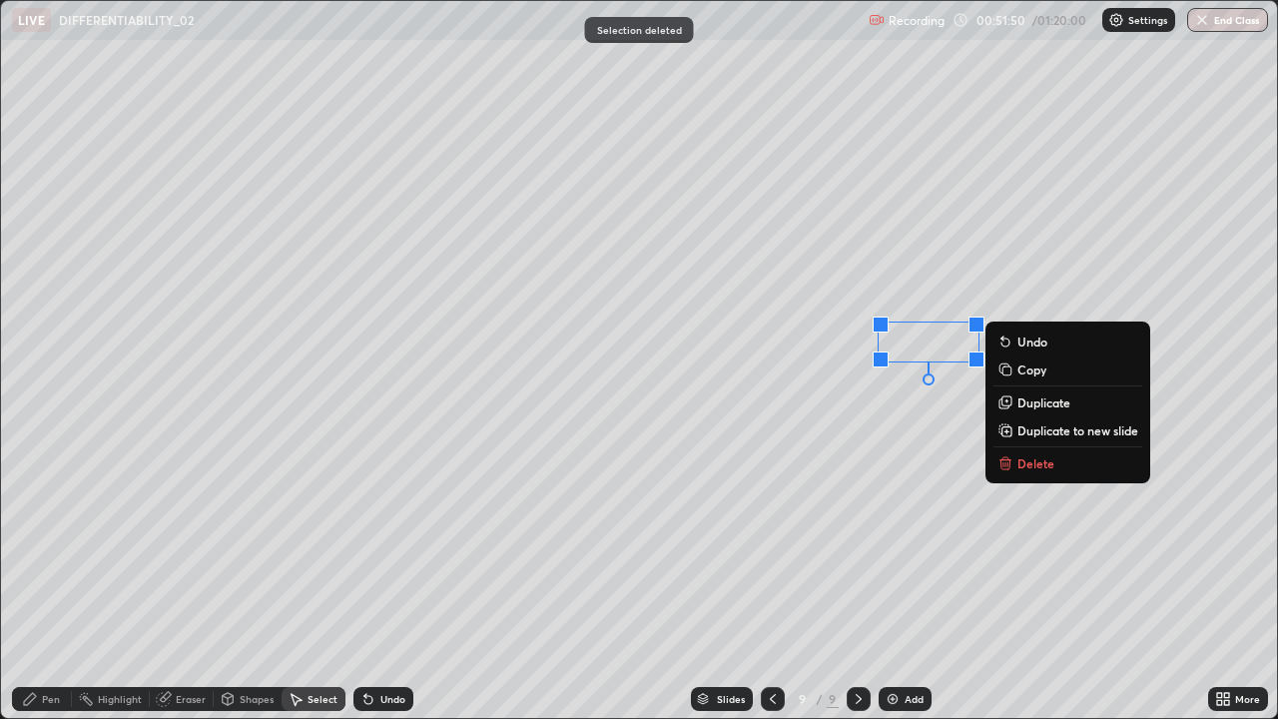
click at [1038, 467] on p "Delete" at bounding box center [1035, 463] width 37 height 16
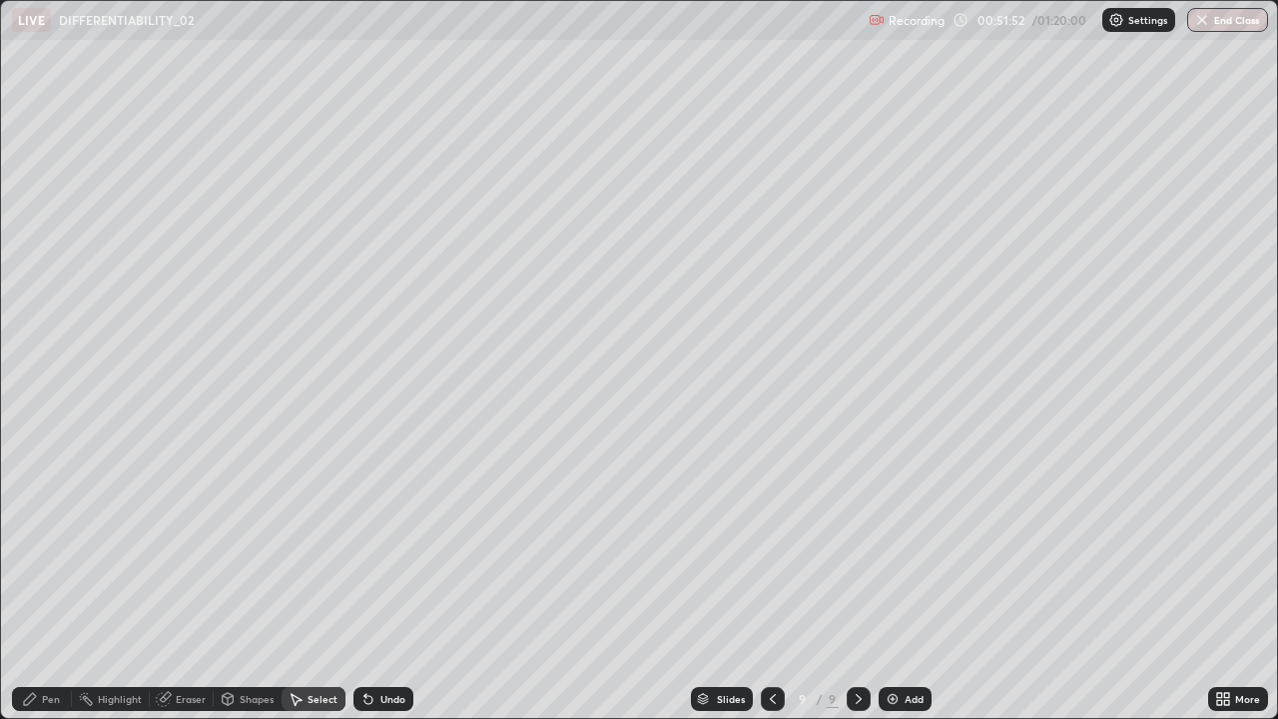
click at [54, 583] on div "Pen" at bounding box center [51, 699] width 18 height 10
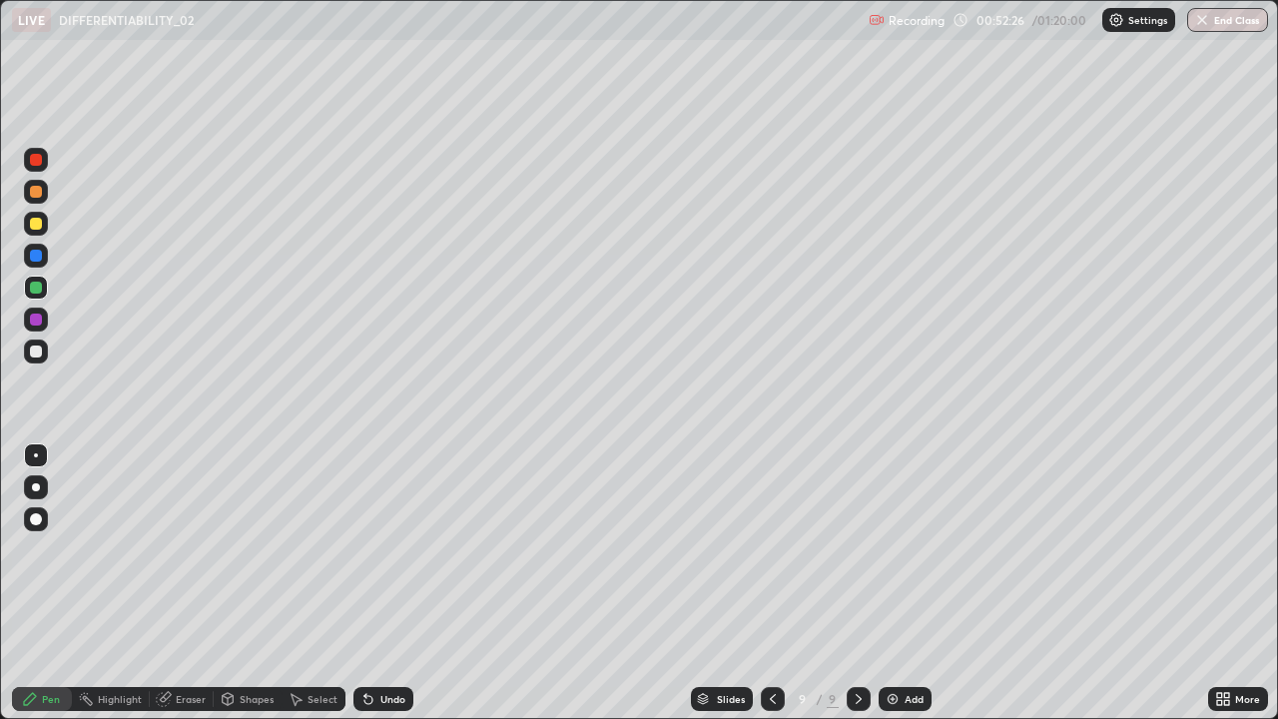
click at [38, 359] on div at bounding box center [36, 351] width 24 height 24
click at [40, 222] on div at bounding box center [36, 224] width 12 height 12
click at [321, 583] on div "Select" at bounding box center [313, 699] width 64 height 24
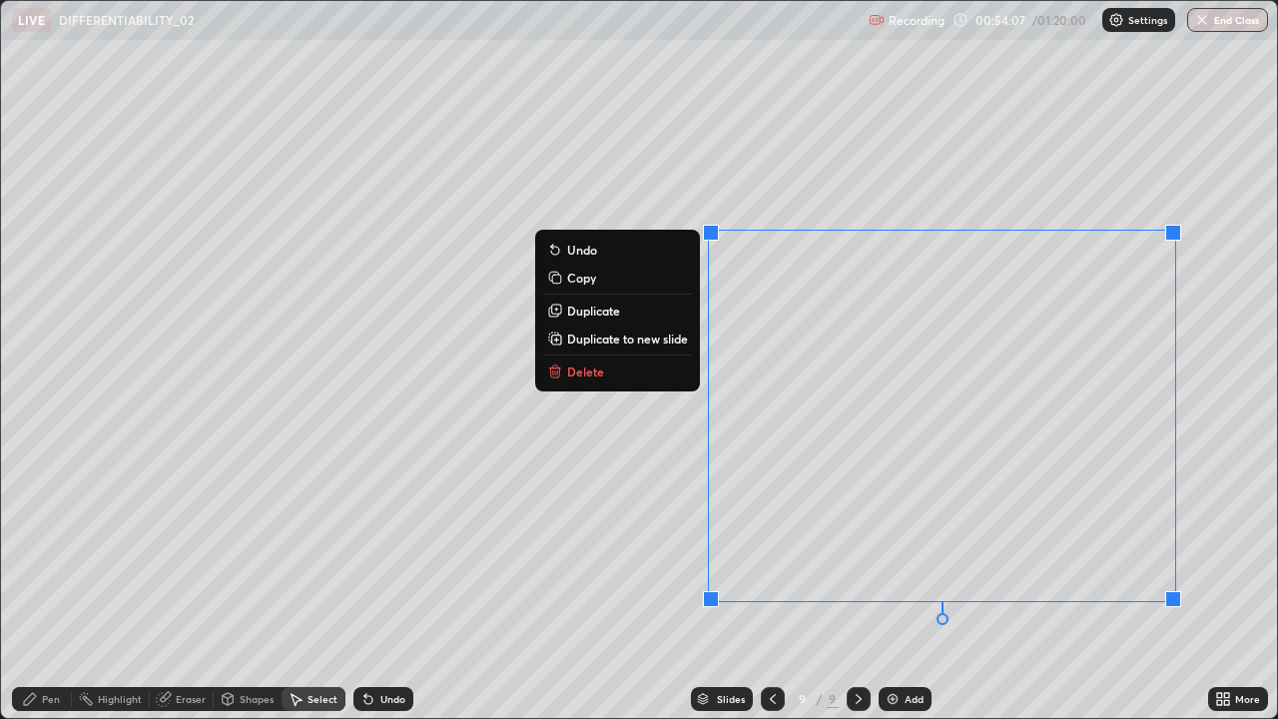
click at [68, 583] on div "Pen" at bounding box center [42, 699] width 60 height 24
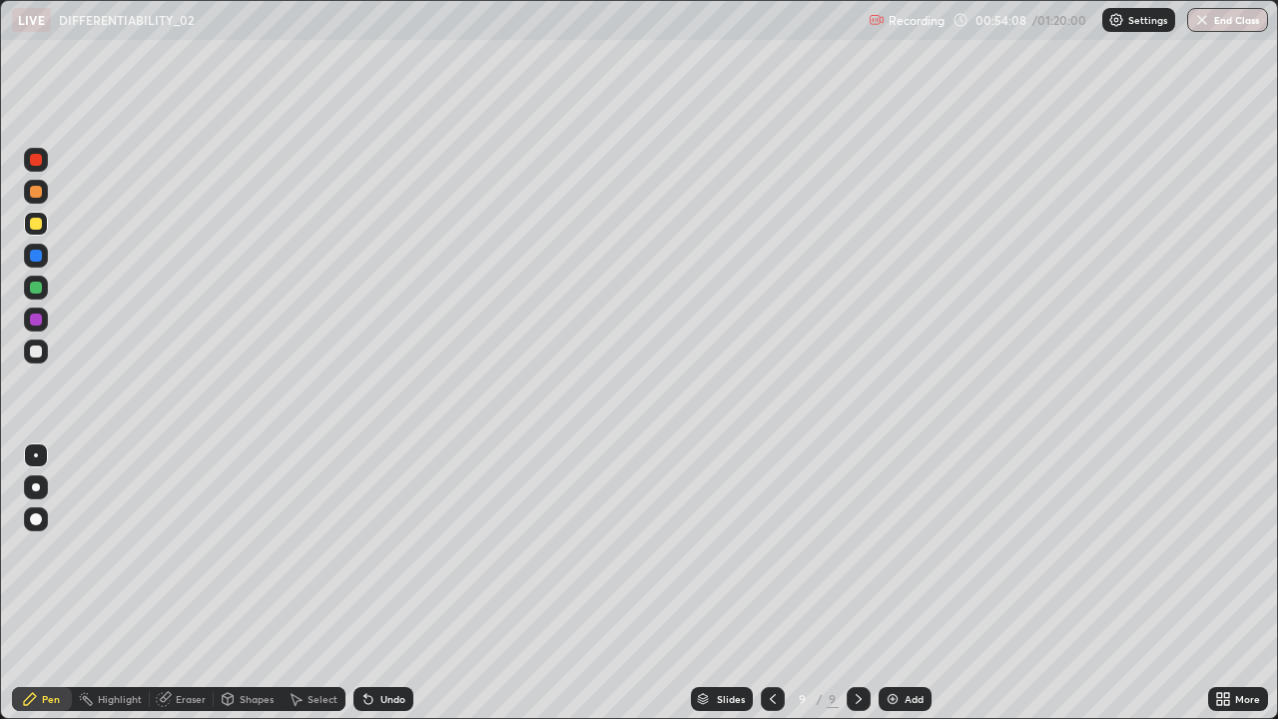
click at [36, 287] on div at bounding box center [36, 287] width 12 height 12
click at [195, 583] on div "Eraser" at bounding box center [191, 699] width 30 height 10
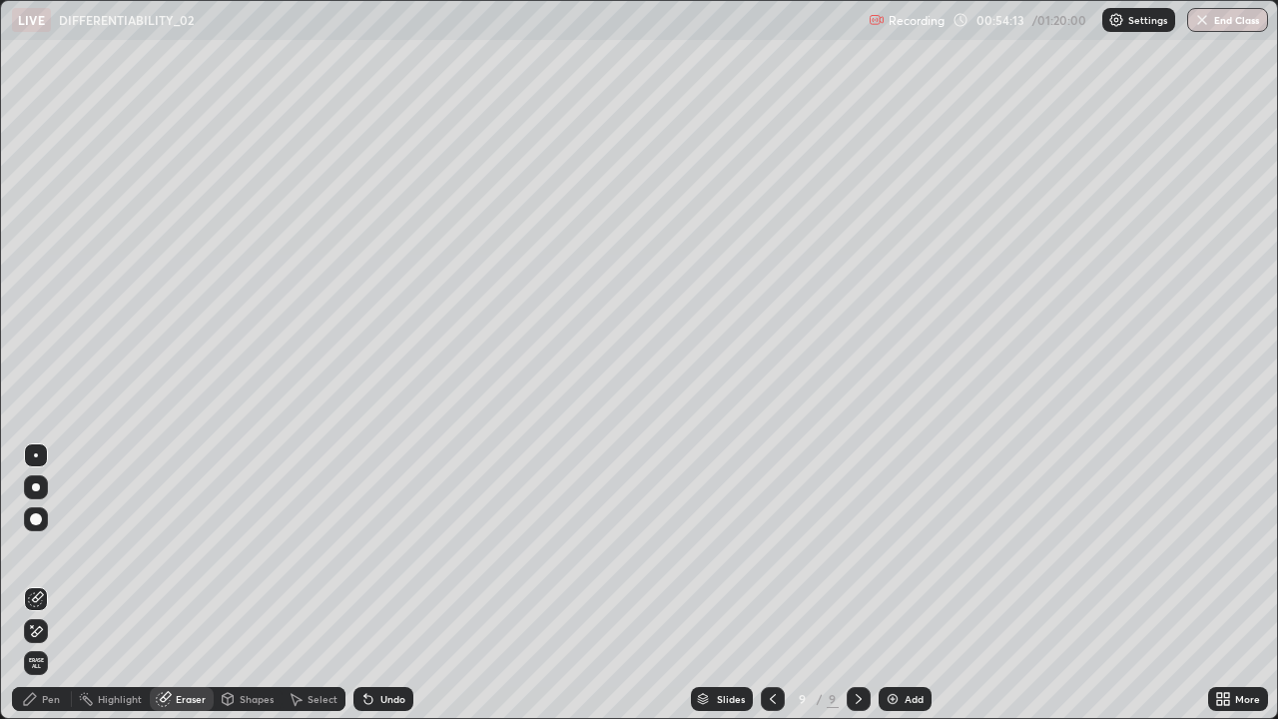
click at [63, 583] on div "Pen" at bounding box center [42, 699] width 60 height 24
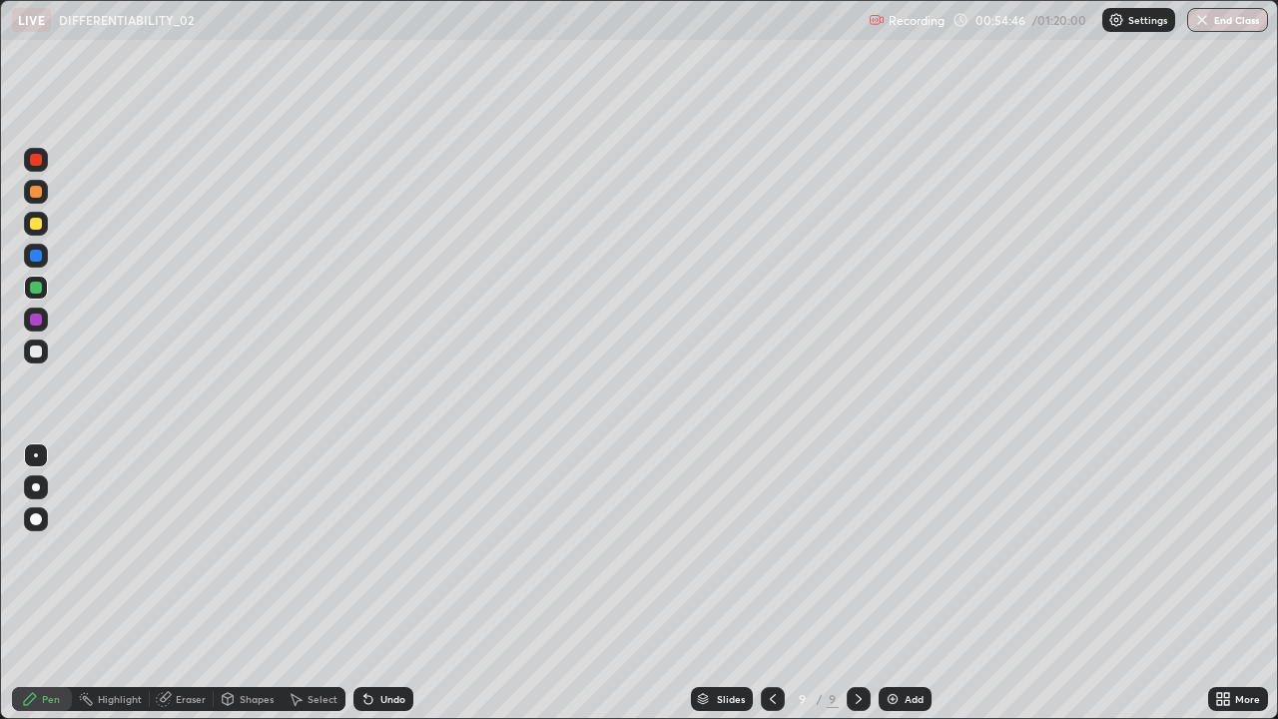
click at [42, 232] on div at bounding box center [36, 224] width 24 height 24
click at [37, 194] on div at bounding box center [36, 192] width 12 height 12
click at [887, 583] on img at bounding box center [892, 699] width 16 height 16
click at [36, 349] on div at bounding box center [36, 351] width 12 height 12
click at [390, 583] on div "Undo" at bounding box center [392, 699] width 25 height 10
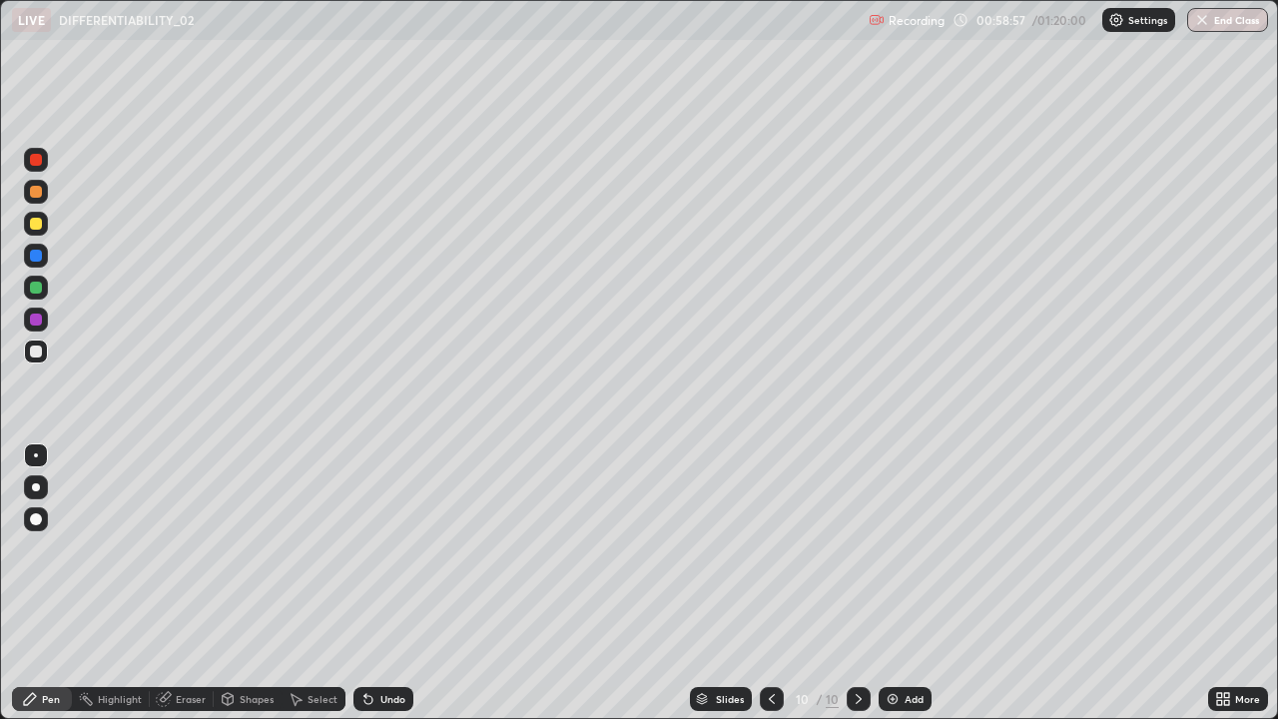
click at [383, 583] on div "Undo" at bounding box center [392, 699] width 25 height 10
click at [392, 583] on div "Undo" at bounding box center [383, 699] width 60 height 24
click at [398, 583] on div "Undo" at bounding box center [383, 699] width 60 height 24
click at [390, 583] on div "Undo" at bounding box center [392, 699] width 25 height 10
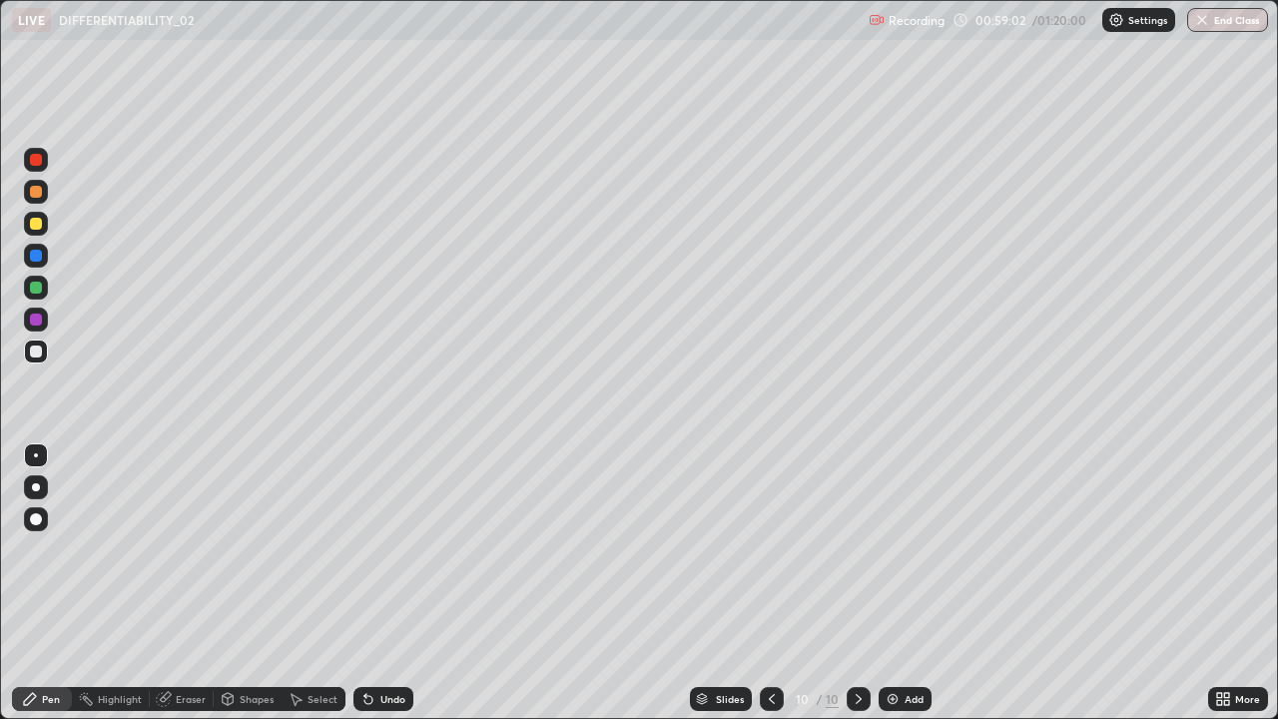
click at [36, 320] on div at bounding box center [36, 319] width 12 height 12
click at [38, 295] on div at bounding box center [36, 287] width 24 height 24
click at [311, 583] on div "Select" at bounding box center [313, 699] width 64 height 24
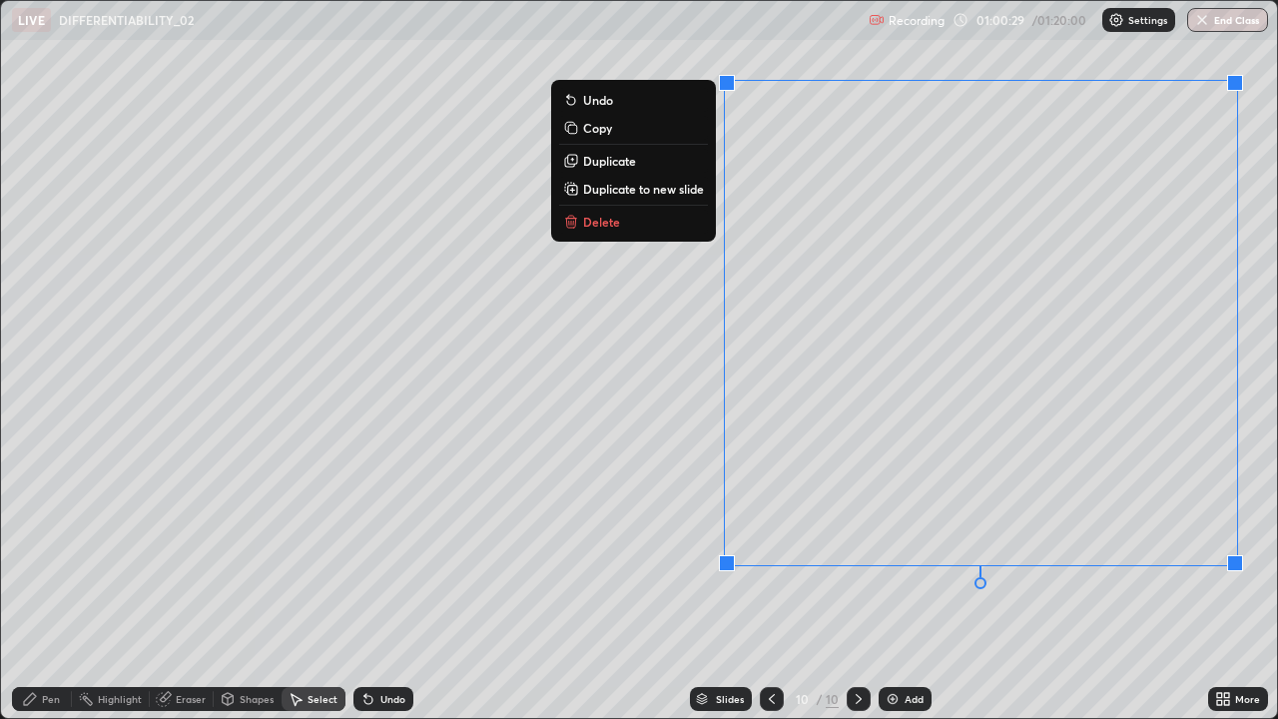
click at [677, 220] on button "Delete" at bounding box center [633, 222] width 149 height 24
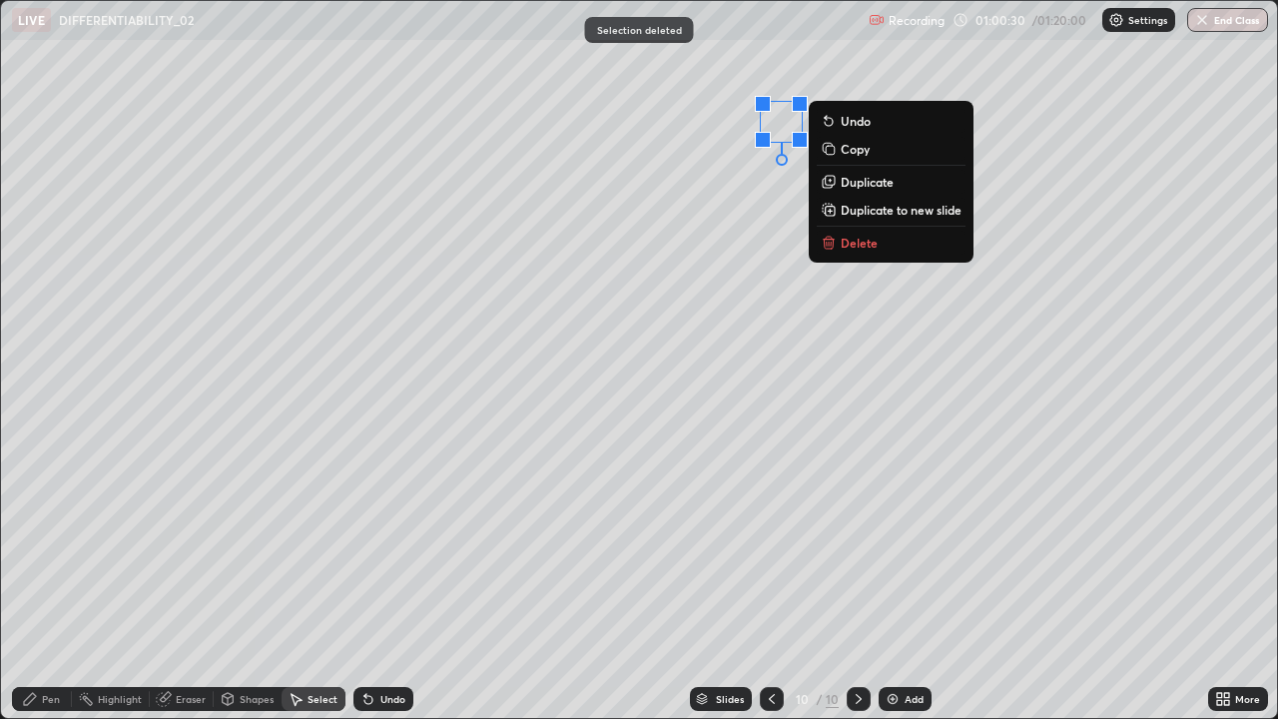
click at [895, 246] on button "Delete" at bounding box center [890, 243] width 149 height 24
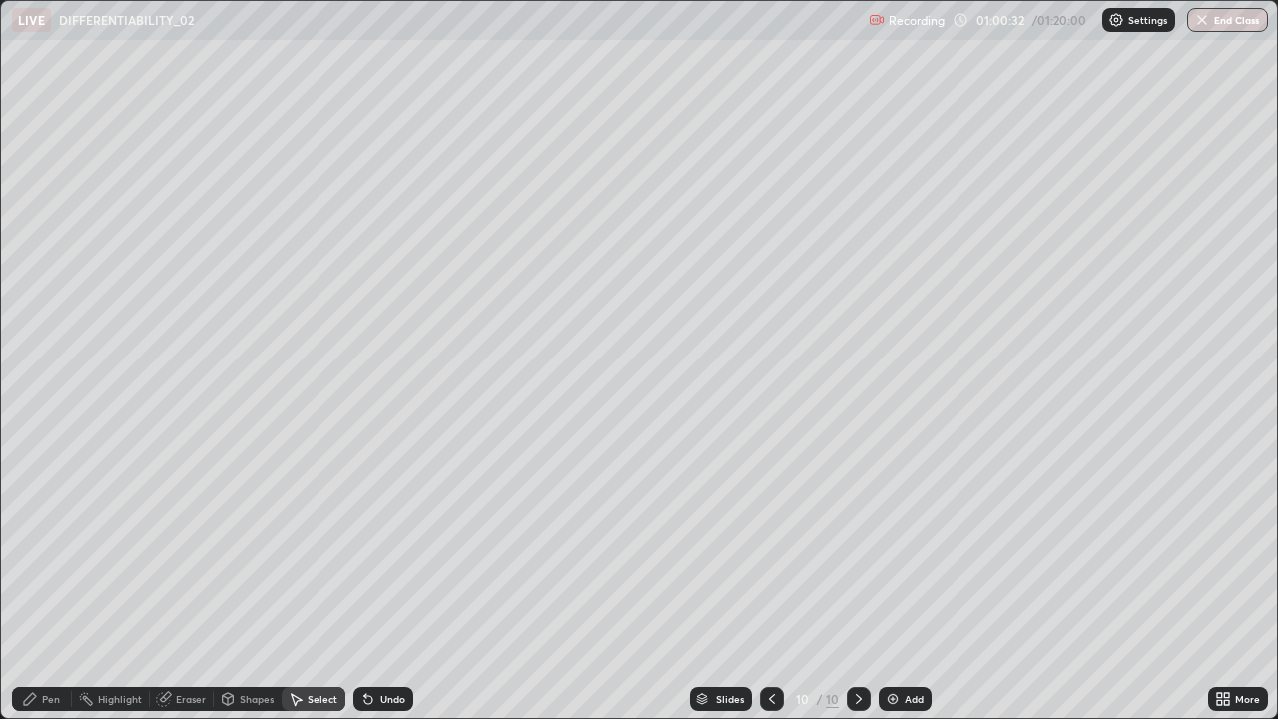
click at [60, 583] on div "Pen" at bounding box center [42, 699] width 60 height 24
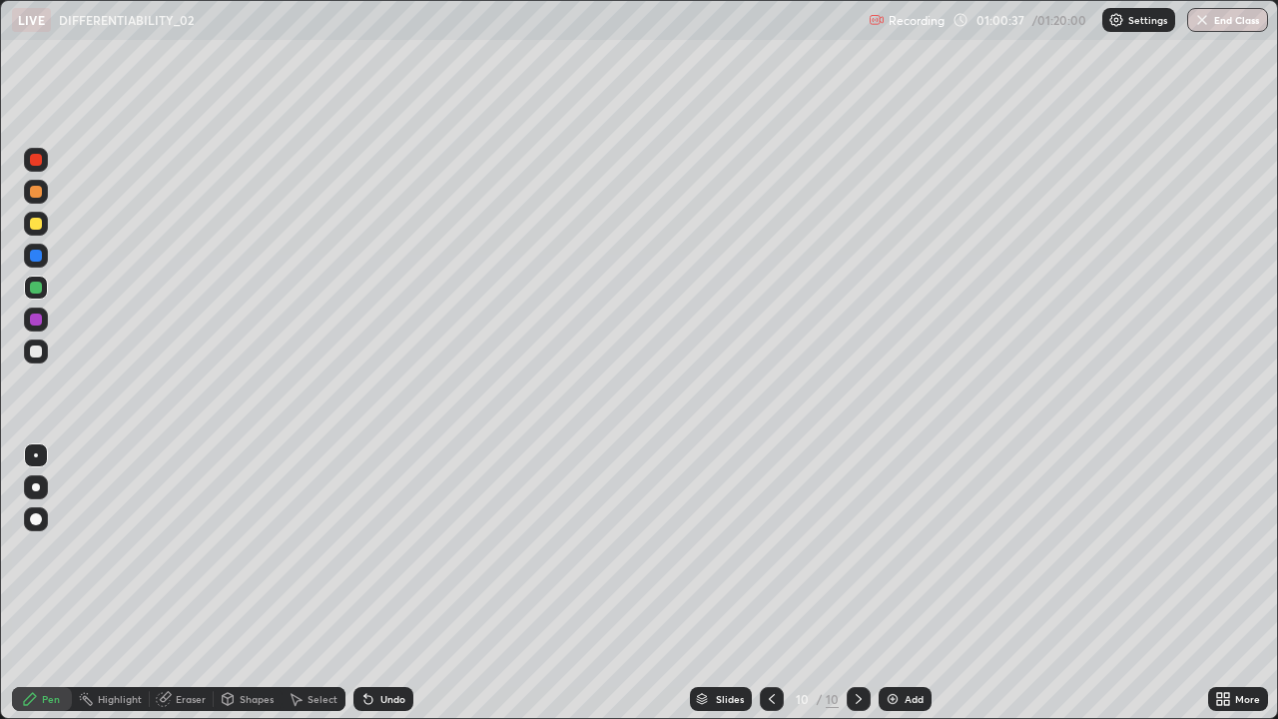
click at [42, 263] on div at bounding box center [36, 256] width 24 height 24
click at [392, 583] on div "Undo" at bounding box center [392, 699] width 25 height 10
click at [36, 352] on div at bounding box center [36, 351] width 12 height 12
click at [303, 583] on div "Select" at bounding box center [313, 699] width 64 height 24
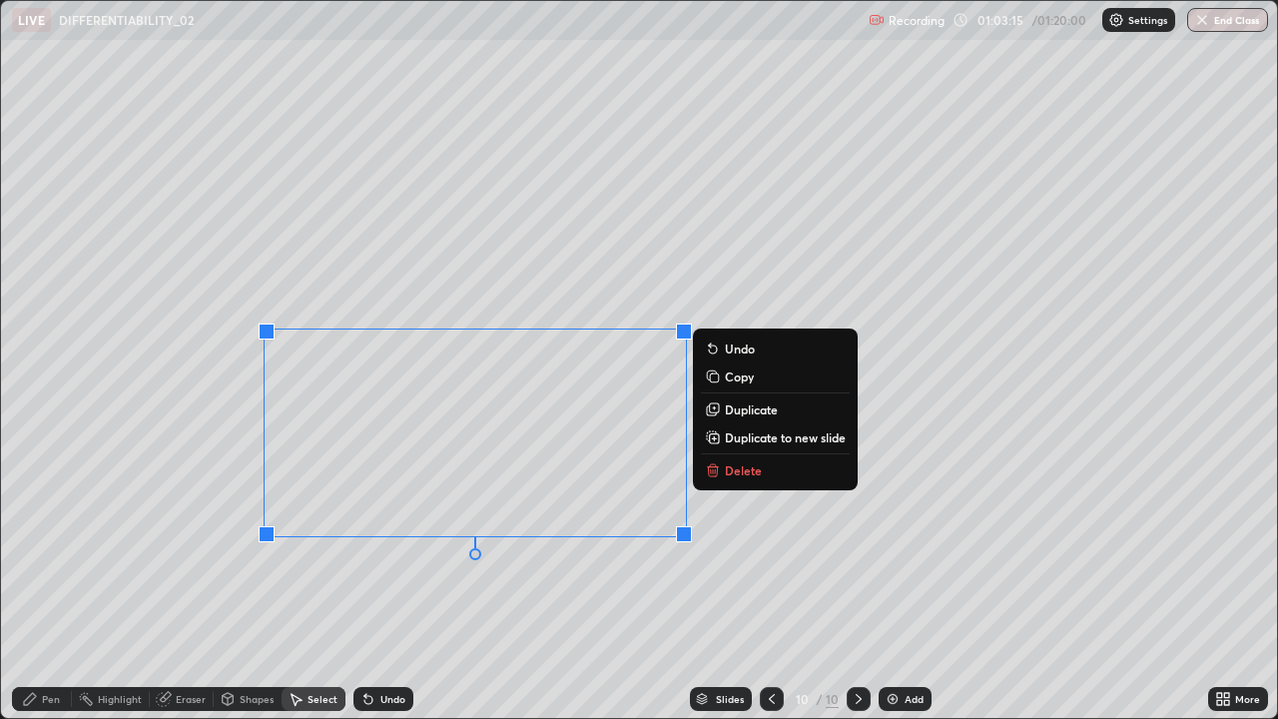
click at [730, 480] on button "Delete" at bounding box center [775, 470] width 149 height 24
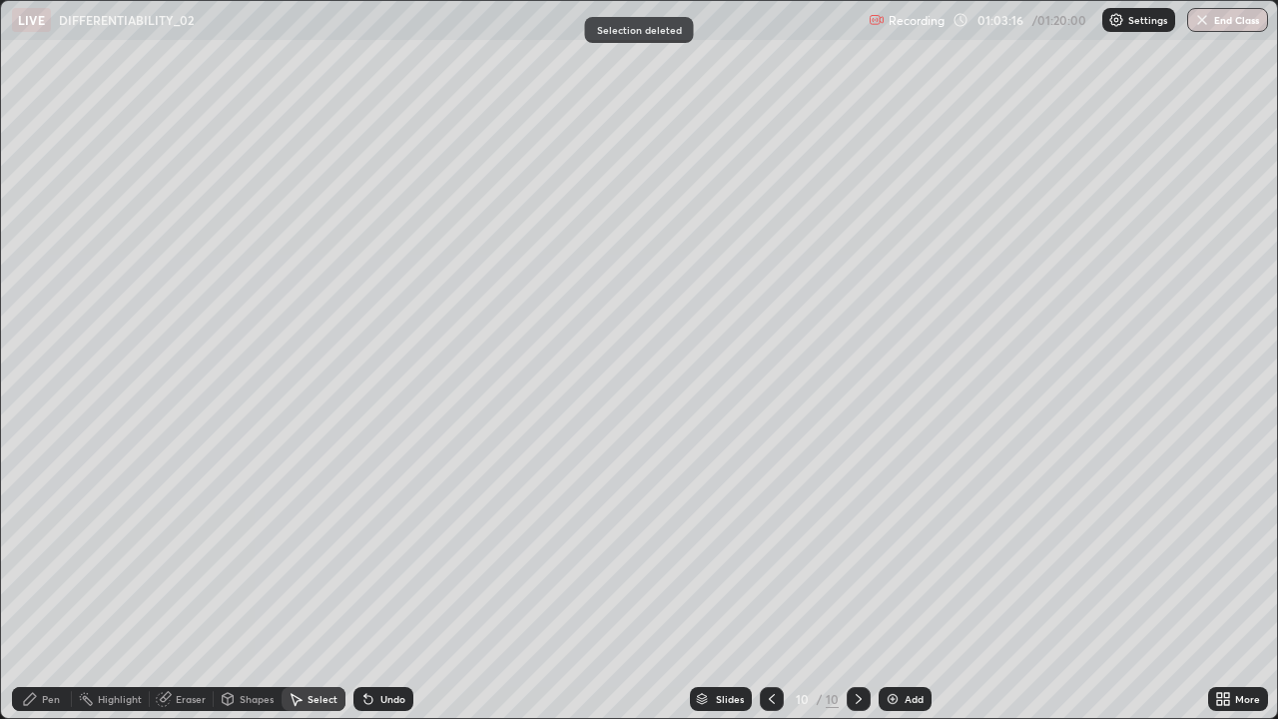
click at [45, 583] on div "Pen" at bounding box center [51, 699] width 18 height 10
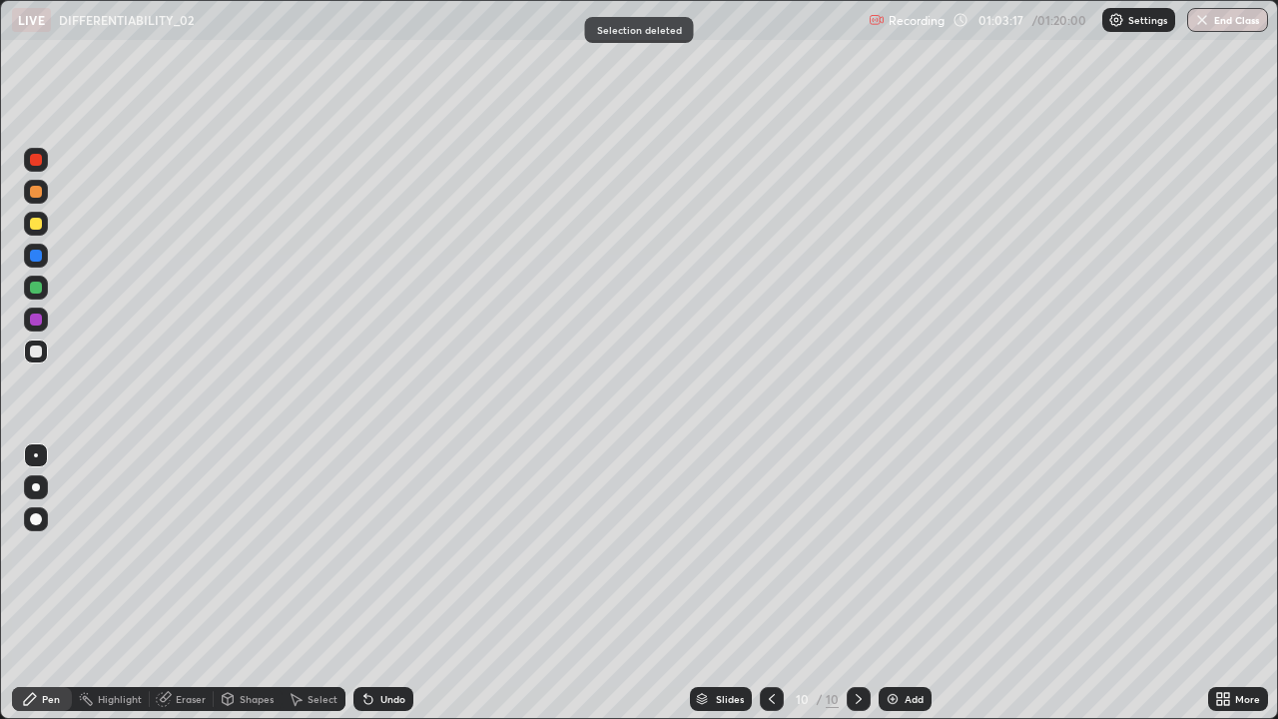
click at [36, 320] on div at bounding box center [36, 319] width 12 height 12
click at [32, 225] on div at bounding box center [36, 224] width 12 height 12
click at [34, 350] on div at bounding box center [36, 351] width 12 height 12
click at [888, 583] on img at bounding box center [892, 699] width 16 height 16
click at [38, 224] on div at bounding box center [36, 224] width 12 height 12
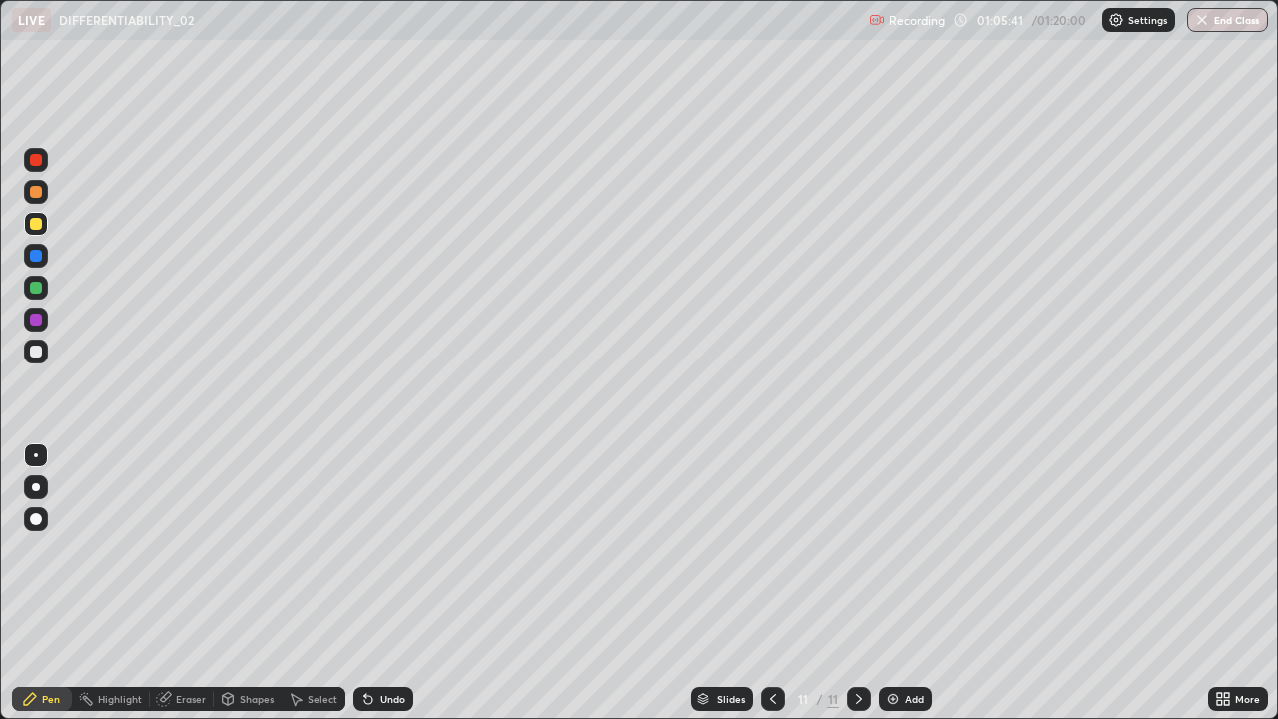
click at [381, 583] on div "Undo" at bounding box center [383, 699] width 60 height 24
click at [376, 583] on div "Undo" at bounding box center [383, 699] width 60 height 24
click at [401, 583] on div "Undo" at bounding box center [383, 699] width 60 height 24
click at [36, 351] on div at bounding box center [36, 351] width 12 height 12
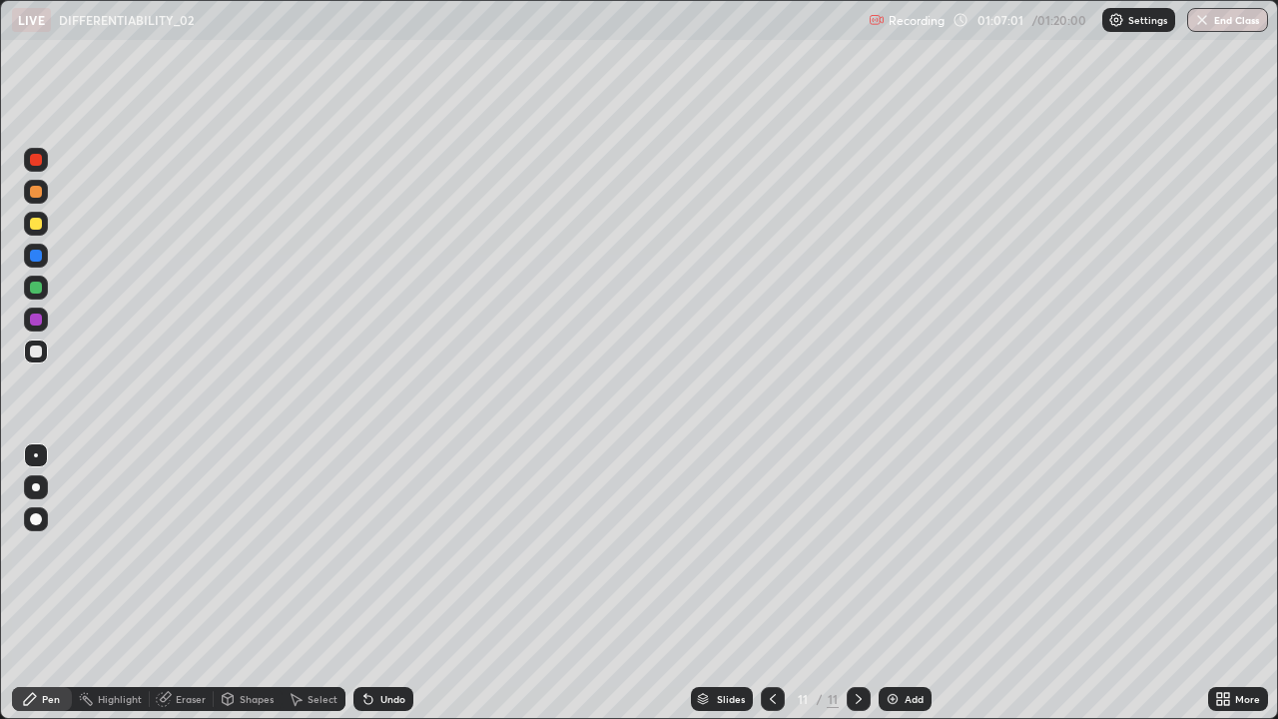
click at [38, 359] on div at bounding box center [36, 351] width 24 height 24
click at [44, 265] on div at bounding box center [36, 256] width 24 height 24
click at [896, 583] on img at bounding box center [892, 699] width 16 height 16
click at [37, 224] on div at bounding box center [36, 224] width 12 height 12
click at [36, 354] on div at bounding box center [36, 351] width 12 height 12
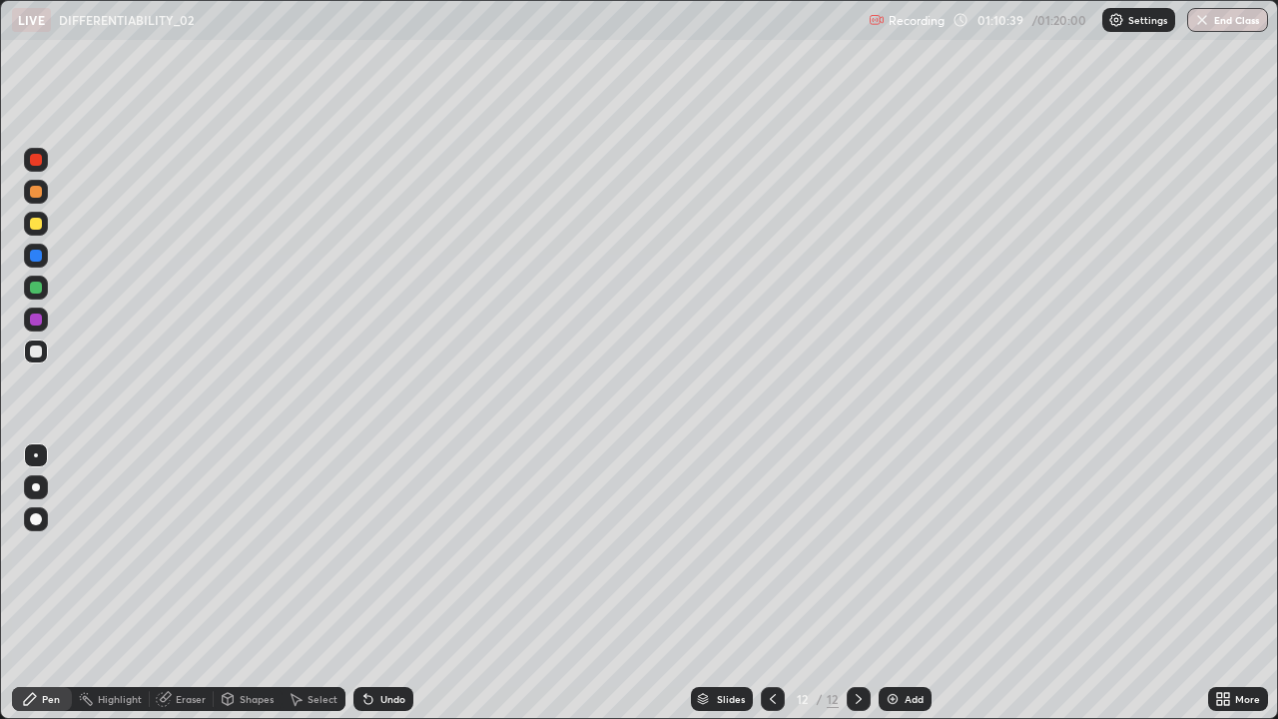
click at [34, 265] on div at bounding box center [36, 256] width 24 height 24
click at [25, 350] on div at bounding box center [36, 351] width 24 height 24
click at [1233, 31] on button "End Class" at bounding box center [1228, 20] width 79 height 24
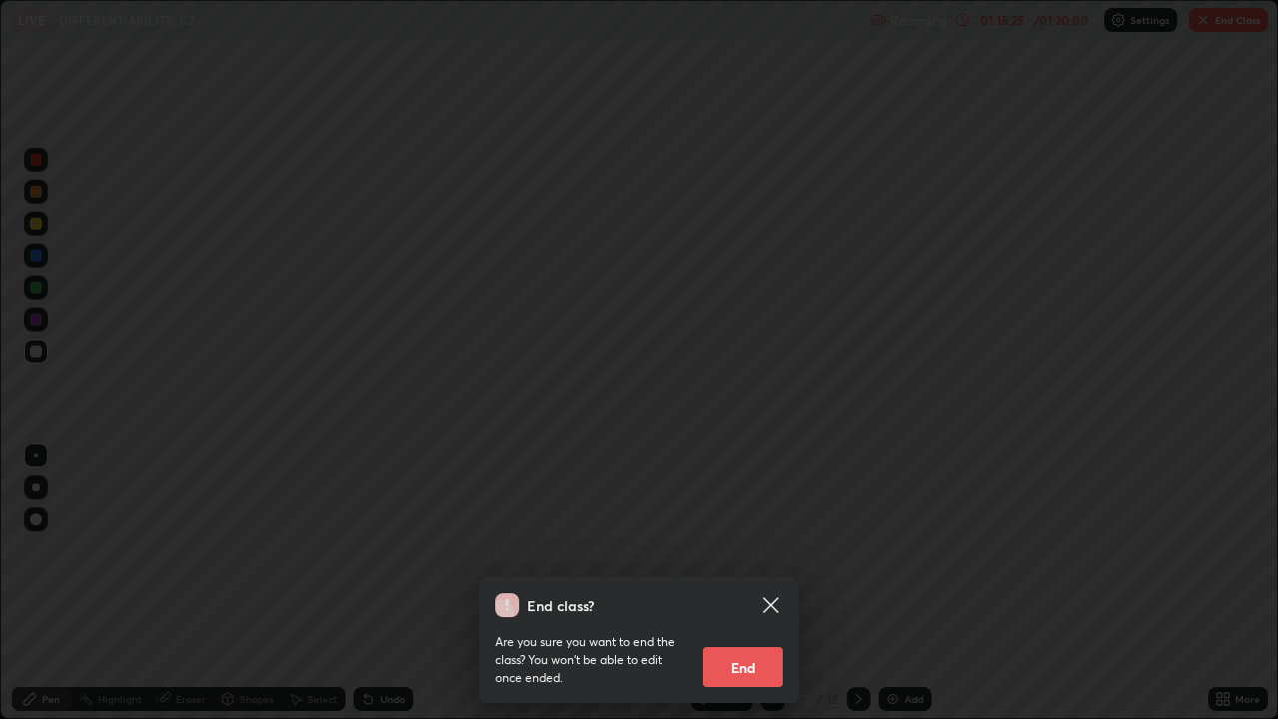
click at [768, 583] on button "End" at bounding box center [743, 667] width 80 height 40
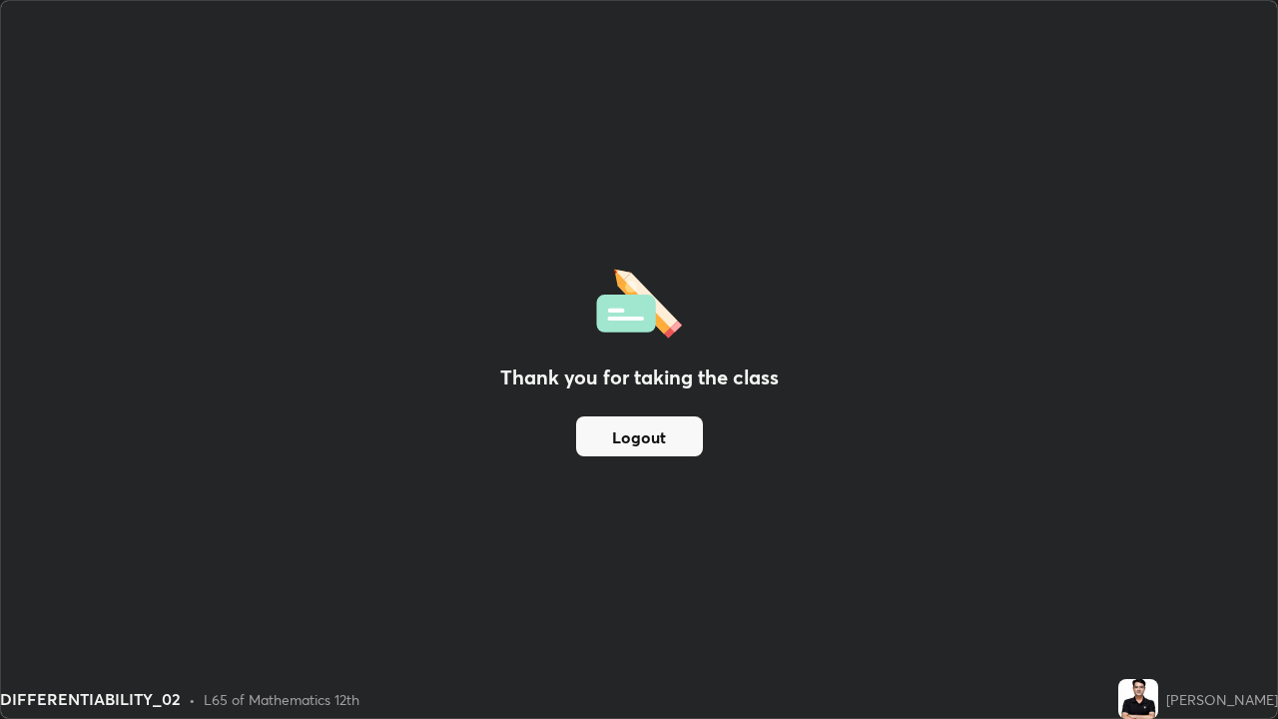
click at [642, 433] on button "Logout" at bounding box center [639, 436] width 127 height 40
click at [645, 445] on button "Logout" at bounding box center [639, 436] width 127 height 40
